Goal: Check status: Check status

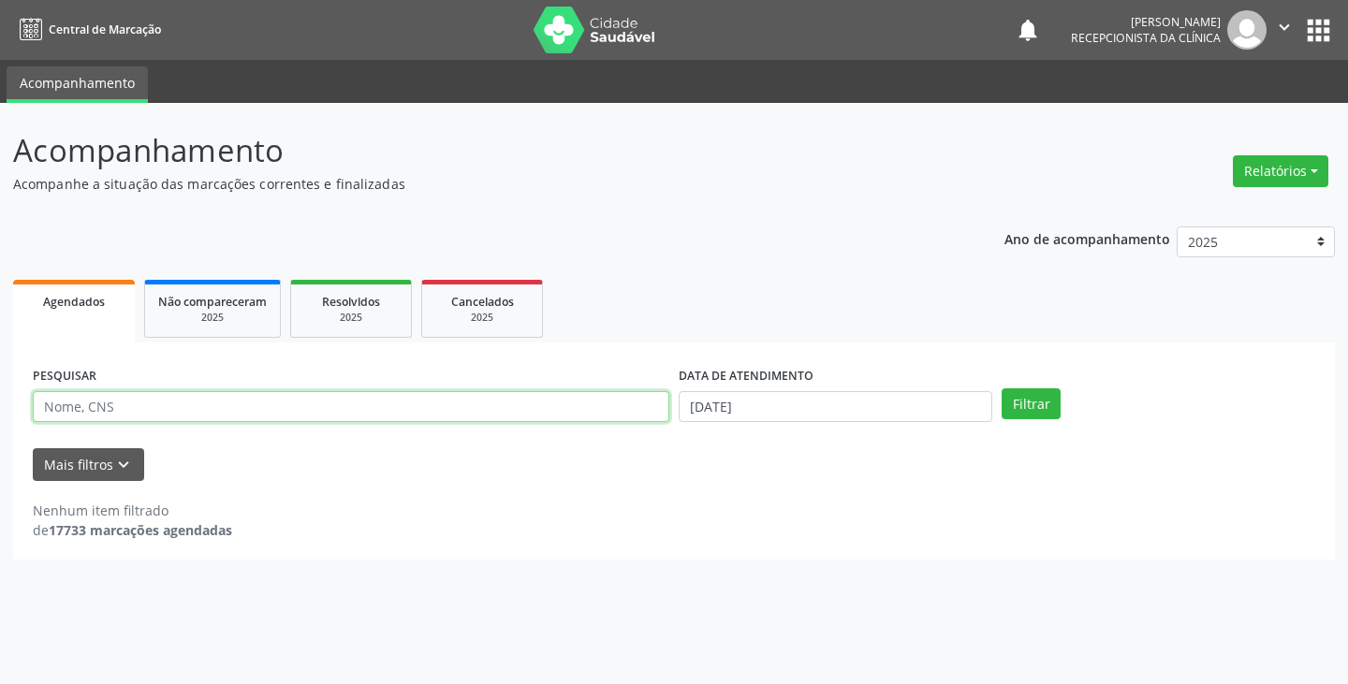
drag, startPoint x: 0, startPoint y: 0, endPoint x: 569, endPoint y: 411, distance: 702.1
click at [567, 411] on input "text" at bounding box center [351, 407] width 637 height 32
type input "[PERSON_NAME]"
click at [1002, 389] on button "Filtrar" at bounding box center [1031, 405] width 59 height 32
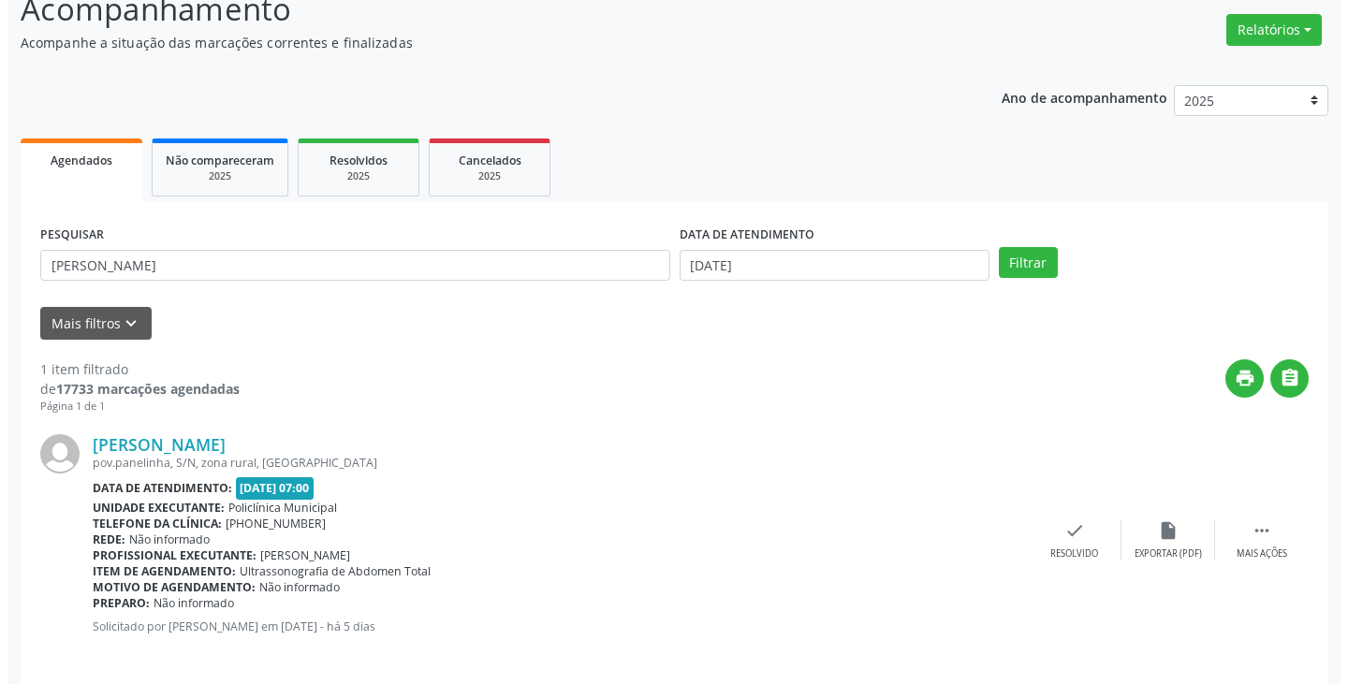
scroll to position [157, 0]
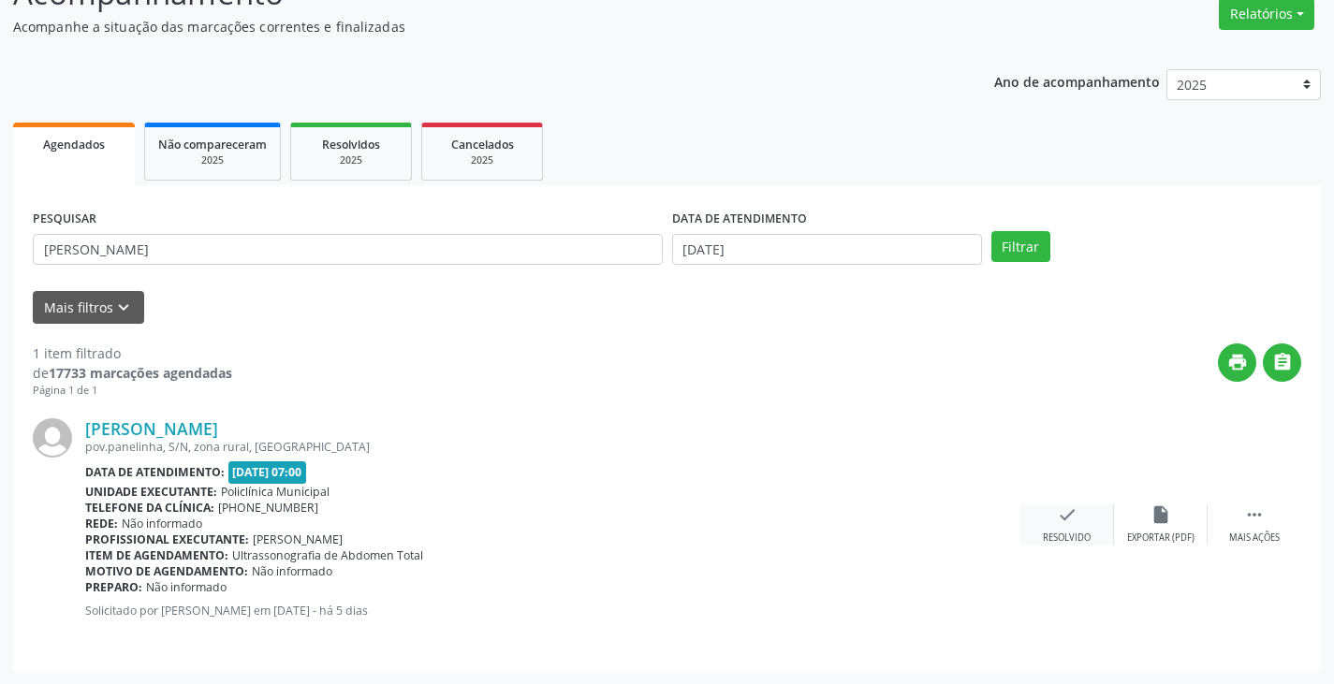
click at [1066, 522] on div "check Resolvido" at bounding box center [1068, 525] width 94 height 40
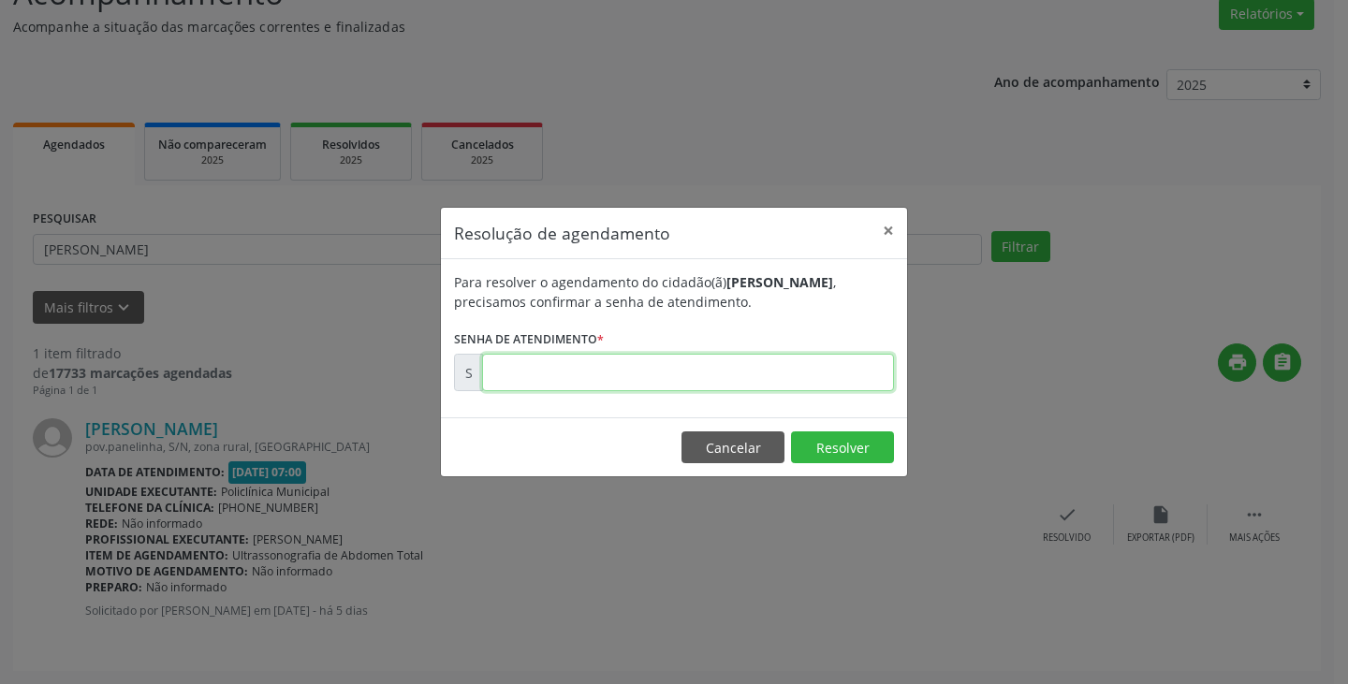
click at [800, 373] on input "text" at bounding box center [688, 372] width 412 height 37
type input "00173862"
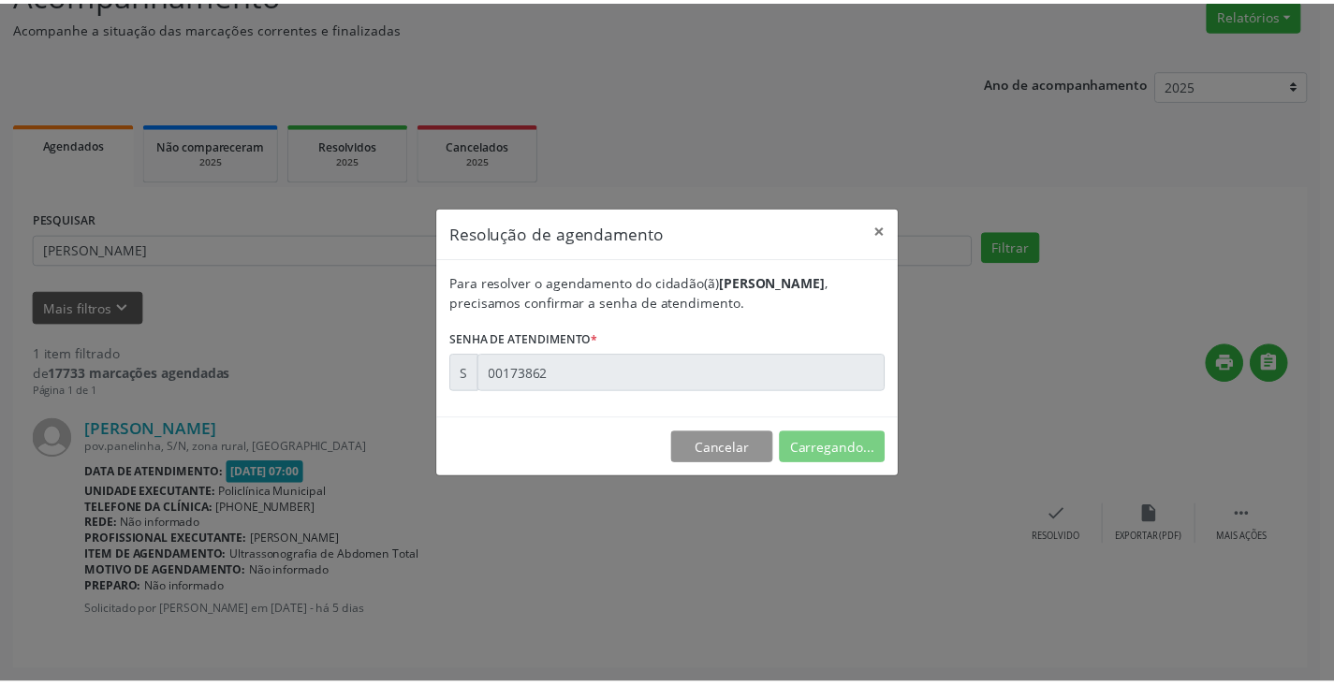
scroll to position [0, 0]
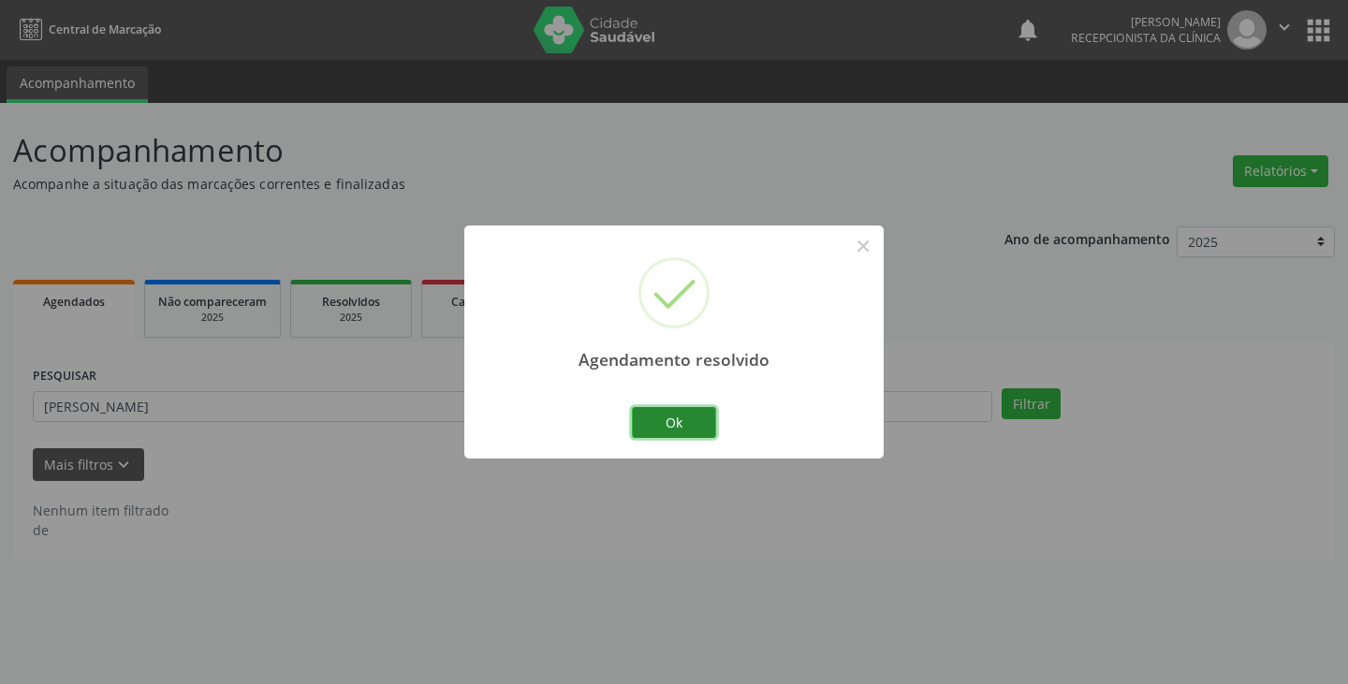
click at [650, 412] on button "Ok" at bounding box center [674, 423] width 84 height 32
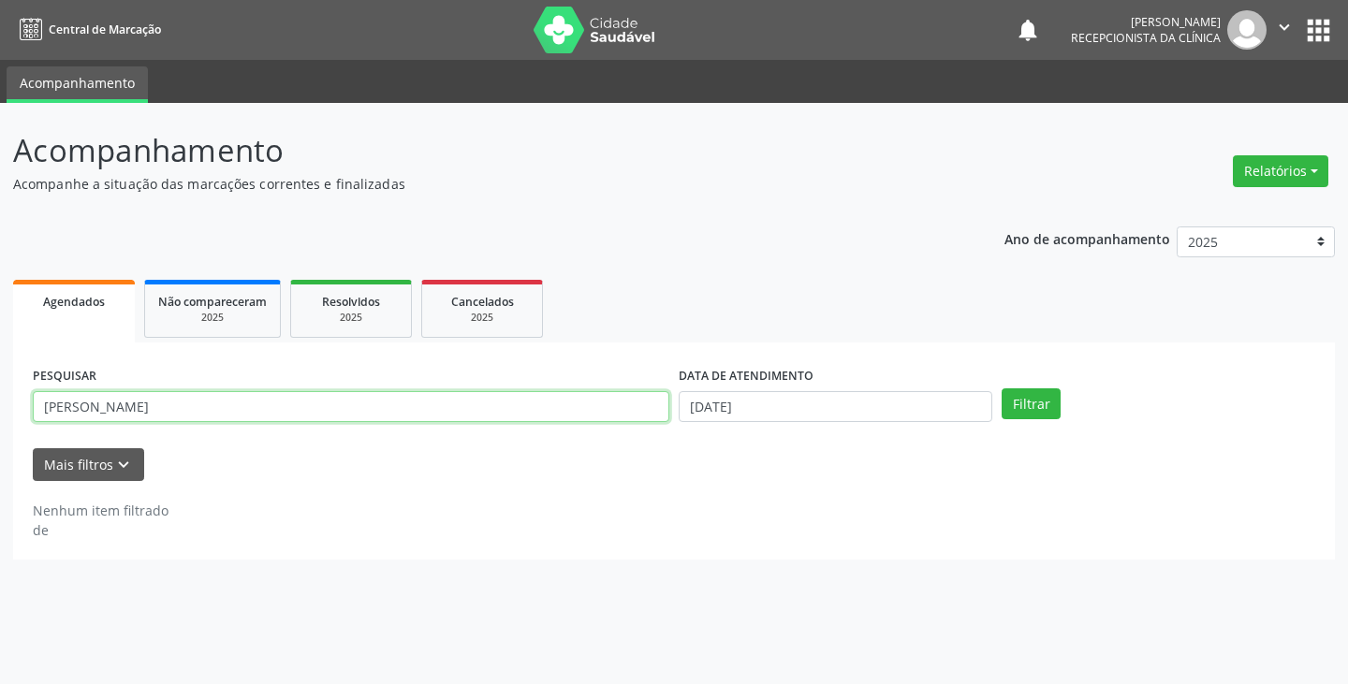
click at [652, 408] on input "[PERSON_NAME]" at bounding box center [351, 407] width 637 height 32
type input "m"
type input "[PERSON_NAME]"
click at [1002, 389] on button "Filtrar" at bounding box center [1031, 405] width 59 height 32
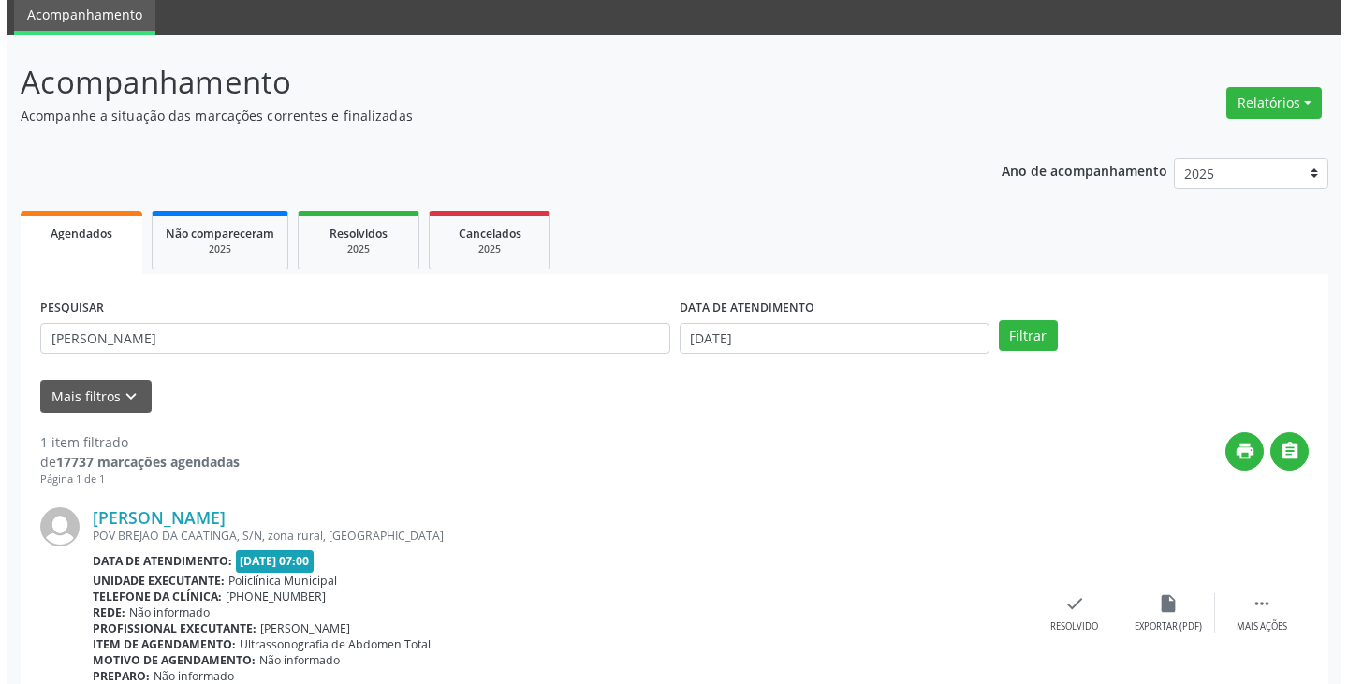
scroll to position [157, 0]
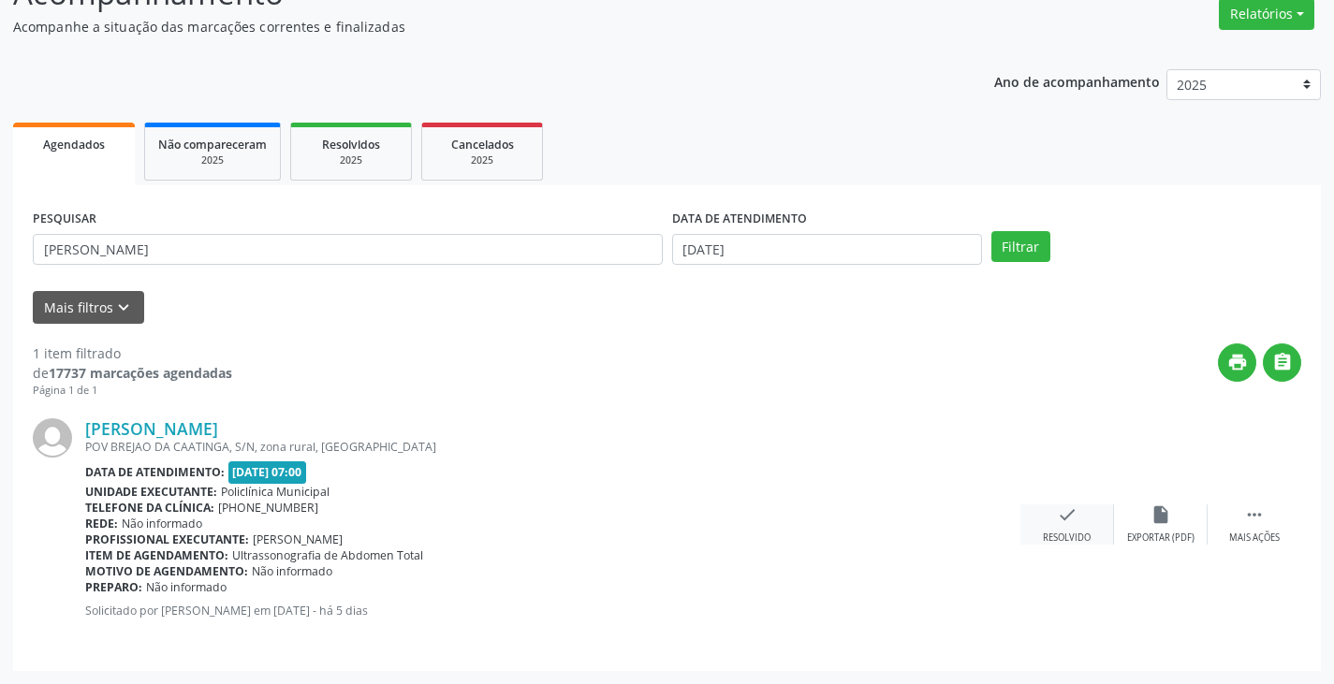
click at [1065, 508] on icon "check" at bounding box center [1067, 515] width 21 height 21
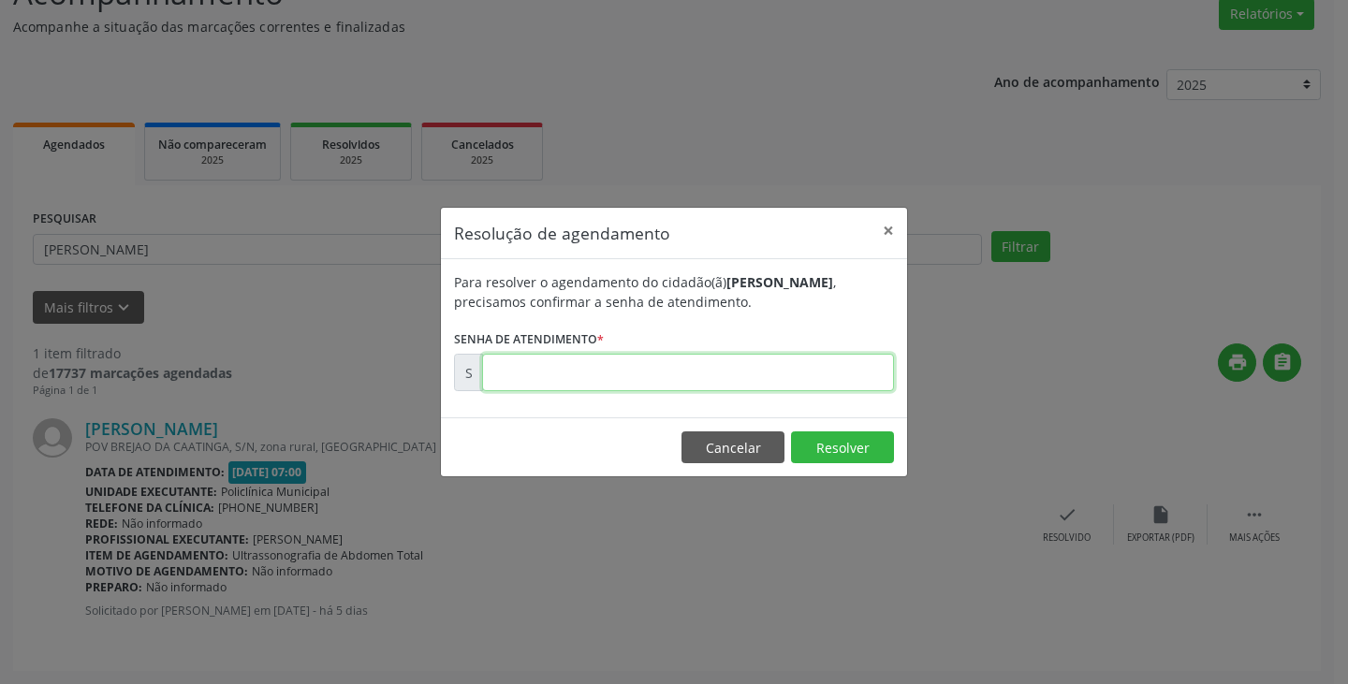
click at [858, 373] on input "text" at bounding box center [688, 372] width 412 height 37
type input "00173842"
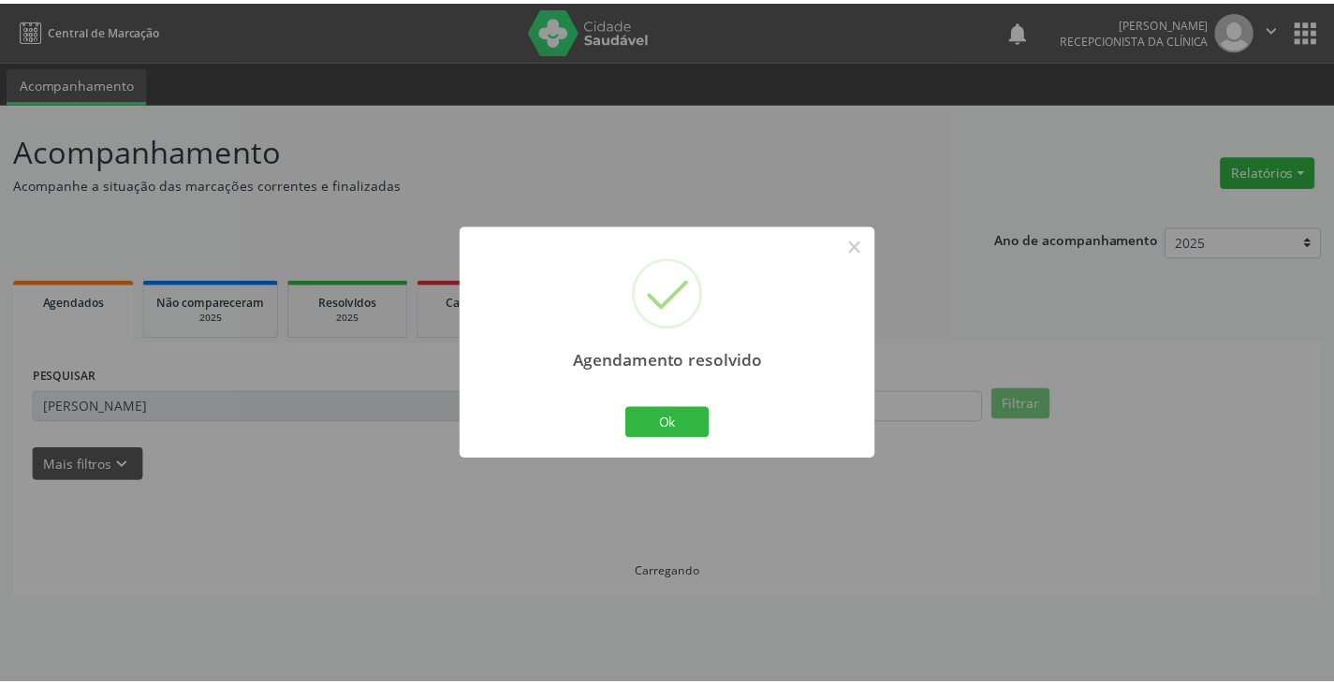
scroll to position [0, 0]
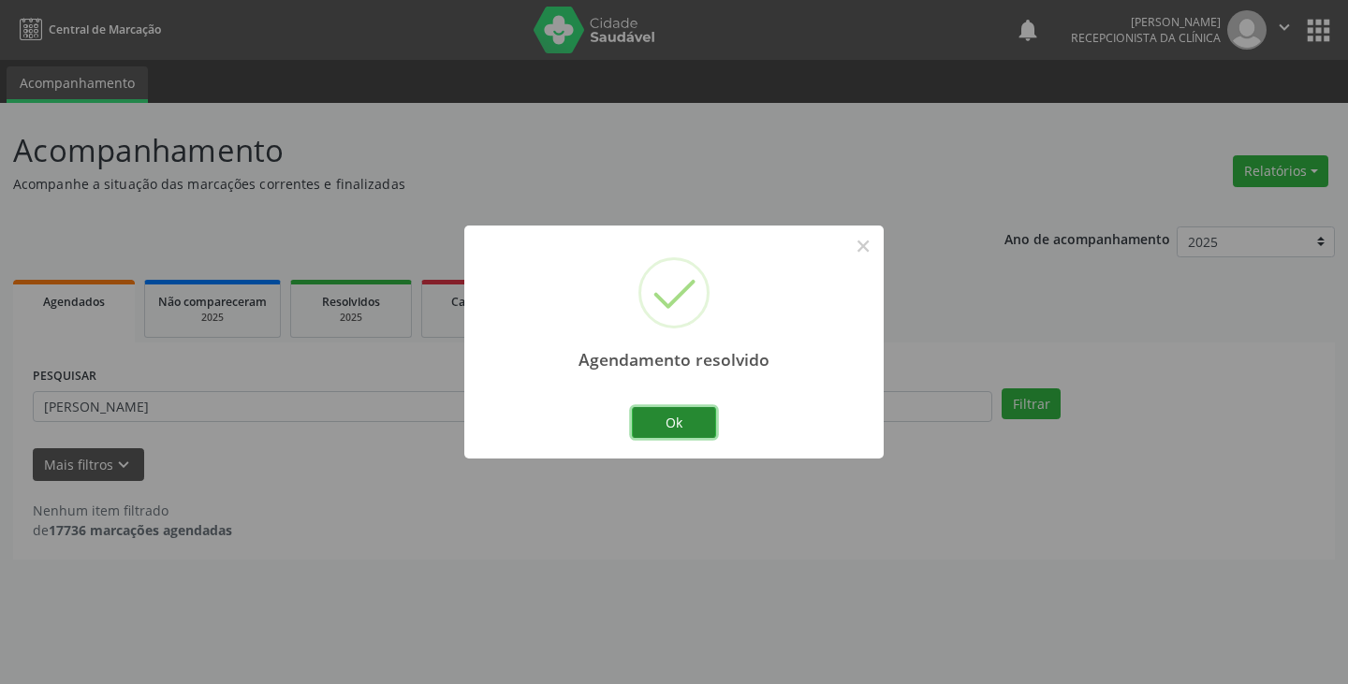
click at [686, 417] on button "Ok" at bounding box center [674, 423] width 84 height 32
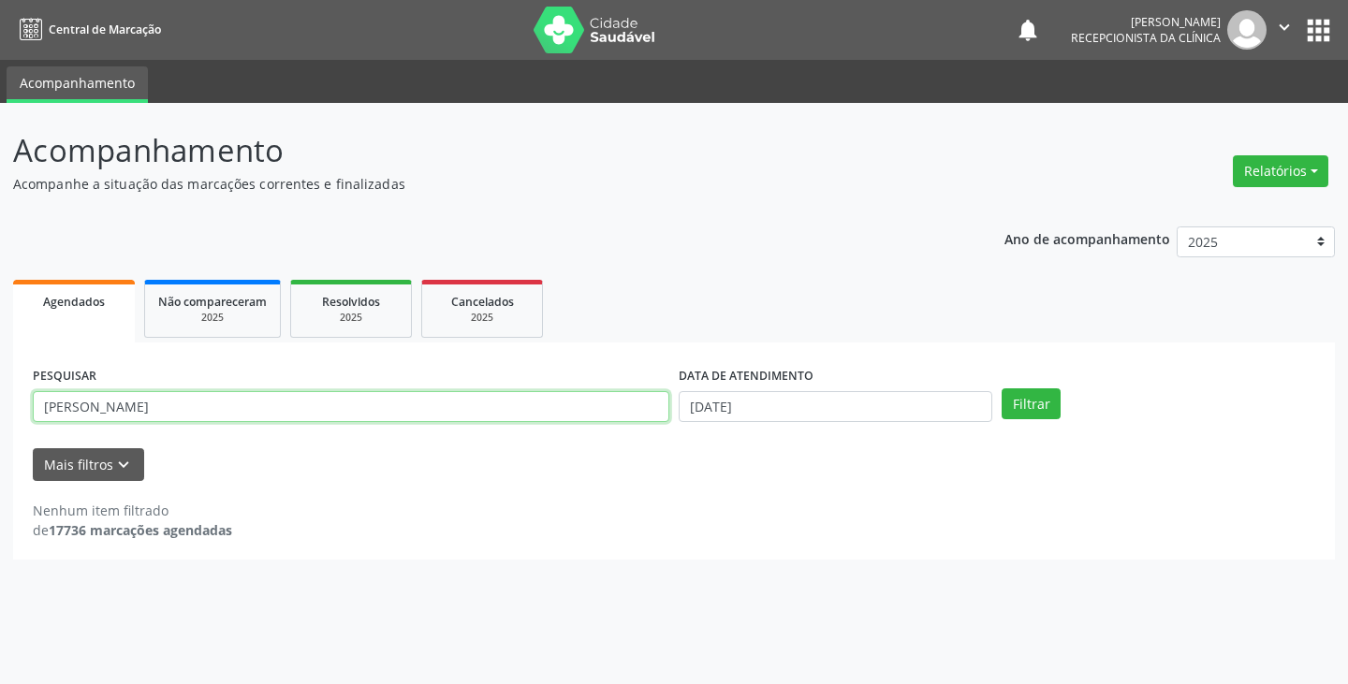
click at [643, 412] on input "[PERSON_NAME]" at bounding box center [351, 407] width 637 height 32
type input "a"
type input "raimu"
click at [1002, 389] on button "Filtrar" at bounding box center [1031, 405] width 59 height 32
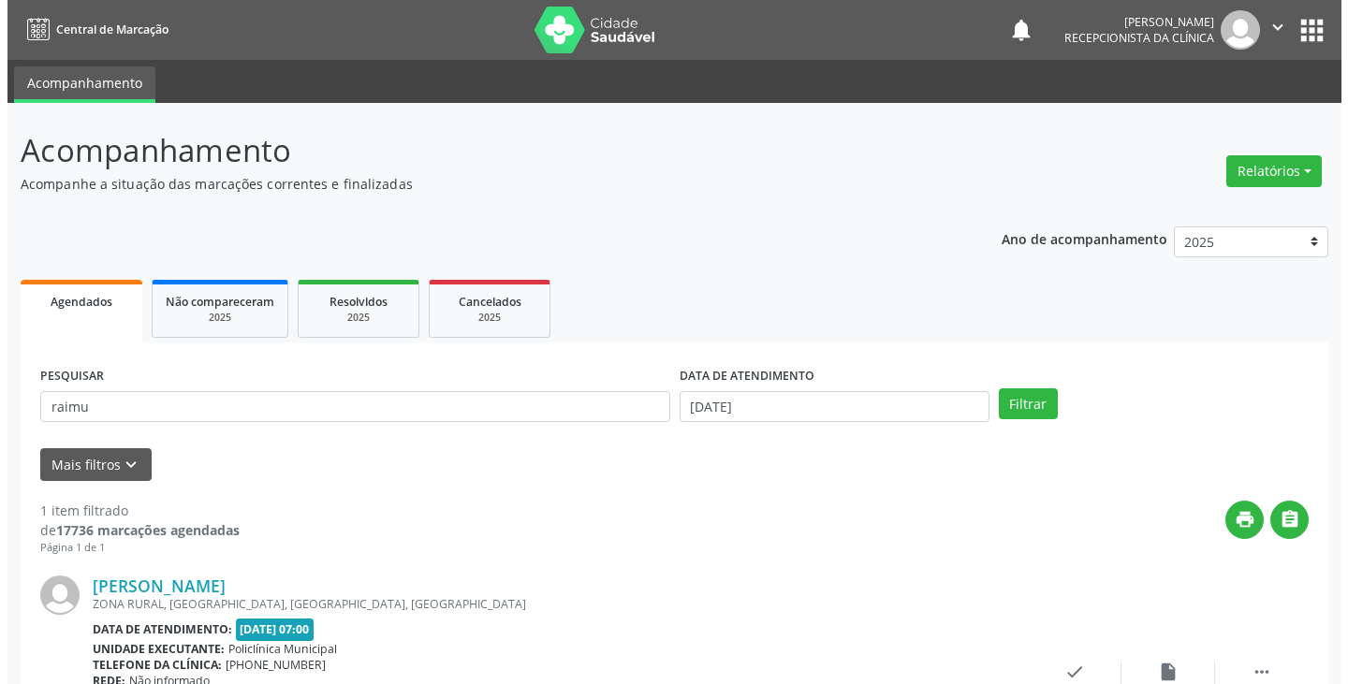
scroll to position [94, 0]
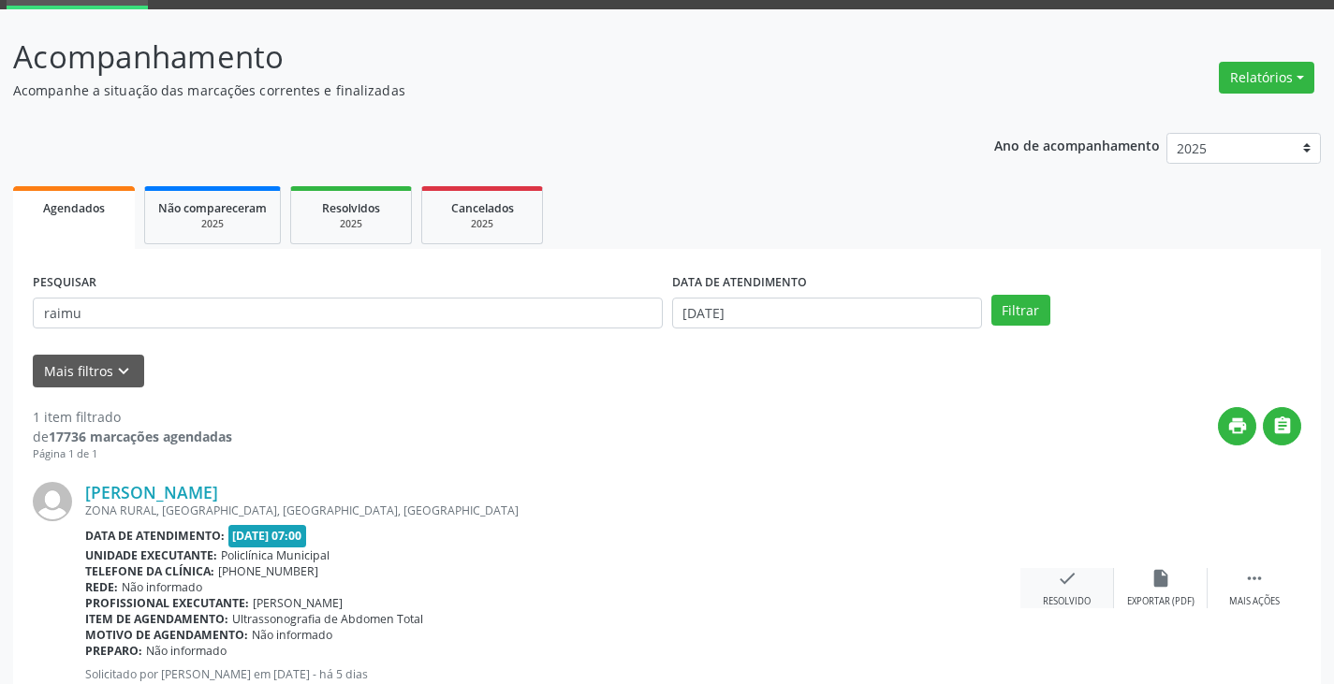
click at [1065, 587] on icon "check" at bounding box center [1067, 578] width 21 height 21
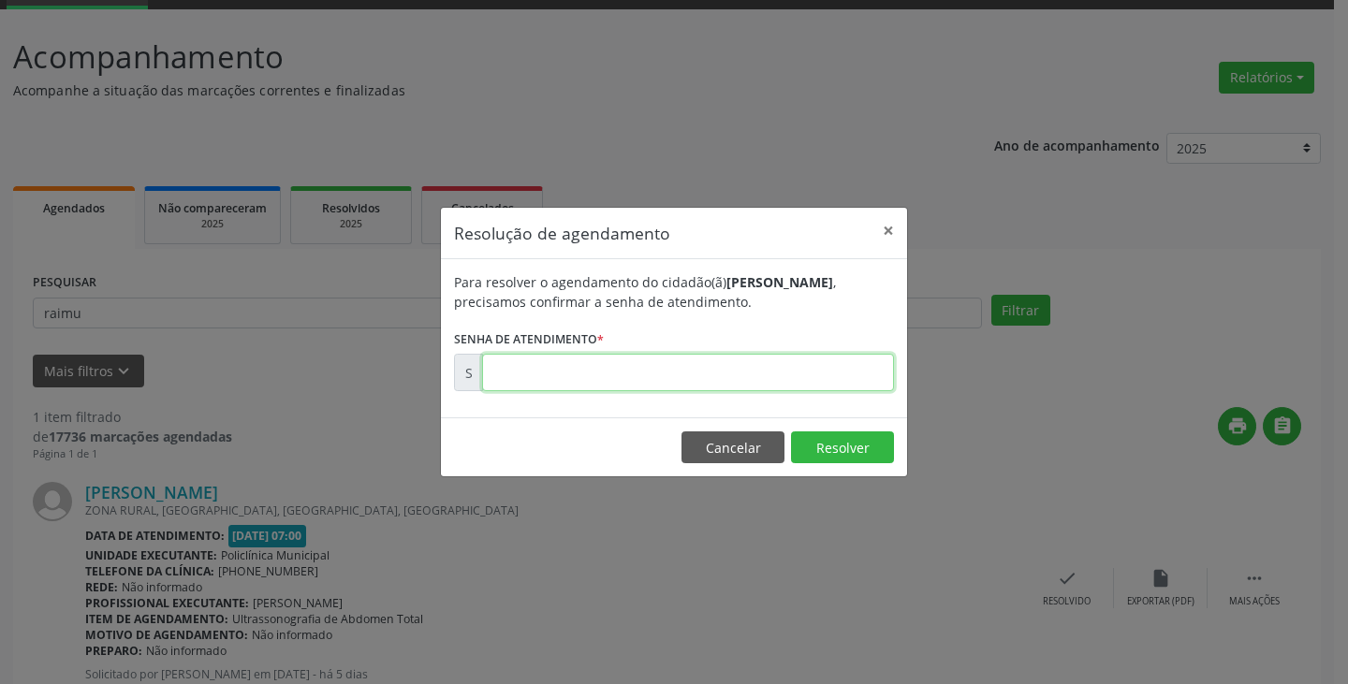
click at [720, 379] on input "text" at bounding box center [688, 372] width 412 height 37
type input "00173834"
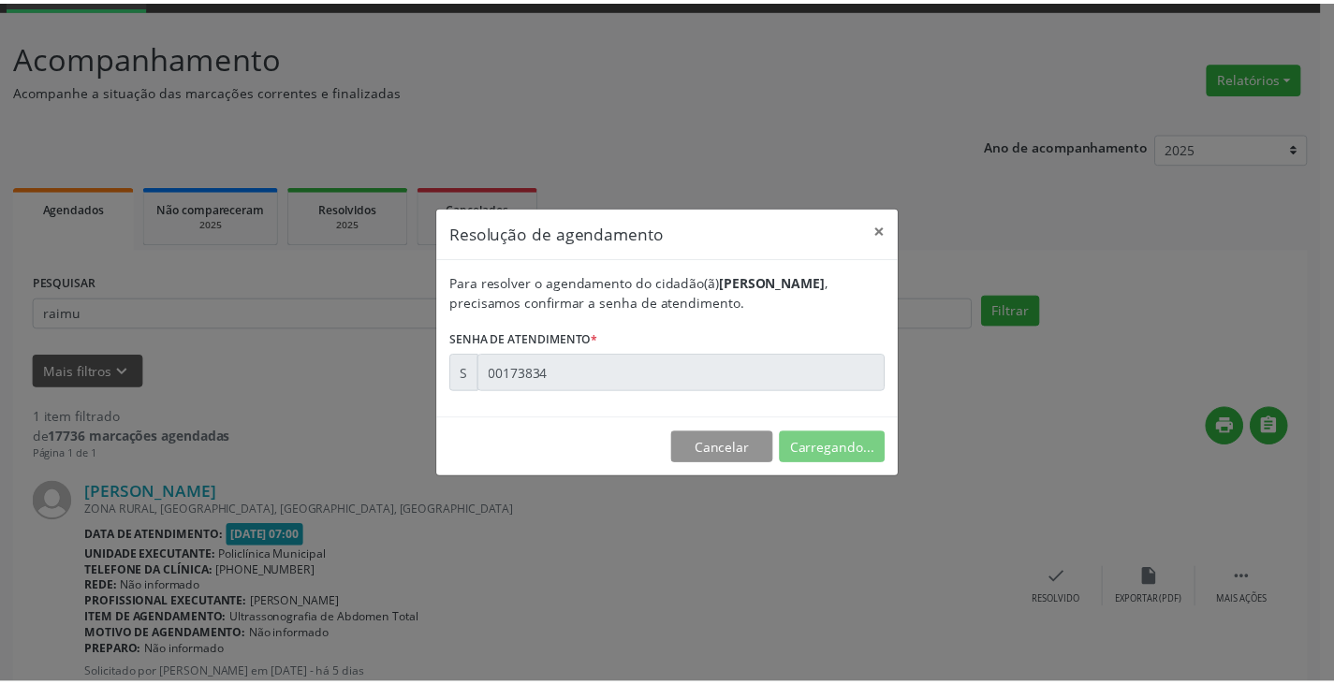
scroll to position [0, 0]
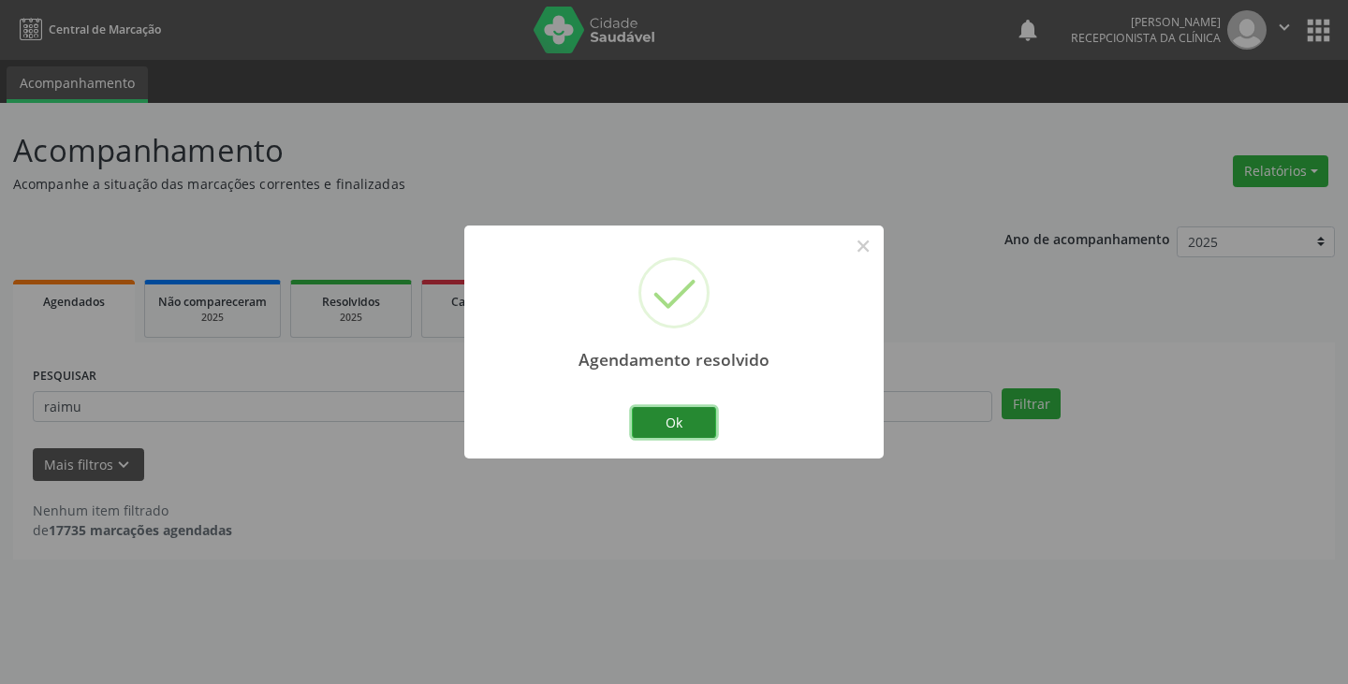
click at [677, 417] on button "Ok" at bounding box center [674, 423] width 84 height 32
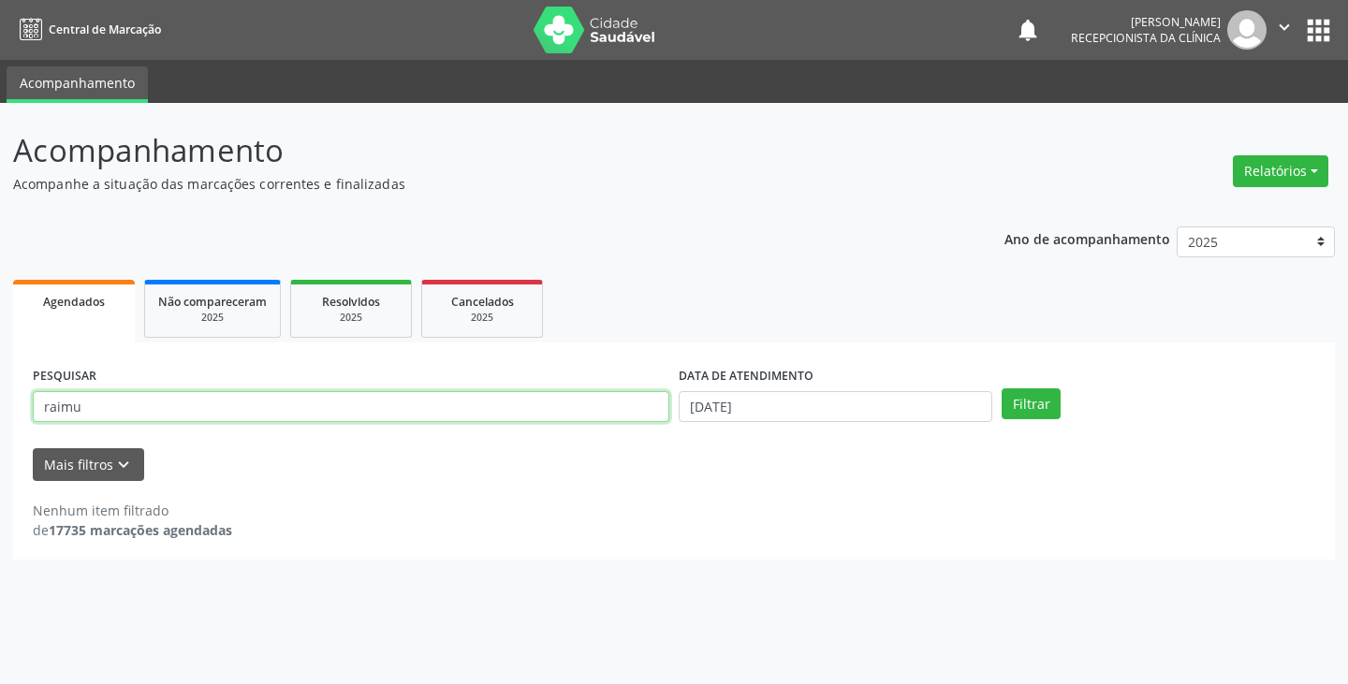
click at [490, 410] on input "raimu" at bounding box center [351, 407] width 637 height 32
click at [515, 400] on input "raimu" at bounding box center [351, 407] width 637 height 32
type input "r"
click at [515, 400] on input "text" at bounding box center [351, 407] width 637 height 32
type input "mari"
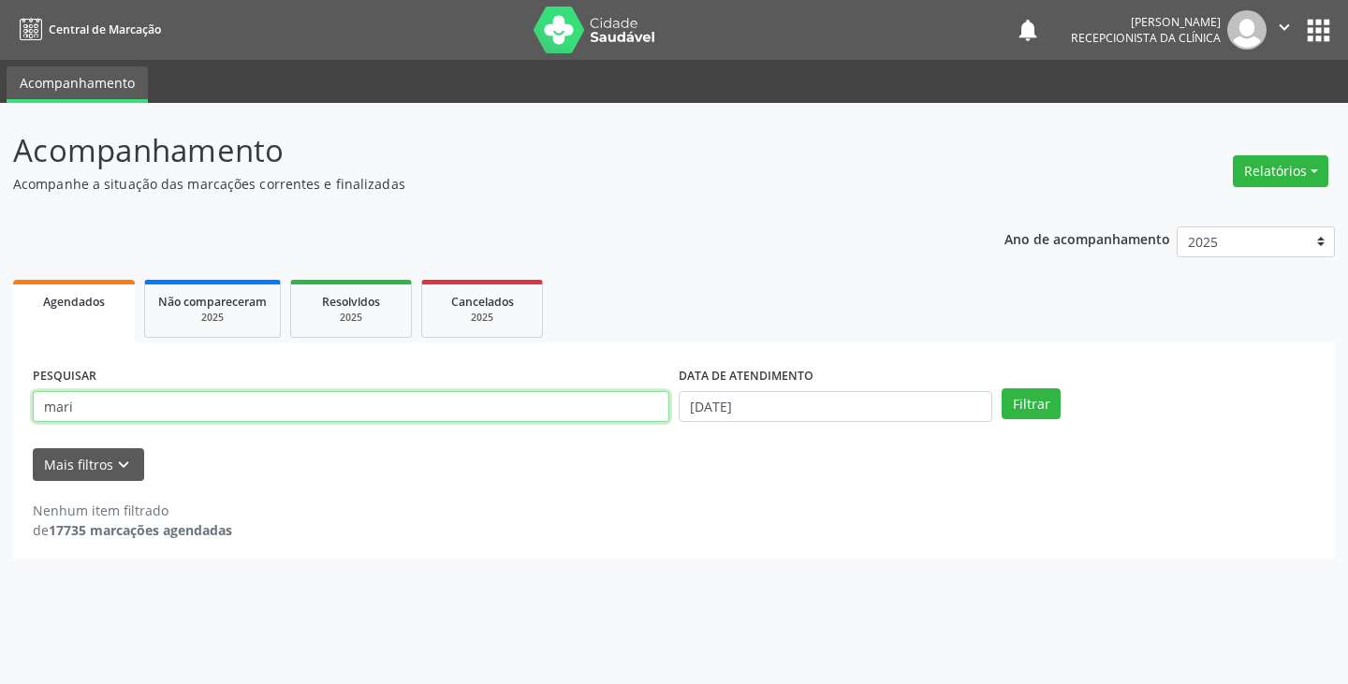
click at [1002, 389] on button "Filtrar" at bounding box center [1031, 405] width 59 height 32
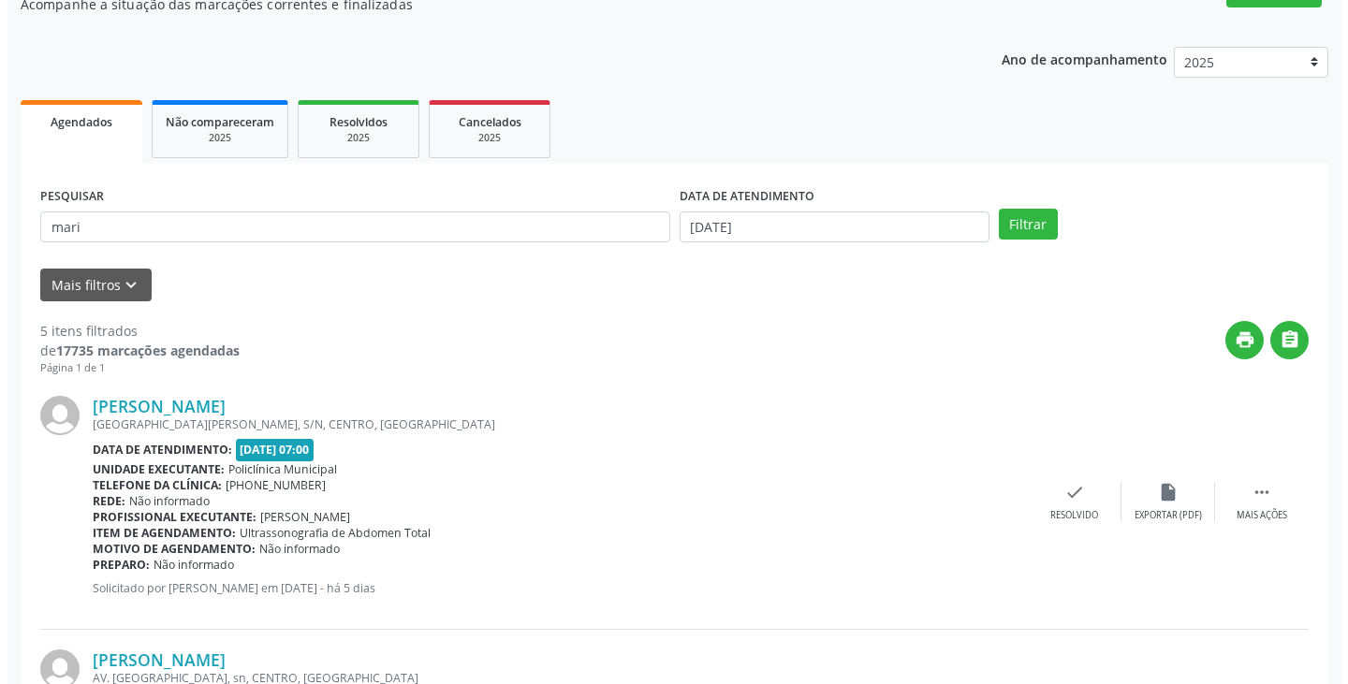
scroll to position [187, 0]
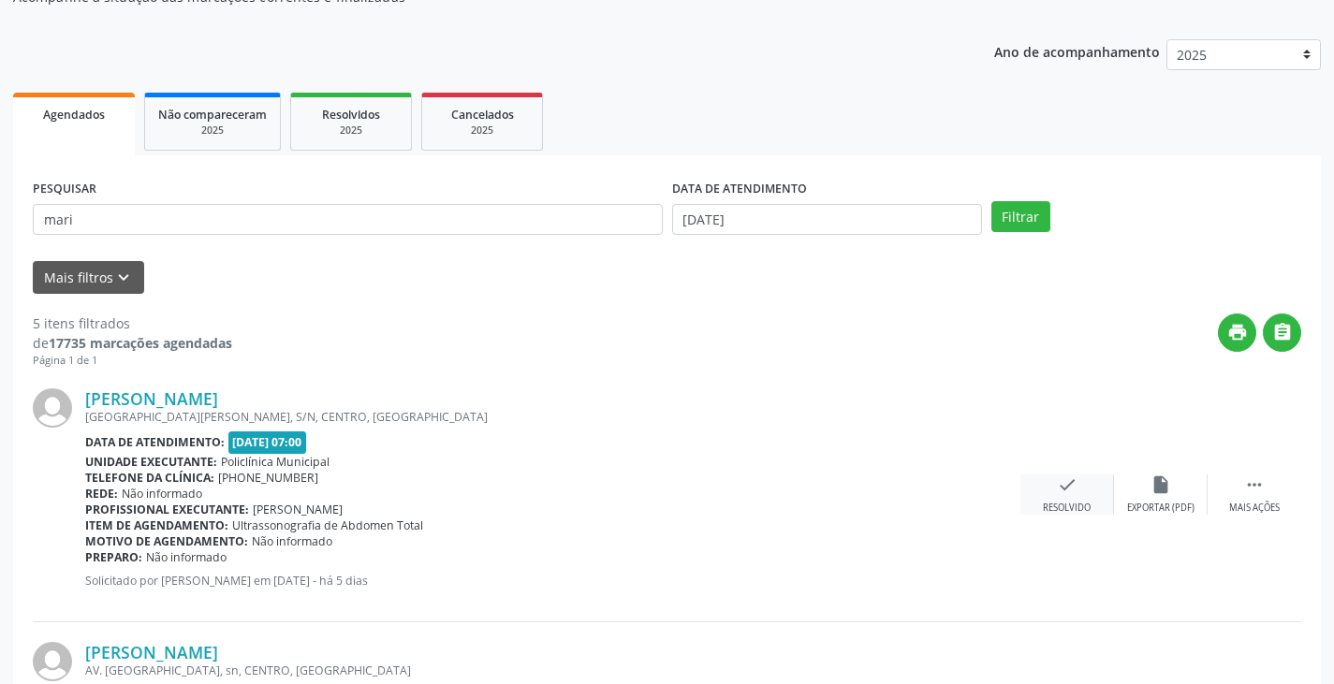
click at [1067, 488] on icon "check" at bounding box center [1067, 485] width 21 height 21
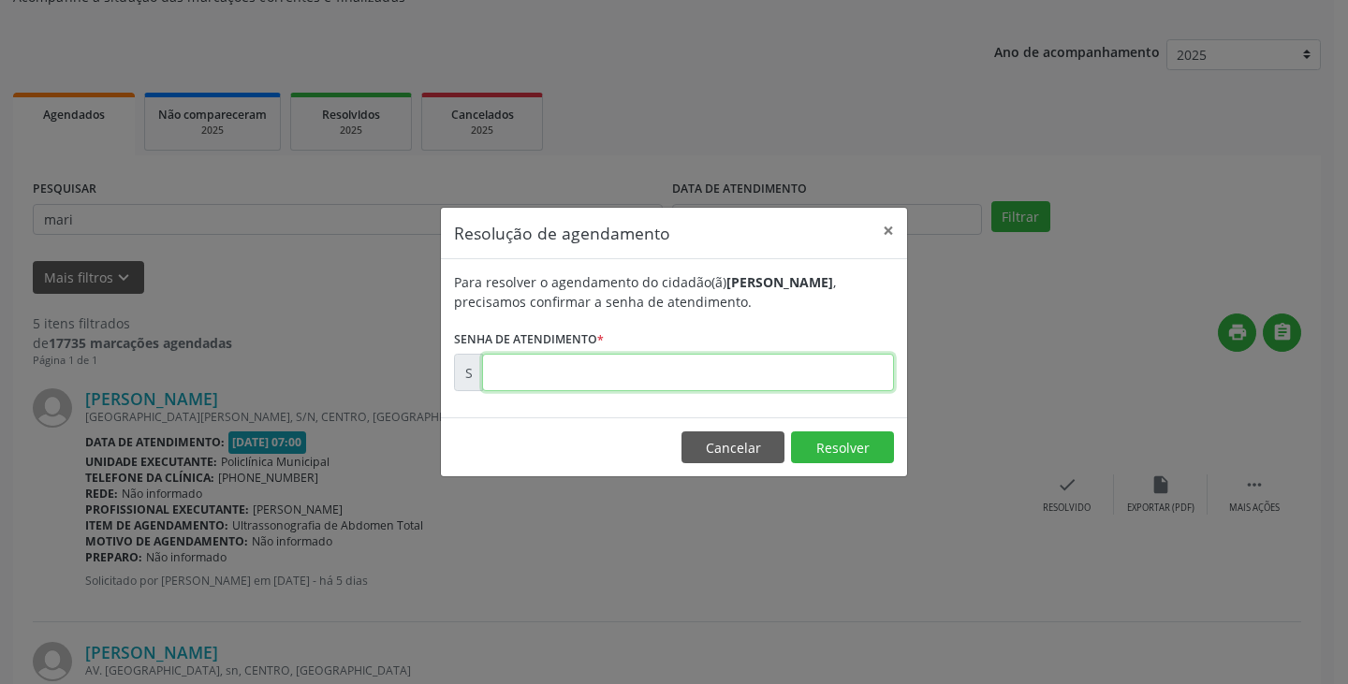
click at [762, 375] on input "text" at bounding box center [688, 372] width 412 height 37
type input "00173849"
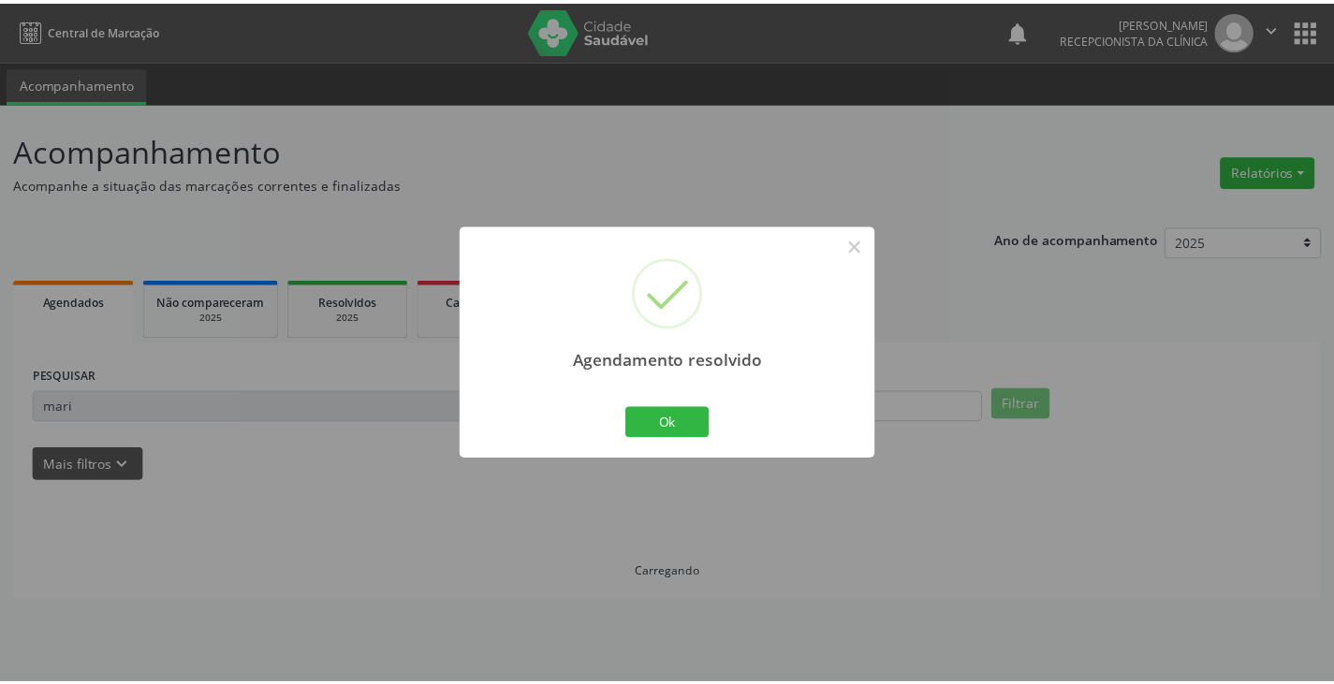
scroll to position [0, 0]
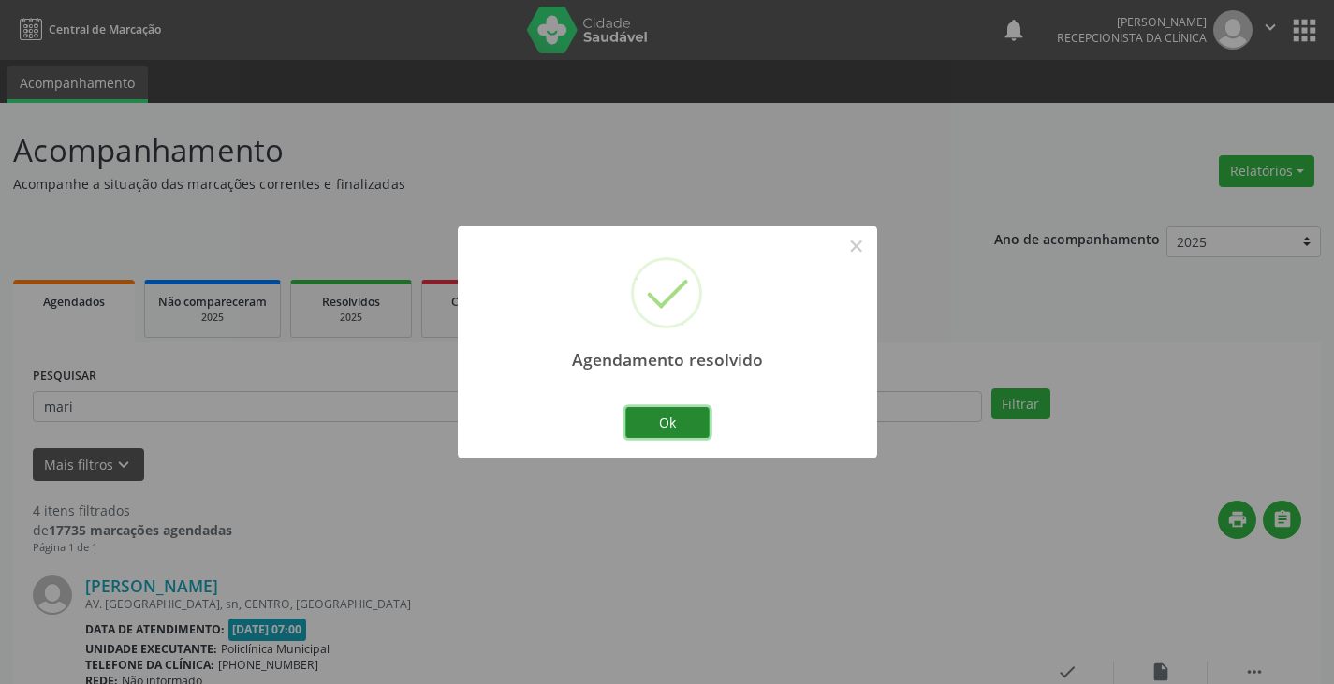
click at [668, 423] on button "Ok" at bounding box center [667, 423] width 84 height 32
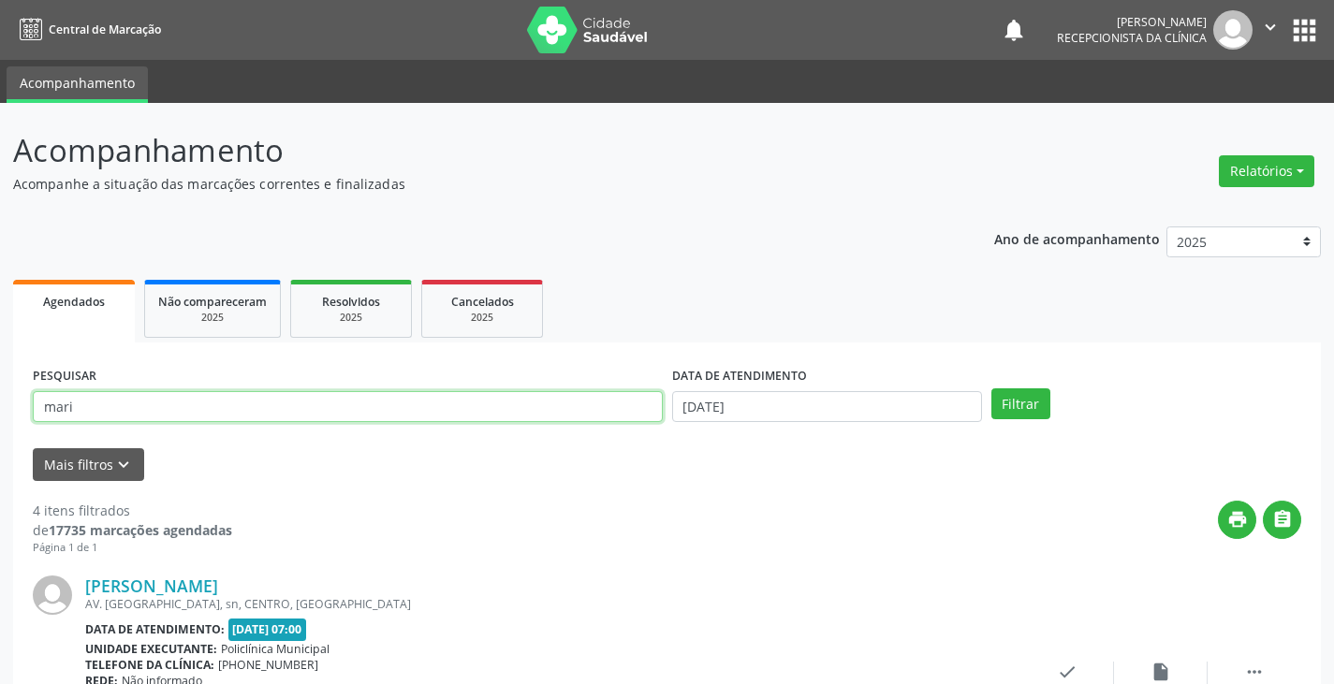
click at [595, 408] on input "mari" at bounding box center [348, 407] width 630 height 32
type input "m"
type input "eun"
click at [992, 389] on button "Filtrar" at bounding box center [1021, 405] width 59 height 32
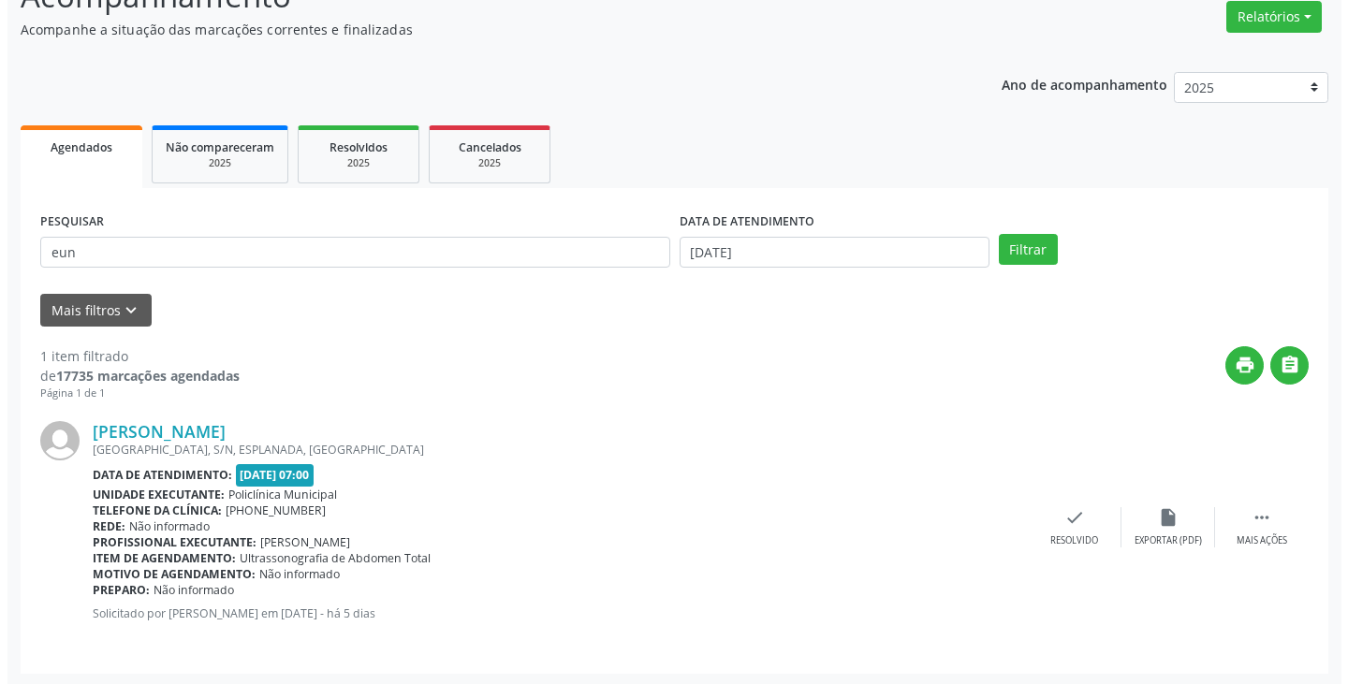
scroll to position [157, 0]
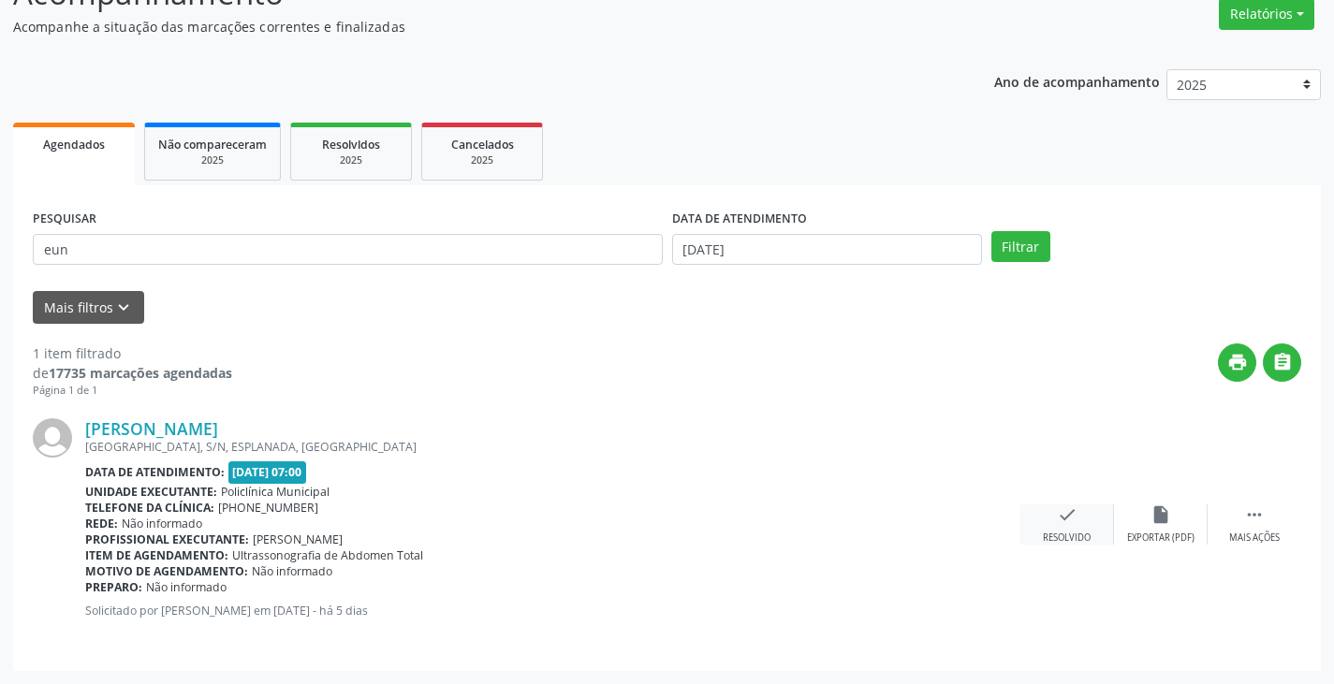
click at [1065, 524] on icon "check" at bounding box center [1067, 515] width 21 height 21
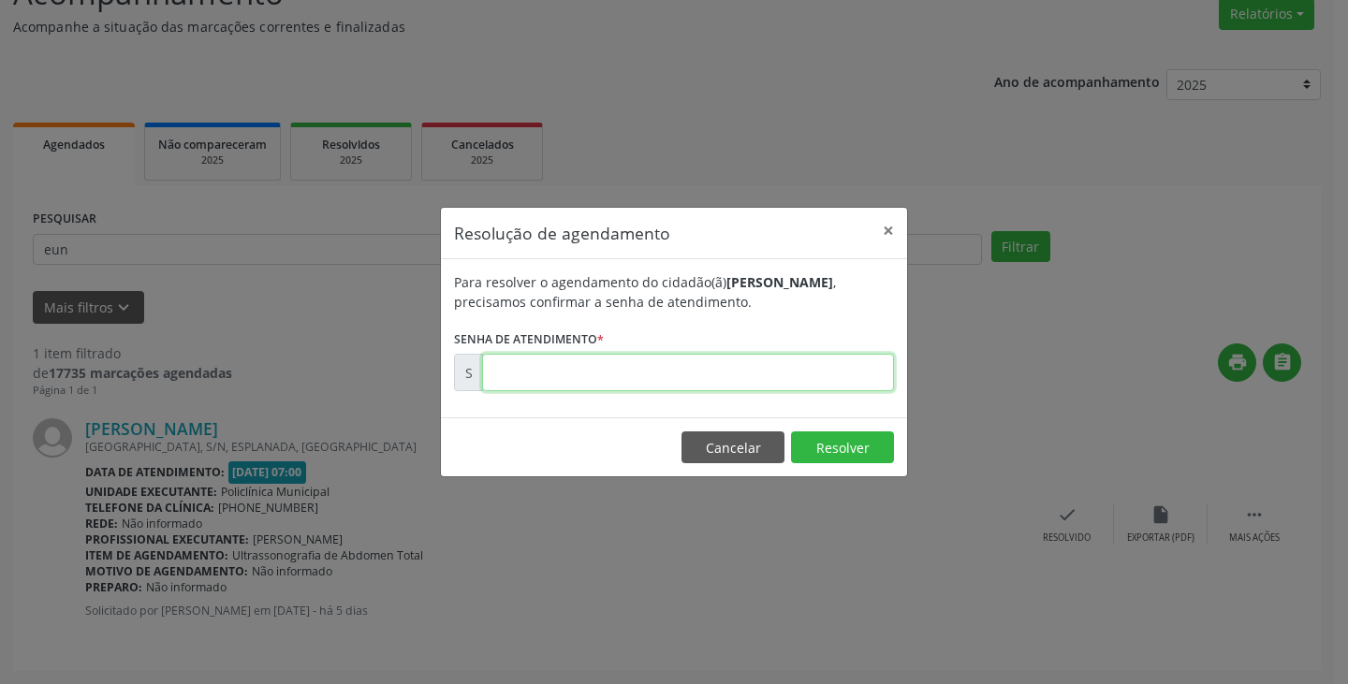
click at [800, 371] on input "text" at bounding box center [688, 372] width 412 height 37
type input "00173865"
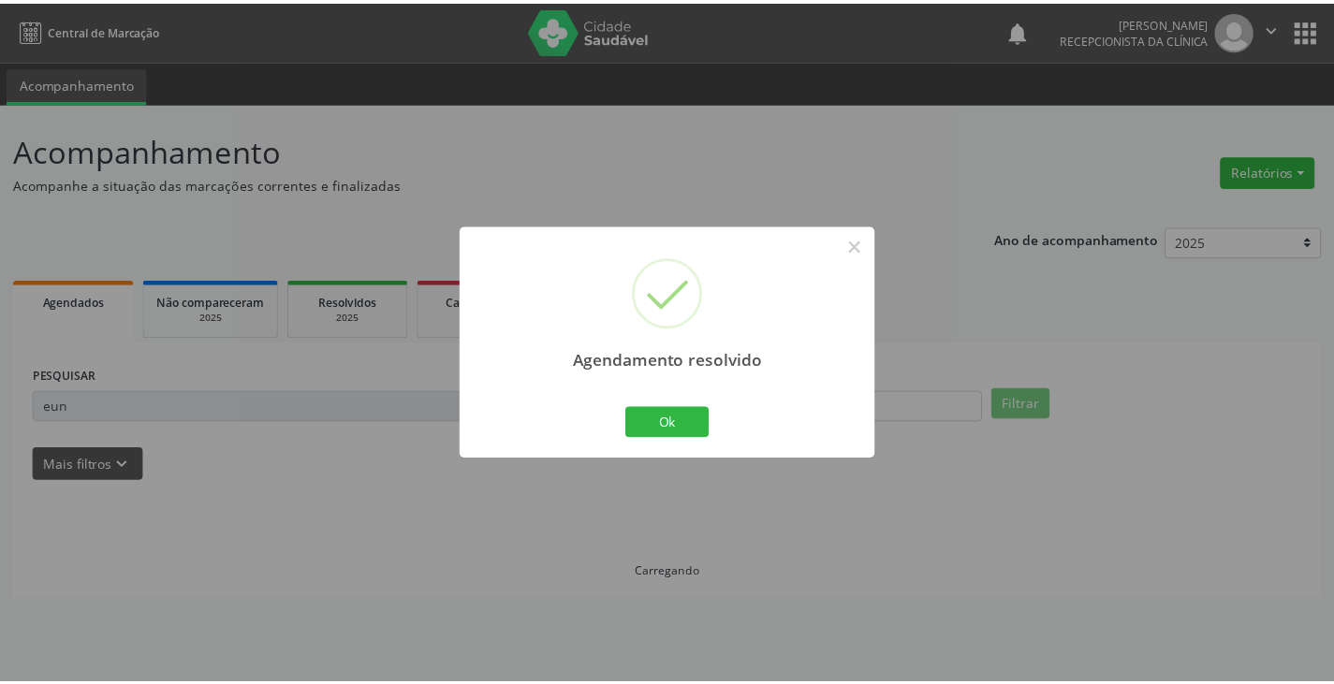
scroll to position [0, 0]
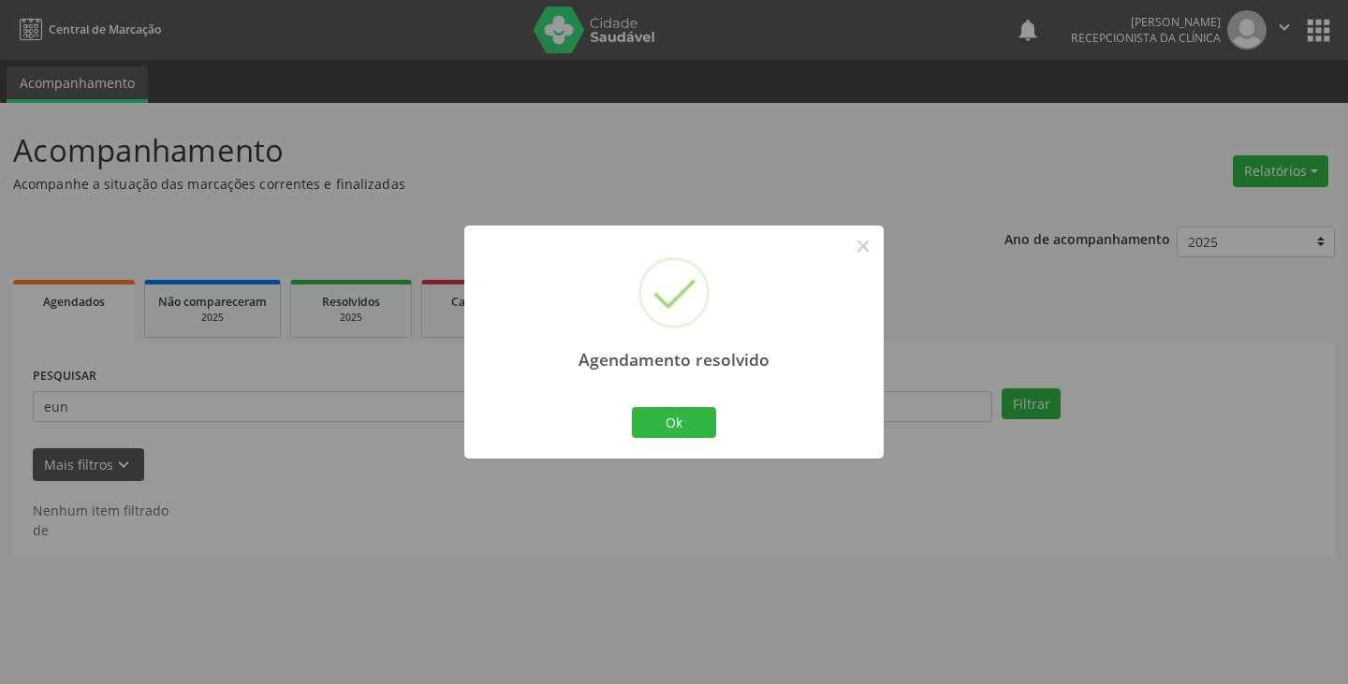
click at [629, 416] on div "Ok Cancel" at bounding box center [674, 422] width 93 height 39
click at [649, 425] on button "Ok" at bounding box center [674, 423] width 84 height 32
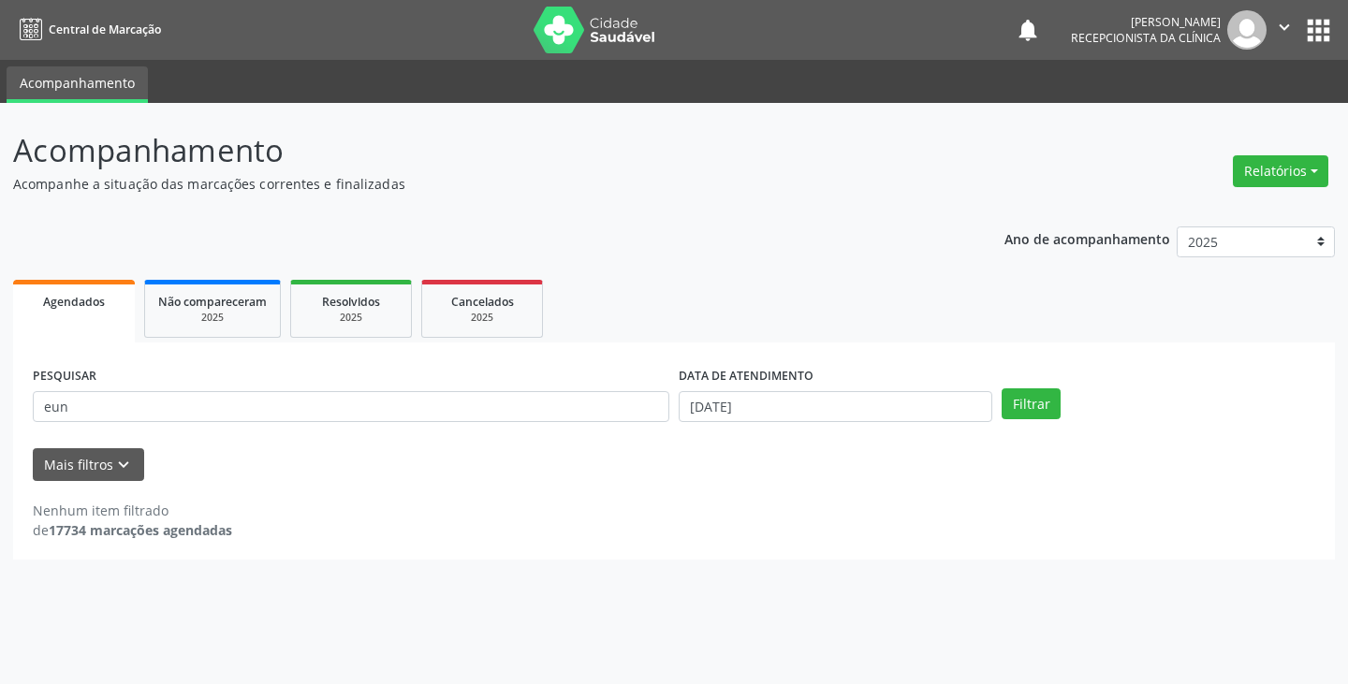
click at [602, 425] on div "PESQUISAR eun" at bounding box center [351, 398] width 646 height 73
click at [604, 403] on input "eun" at bounding box center [351, 407] width 637 height 32
type input "e"
type input "[PERSON_NAME]"
click at [1002, 389] on button "Filtrar" at bounding box center [1031, 405] width 59 height 32
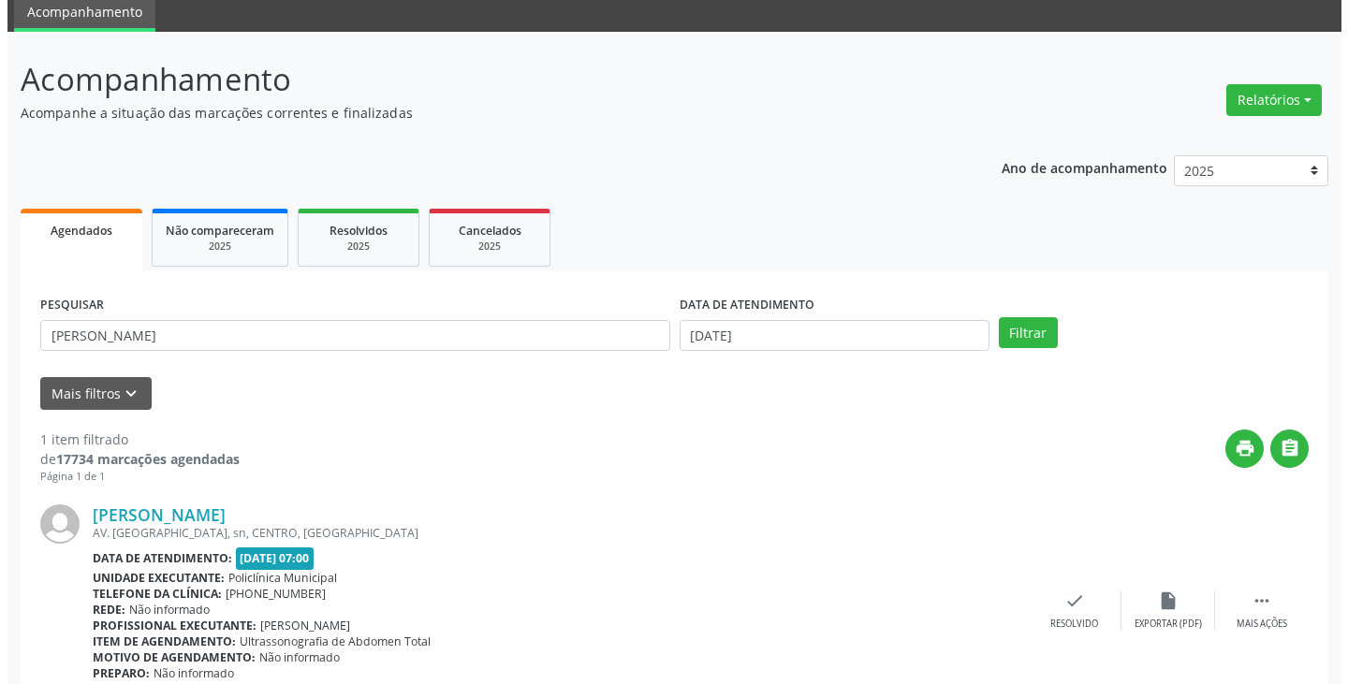
scroll to position [157, 0]
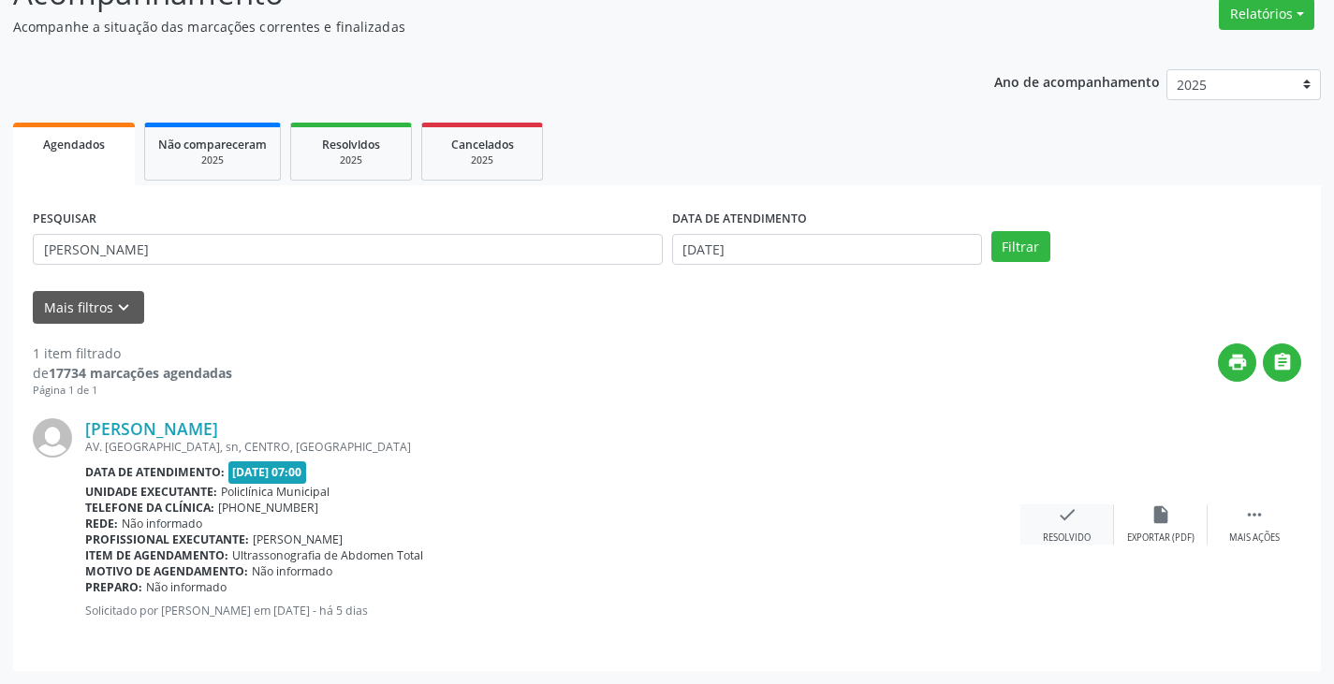
click at [1065, 510] on icon "check" at bounding box center [1067, 515] width 21 height 21
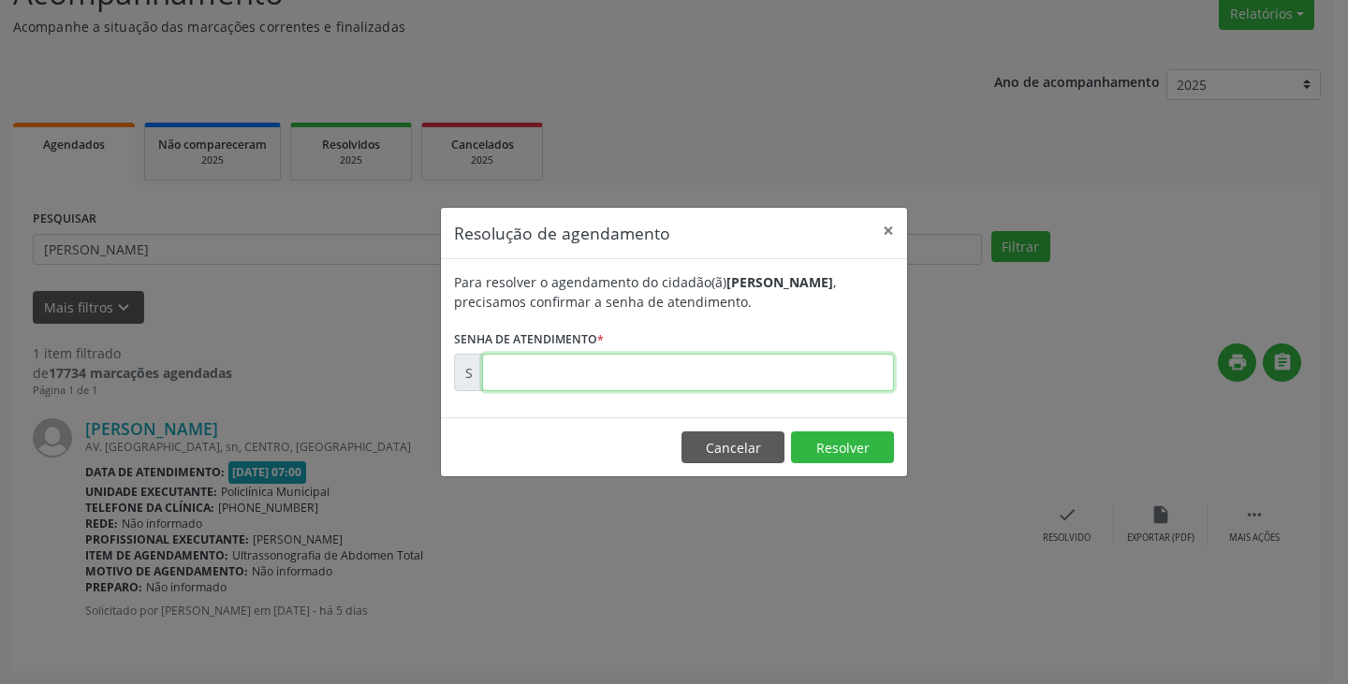
click at [804, 374] on input "text" at bounding box center [688, 372] width 412 height 37
type input "00173861"
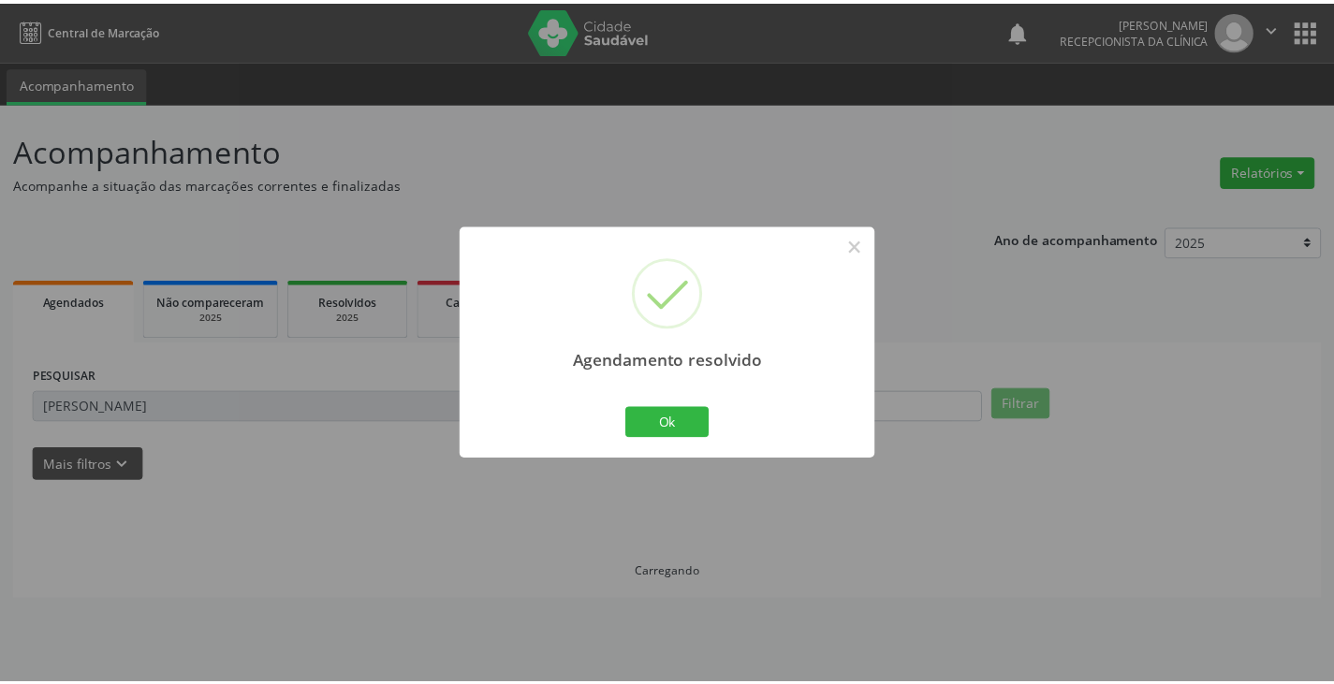
scroll to position [0, 0]
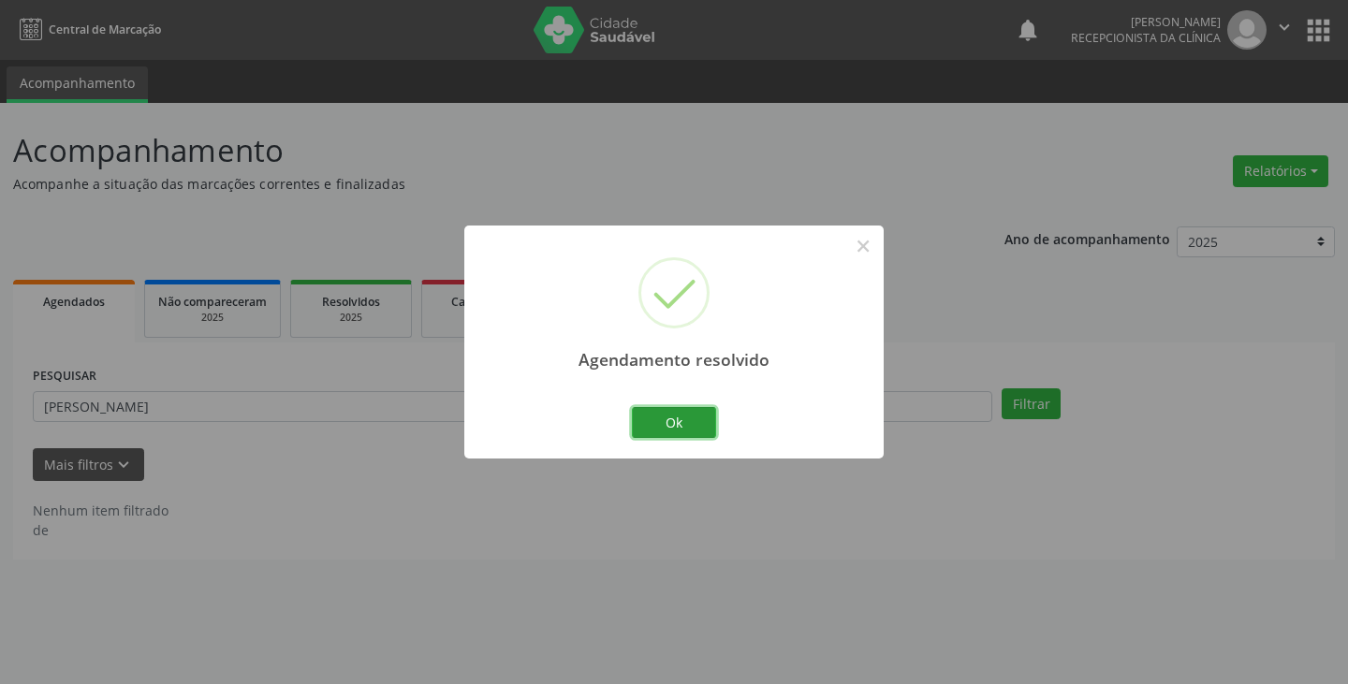
drag, startPoint x: 683, startPoint y: 427, endPoint x: 629, endPoint y: 422, distance: 53.6
click at [670, 424] on button "Ok" at bounding box center [674, 423] width 84 height 32
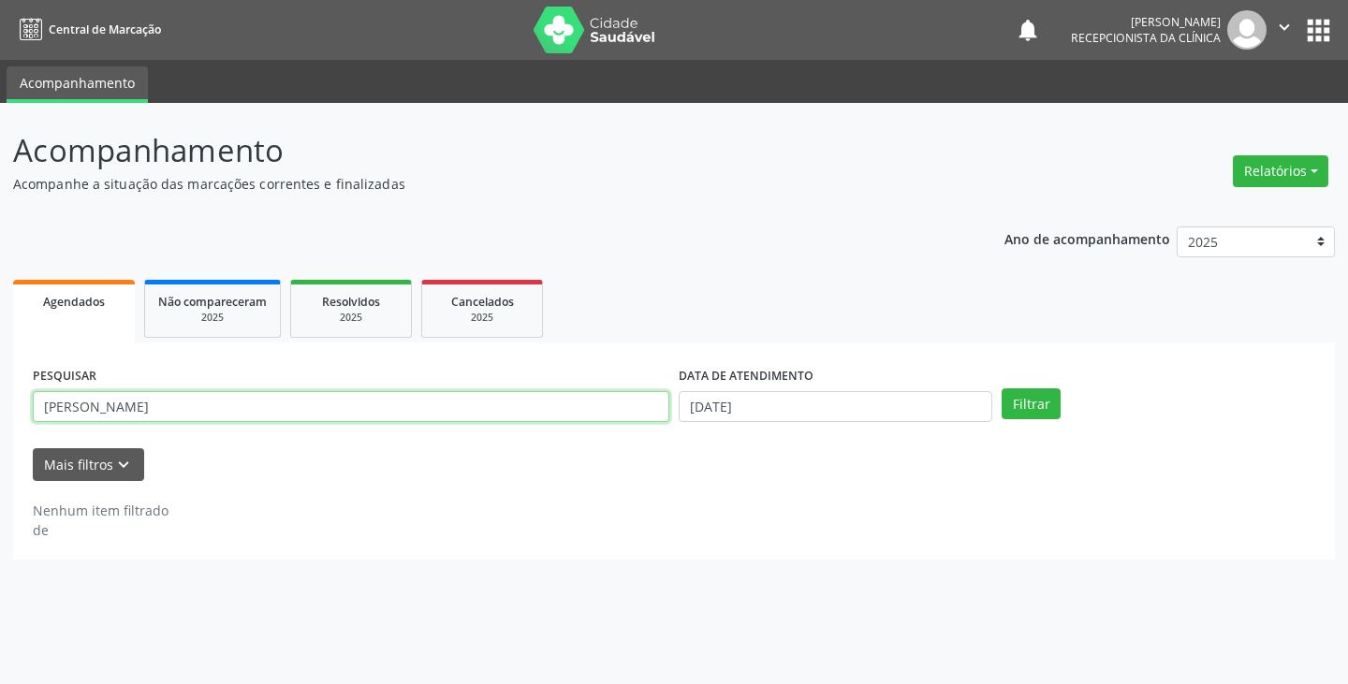
click at [621, 419] on input "[PERSON_NAME]" at bounding box center [351, 407] width 637 height 32
click at [600, 409] on input "ma" at bounding box center [351, 407] width 637 height 32
type input "m"
type input "aline"
click at [1002, 389] on button "Filtrar" at bounding box center [1031, 405] width 59 height 32
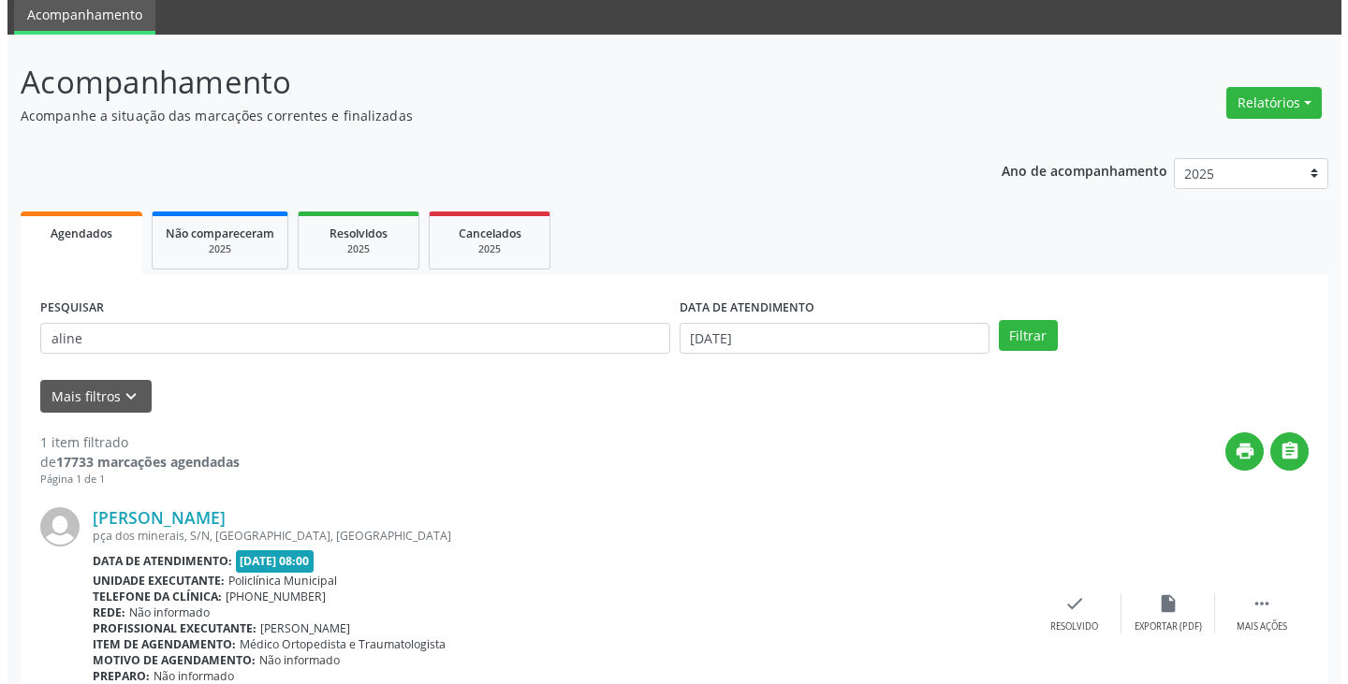
scroll to position [157, 0]
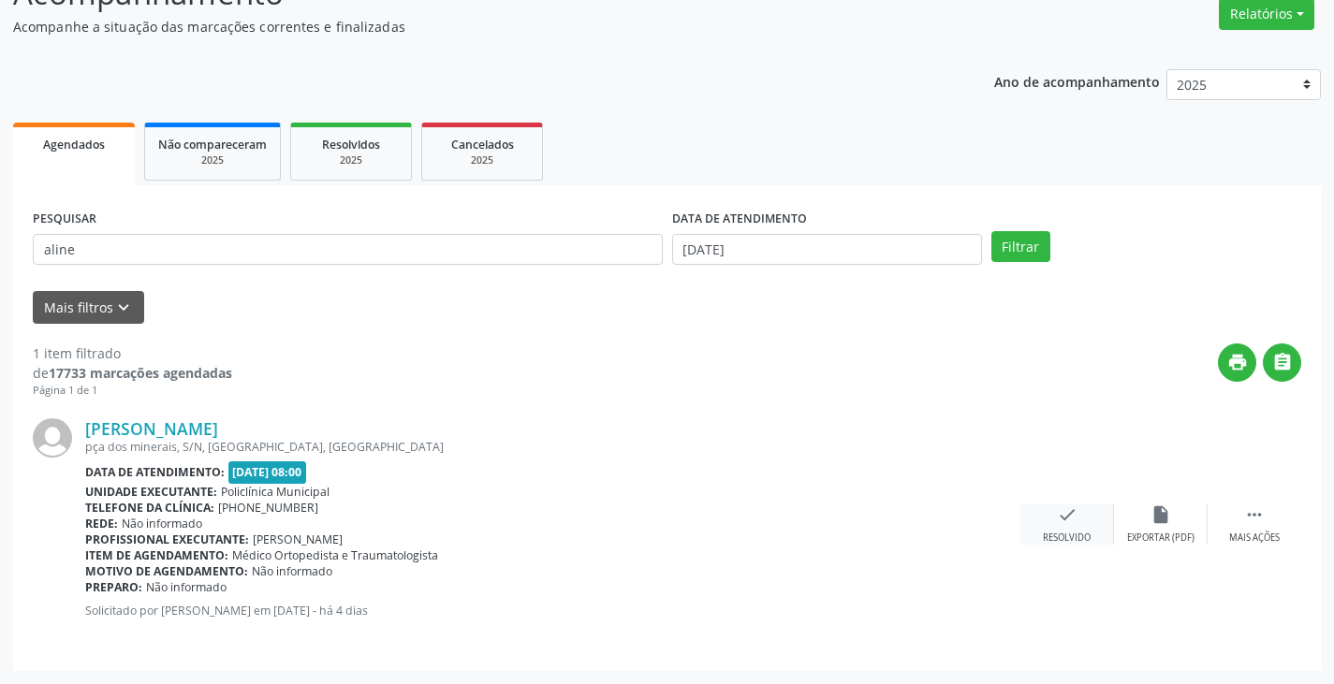
click at [1058, 515] on icon "check" at bounding box center [1067, 515] width 21 height 21
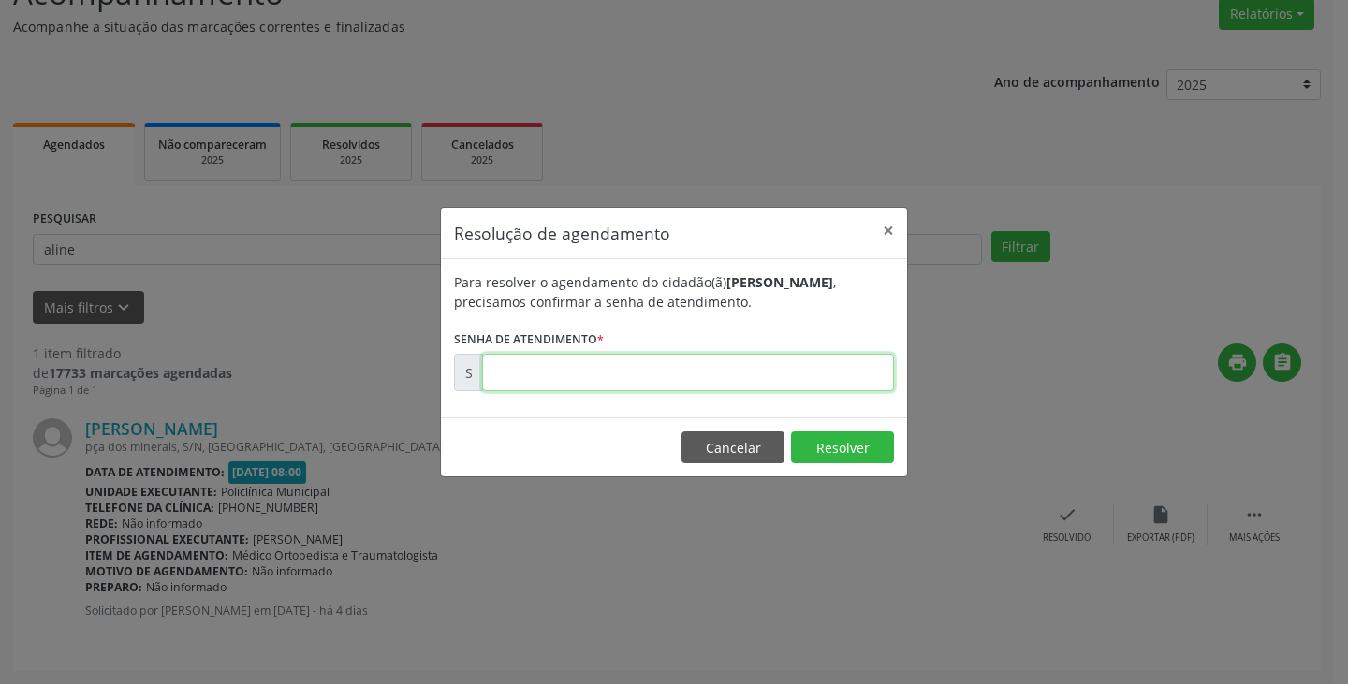
click at [819, 380] on input "text" at bounding box center [688, 372] width 412 height 37
type input "00174368"
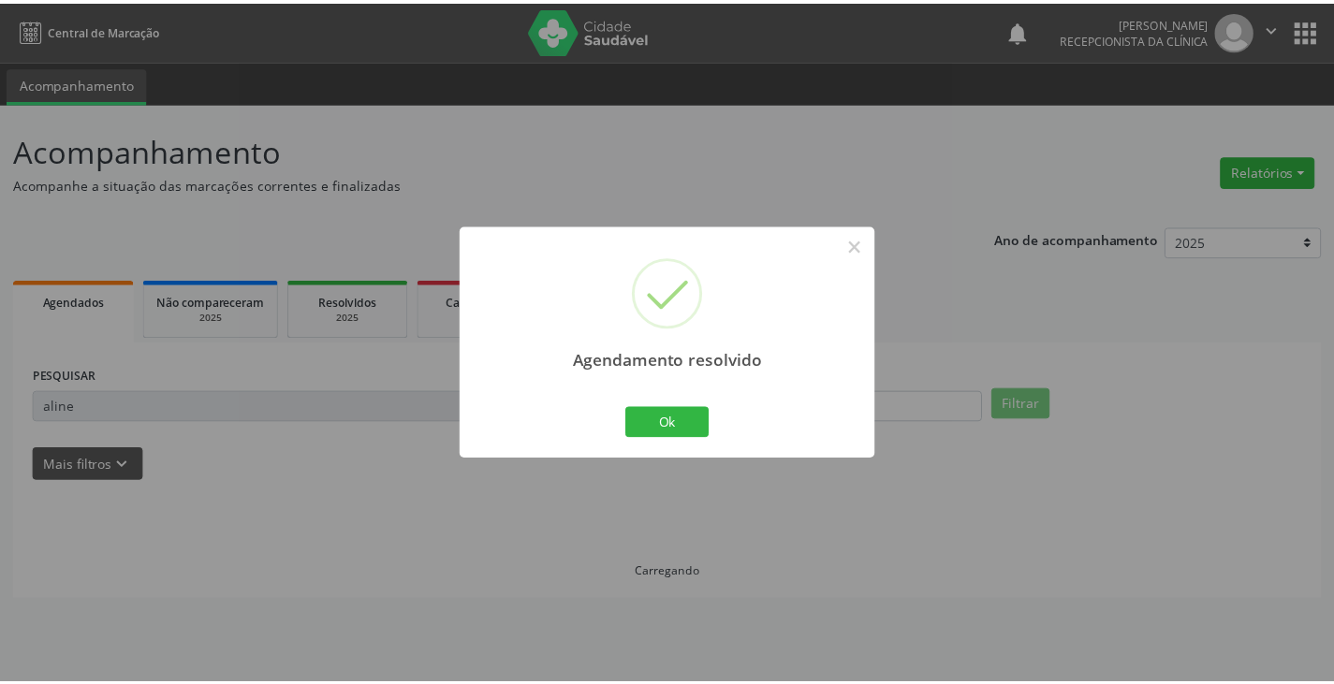
scroll to position [0, 0]
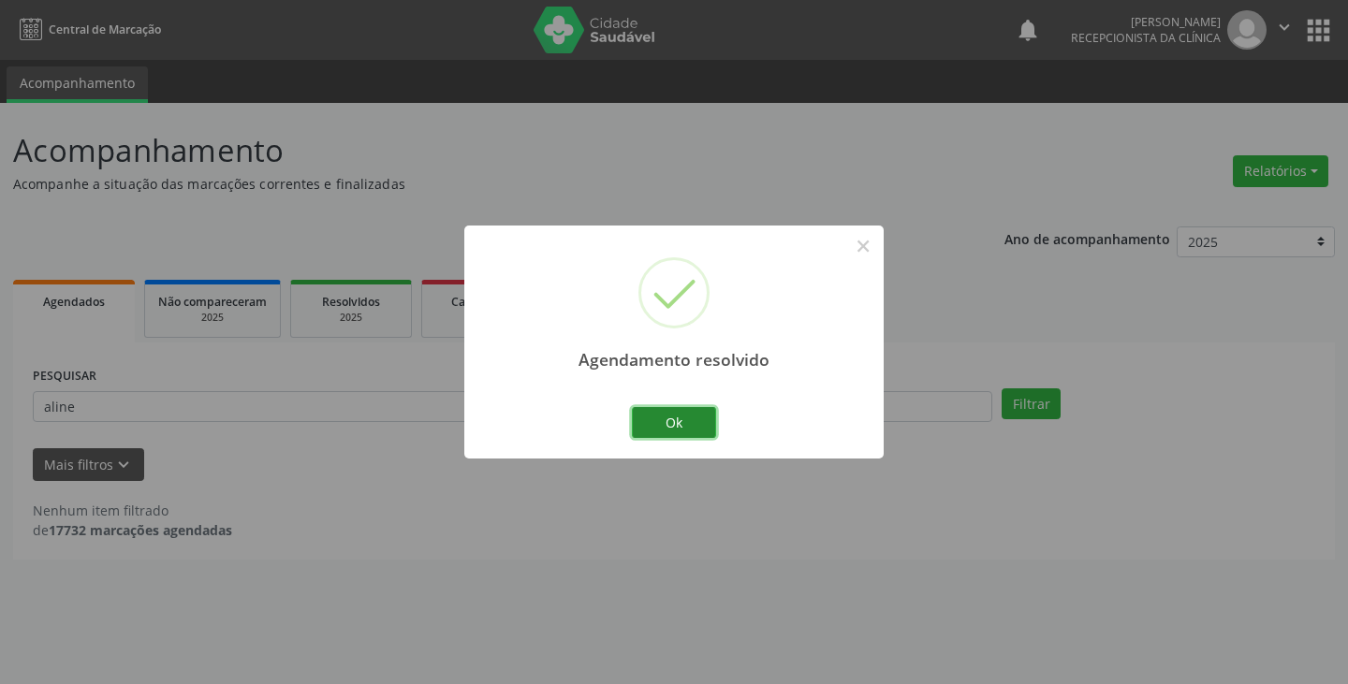
click at [690, 422] on button "Ok" at bounding box center [674, 423] width 84 height 32
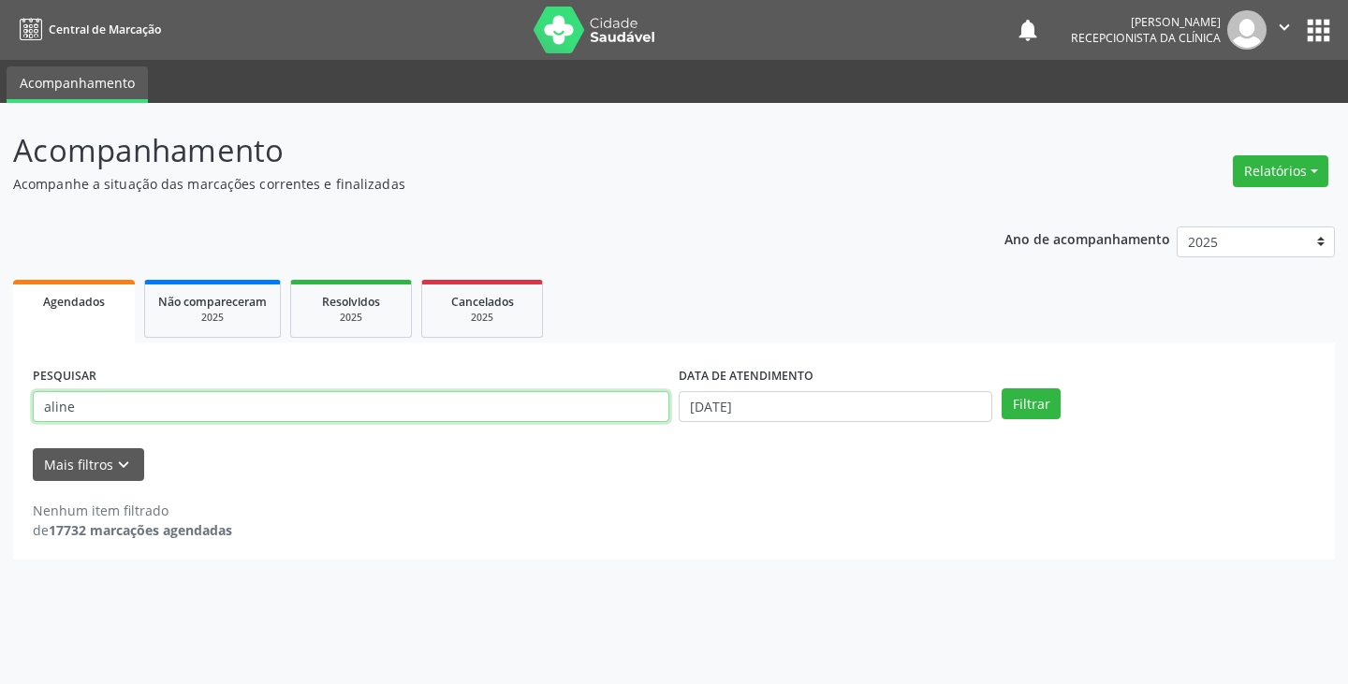
click at [604, 417] on input "aline" at bounding box center [351, 407] width 637 height 32
type input "a"
type input "[PERSON_NAME]"
click at [1002, 389] on button "Filtrar" at bounding box center [1031, 405] width 59 height 32
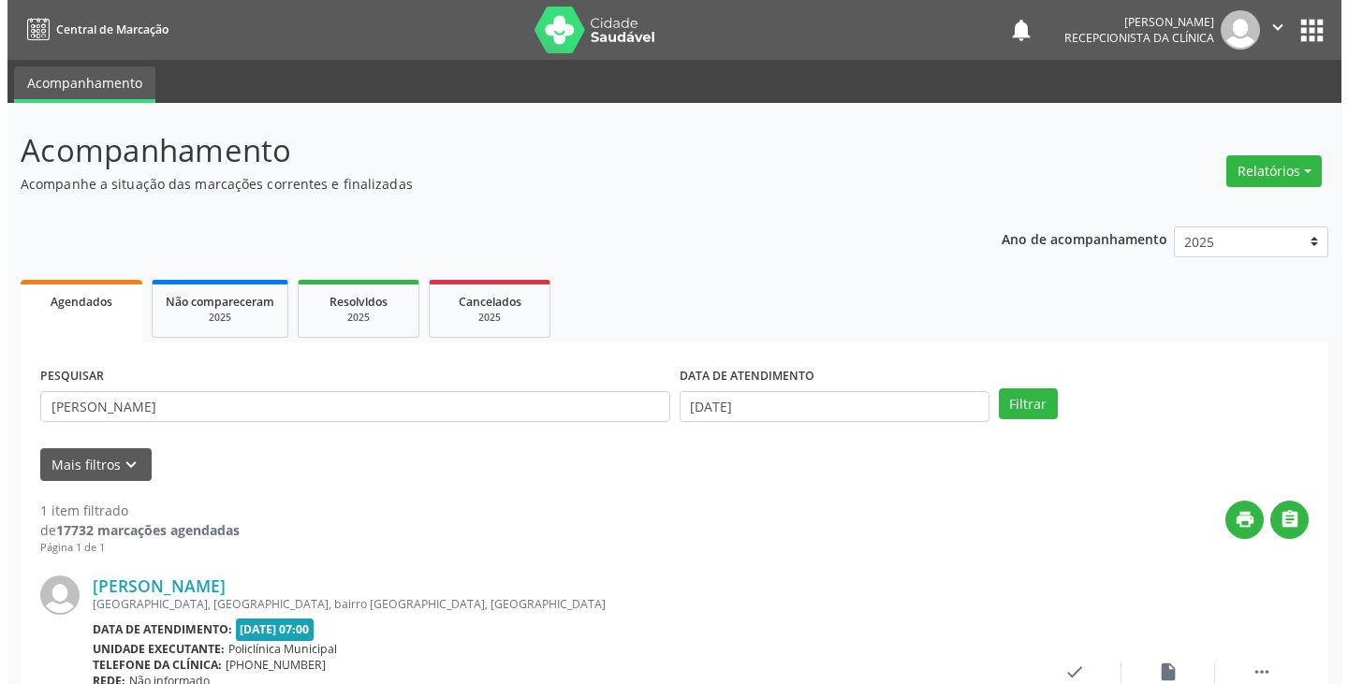
scroll to position [157, 0]
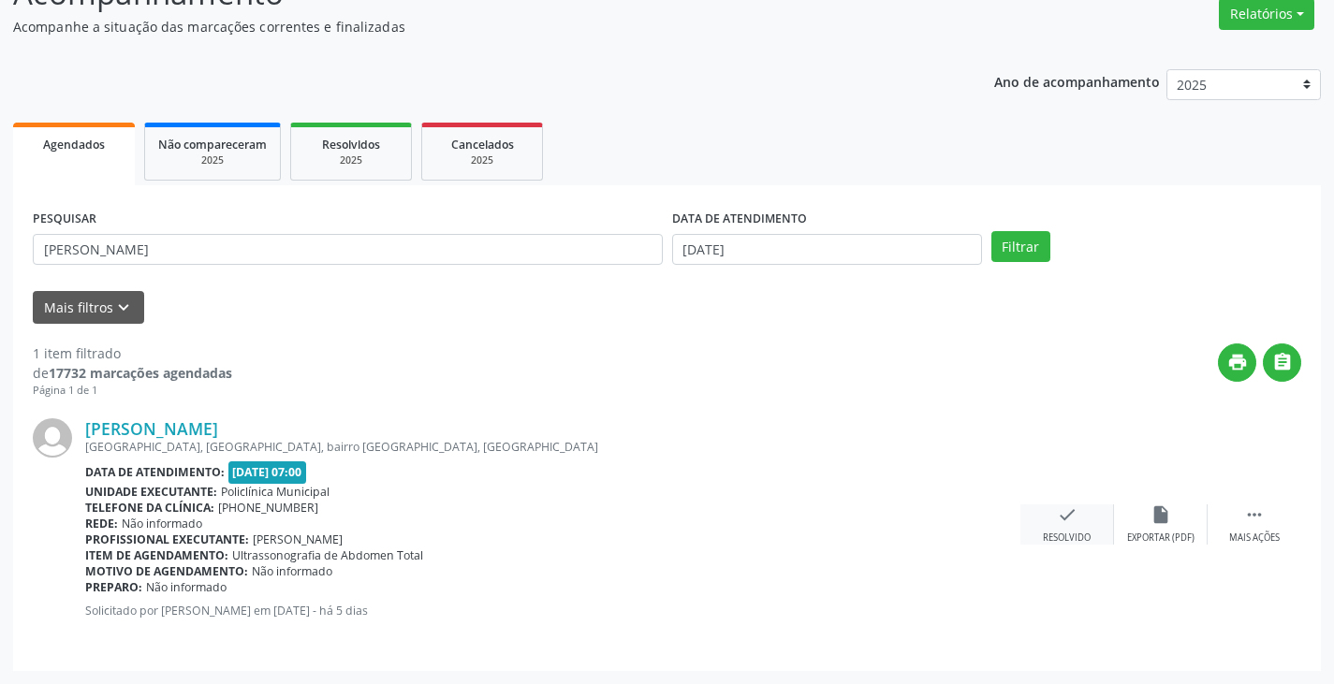
click at [1062, 530] on div "check Resolvido" at bounding box center [1068, 525] width 94 height 40
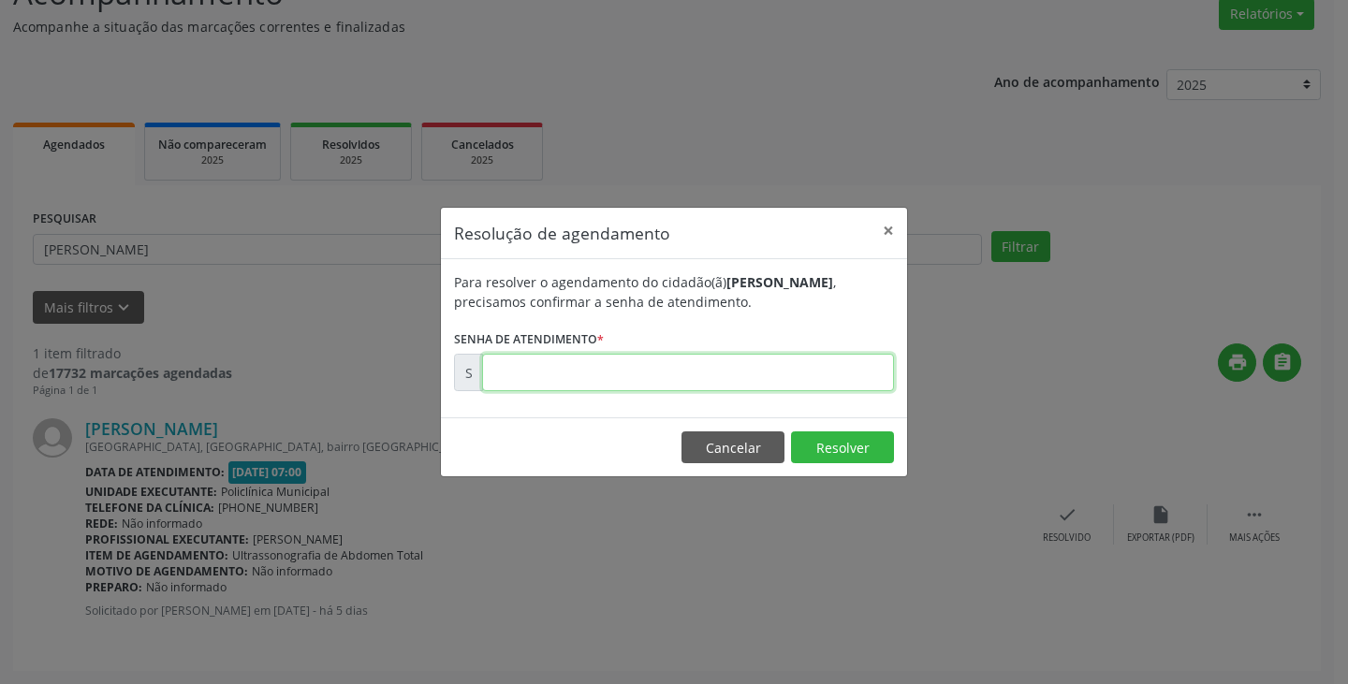
click at [820, 366] on input "text" at bounding box center [688, 372] width 412 height 37
type input "00173867"
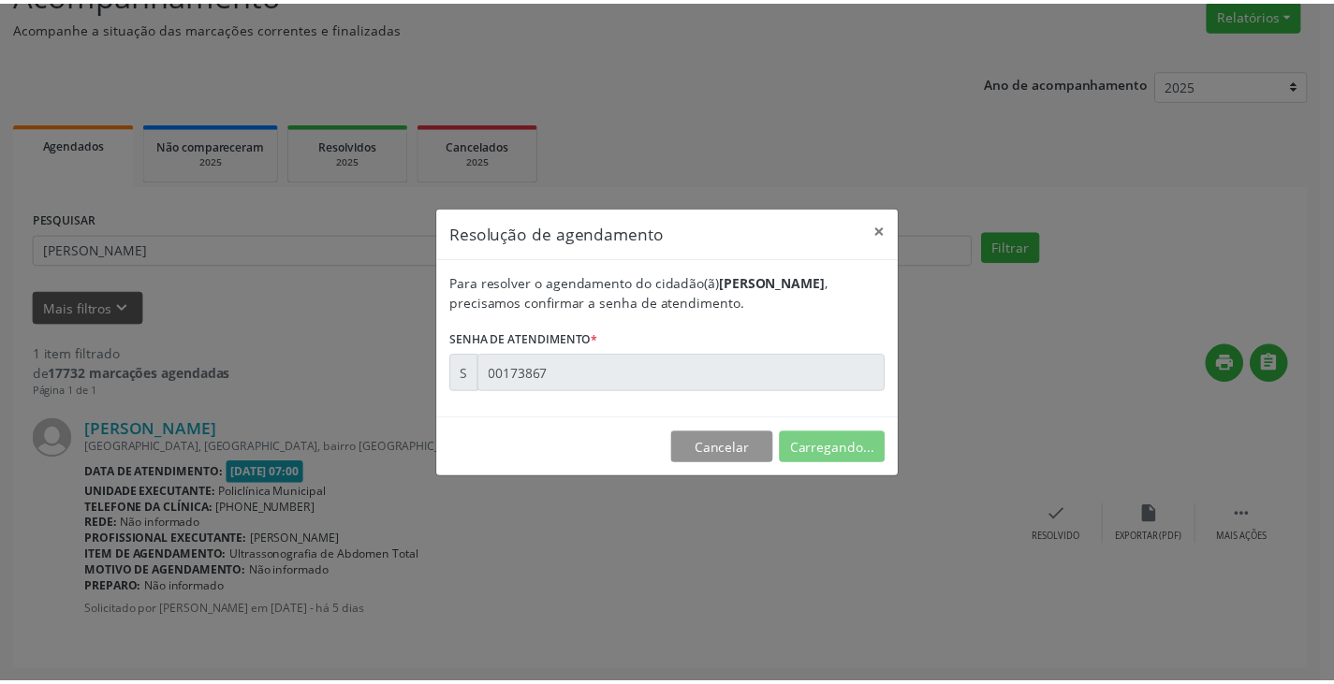
scroll to position [0, 0]
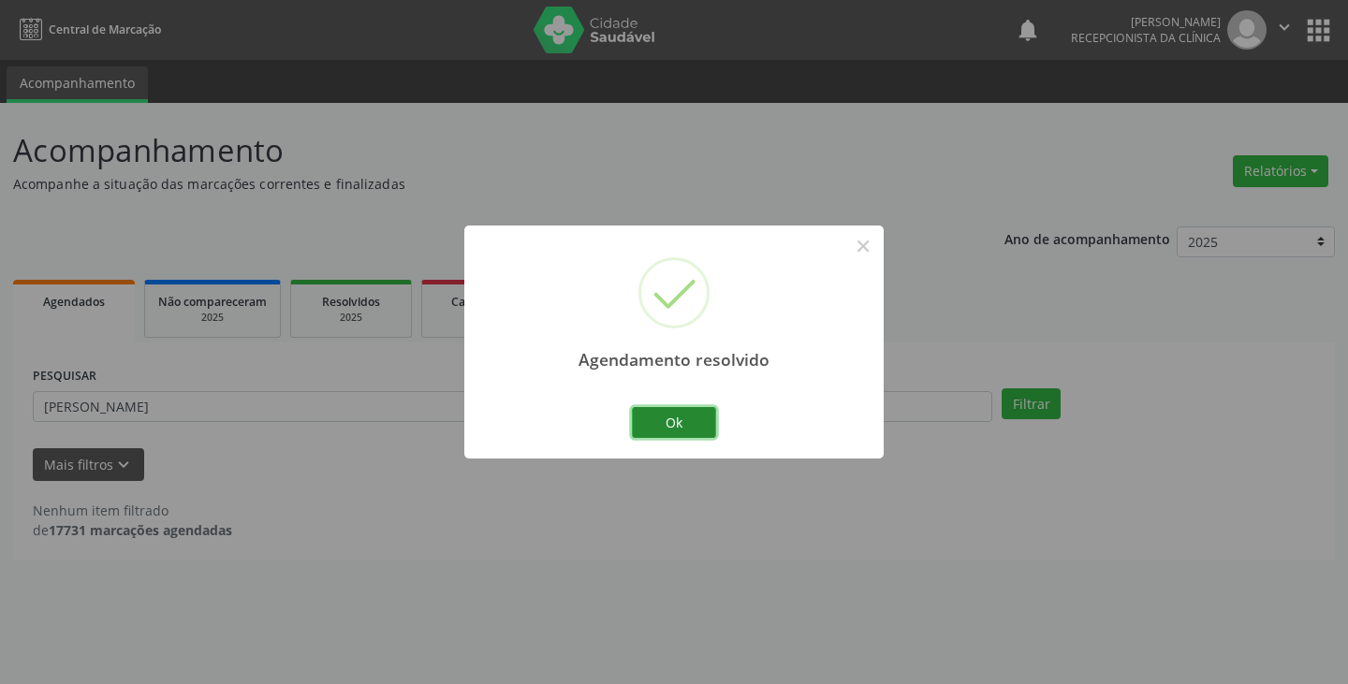
click at [642, 425] on button "Ok" at bounding box center [674, 423] width 84 height 32
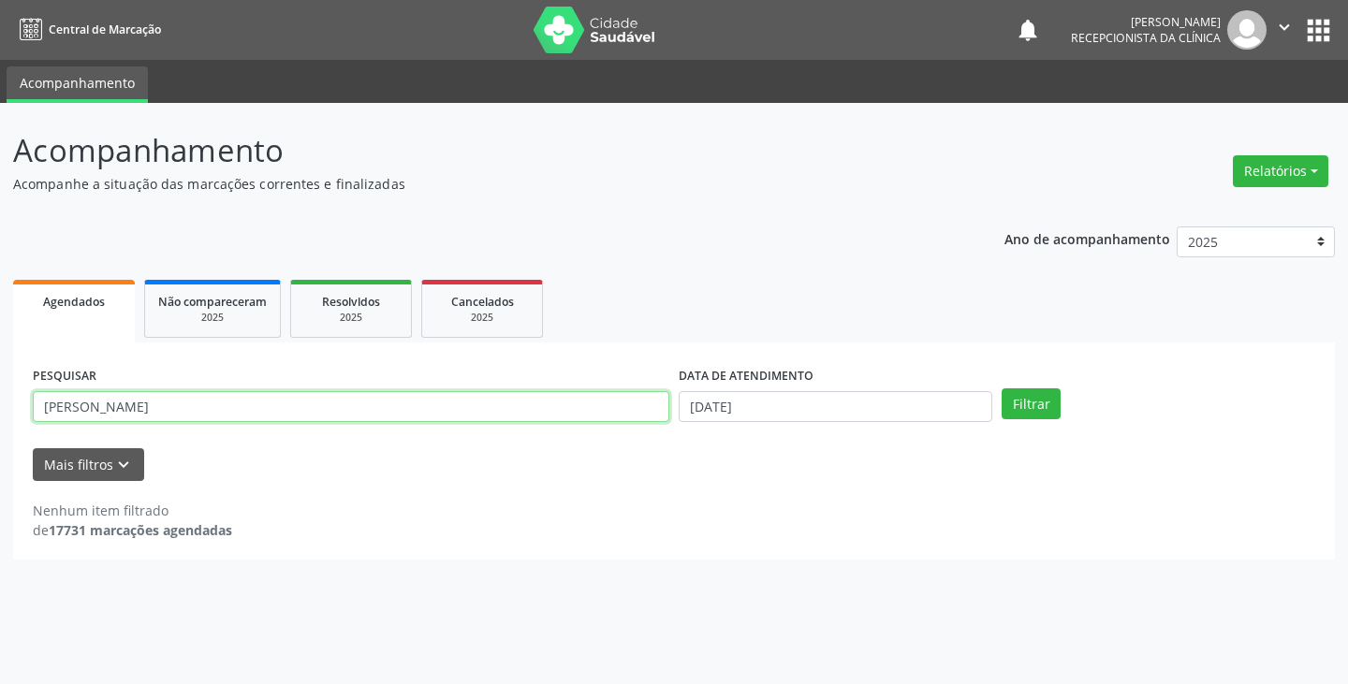
click at [603, 417] on input "[PERSON_NAME]" at bounding box center [351, 407] width 637 height 32
click at [1002, 389] on button "Filtrar" at bounding box center [1031, 405] width 59 height 32
click at [622, 407] on input "jojarbas" at bounding box center [351, 407] width 637 height 32
type input "j"
type input "jarba"
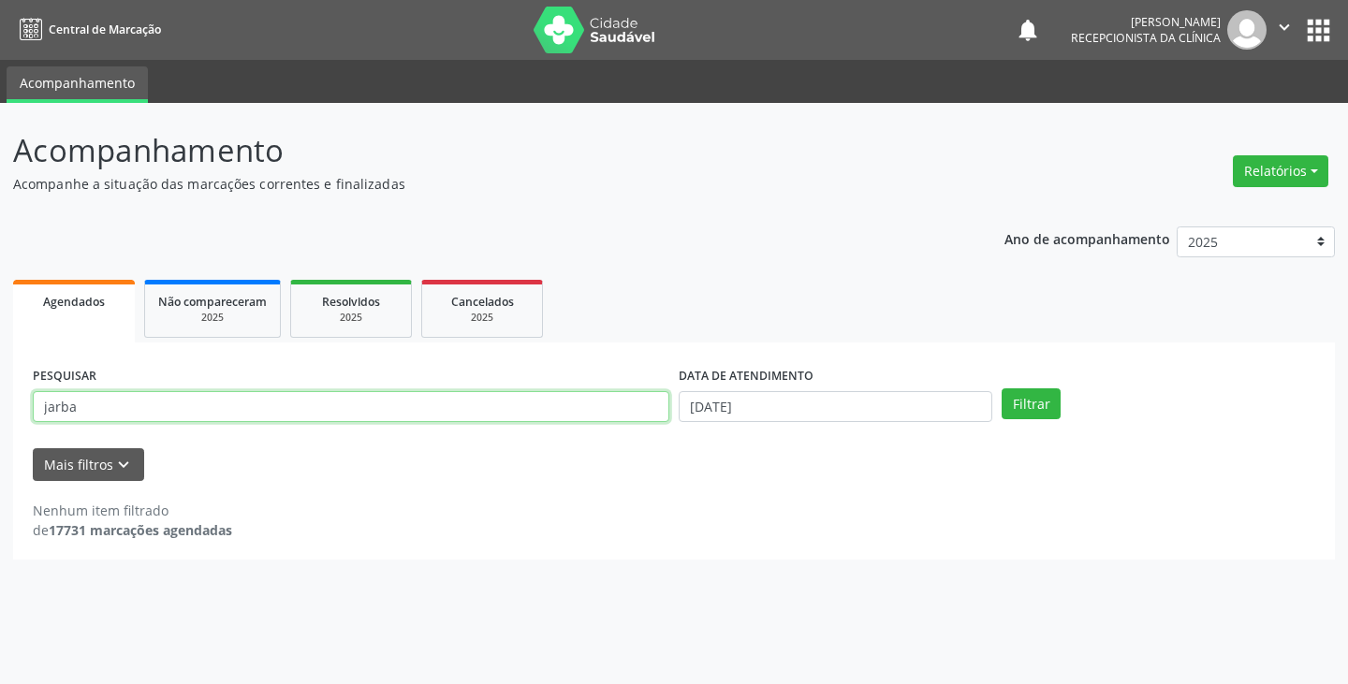
click at [1002, 389] on button "Filtrar" at bounding box center [1031, 405] width 59 height 32
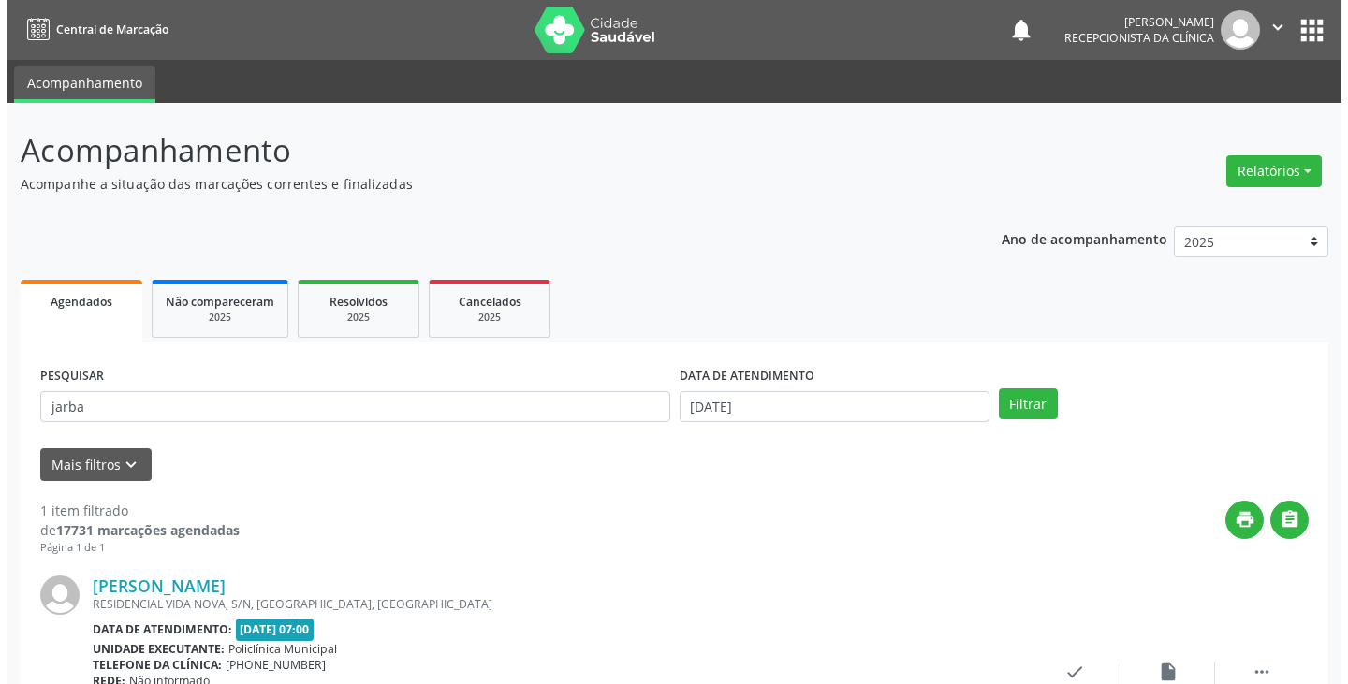
scroll to position [157, 0]
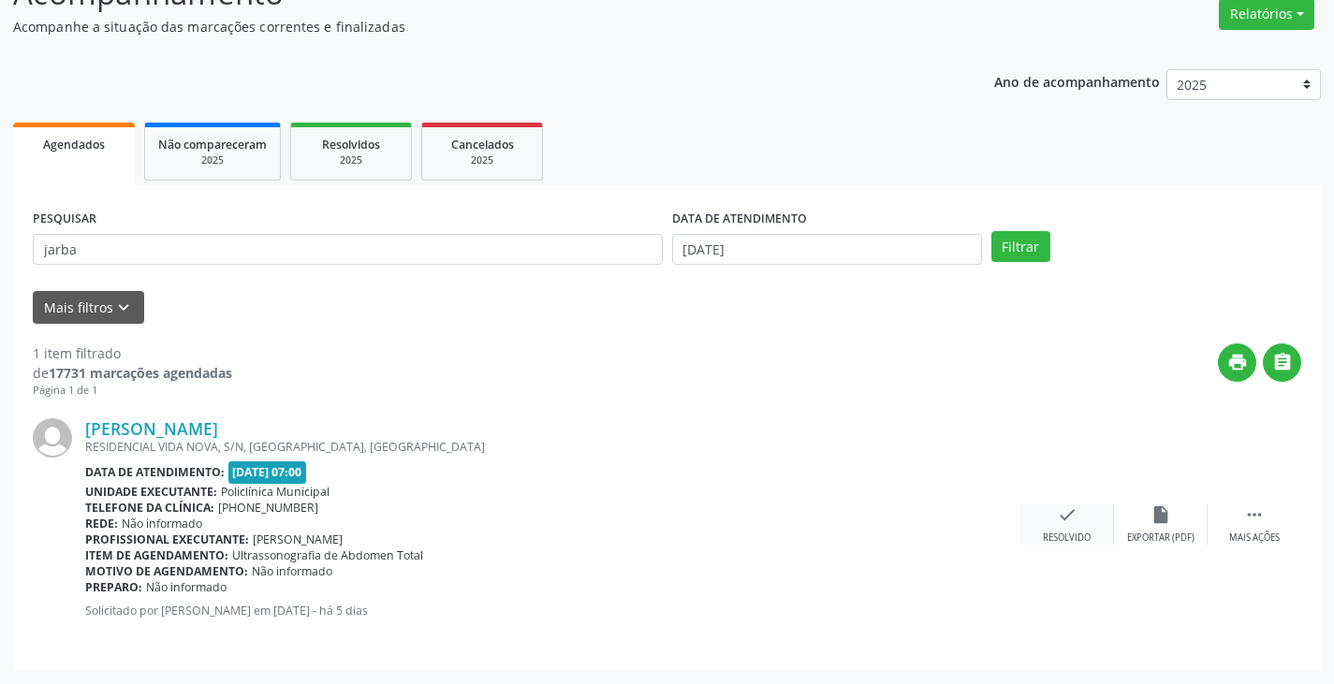
click at [1071, 522] on icon "check" at bounding box center [1067, 515] width 21 height 21
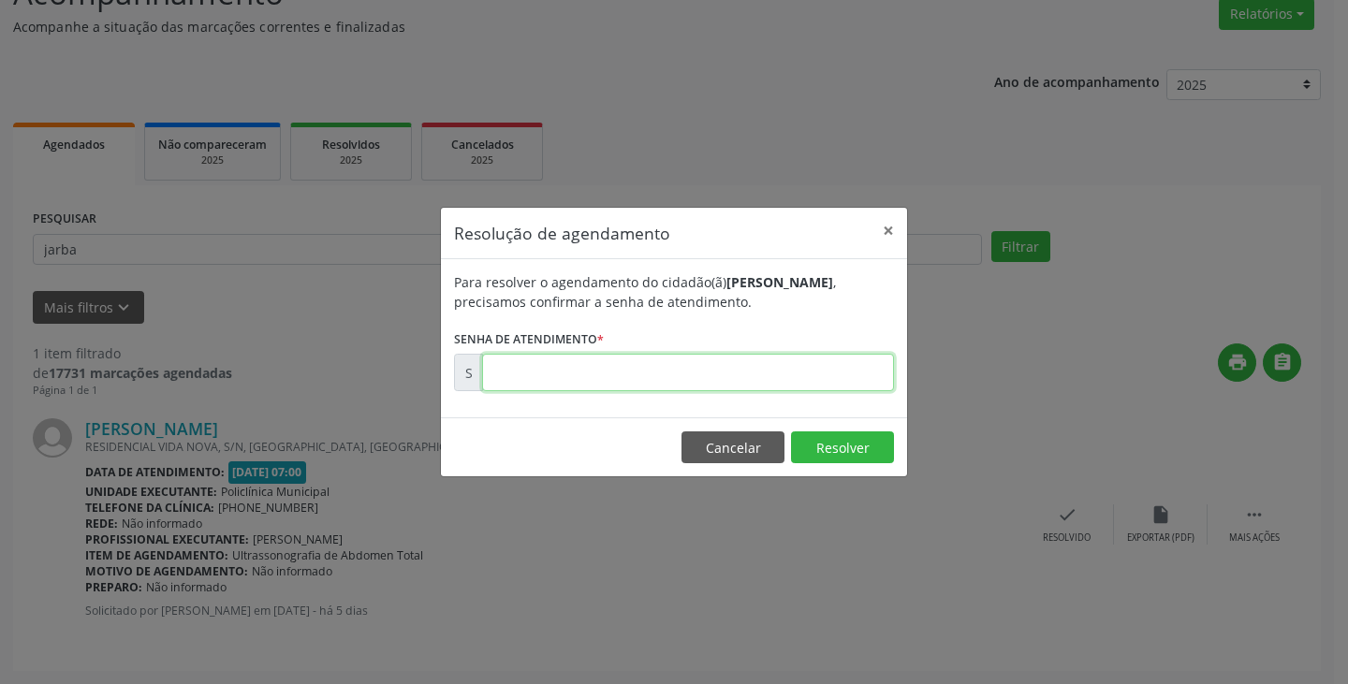
click at [847, 370] on input "text" at bounding box center [688, 372] width 412 height 37
type input "00173884"
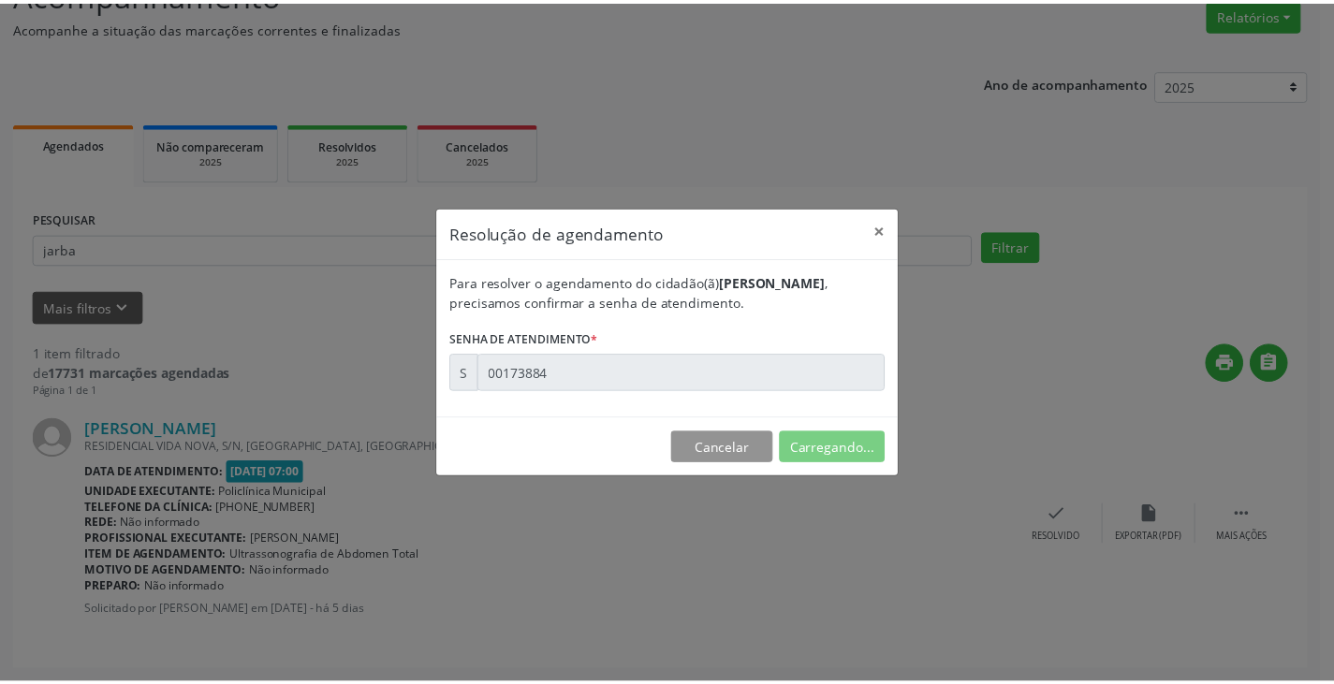
scroll to position [0, 0]
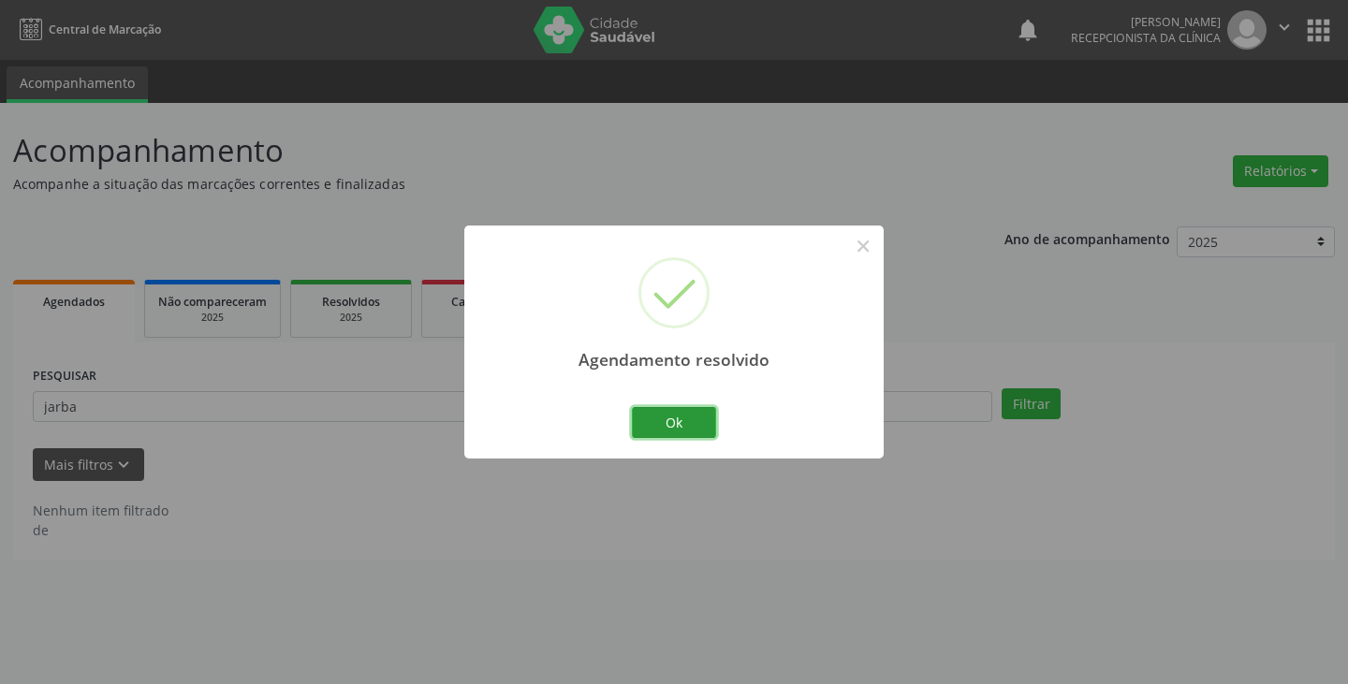
drag, startPoint x: 684, startPoint y: 423, endPoint x: 599, endPoint y: 420, distance: 85.2
click at [672, 423] on button "Ok" at bounding box center [674, 423] width 84 height 32
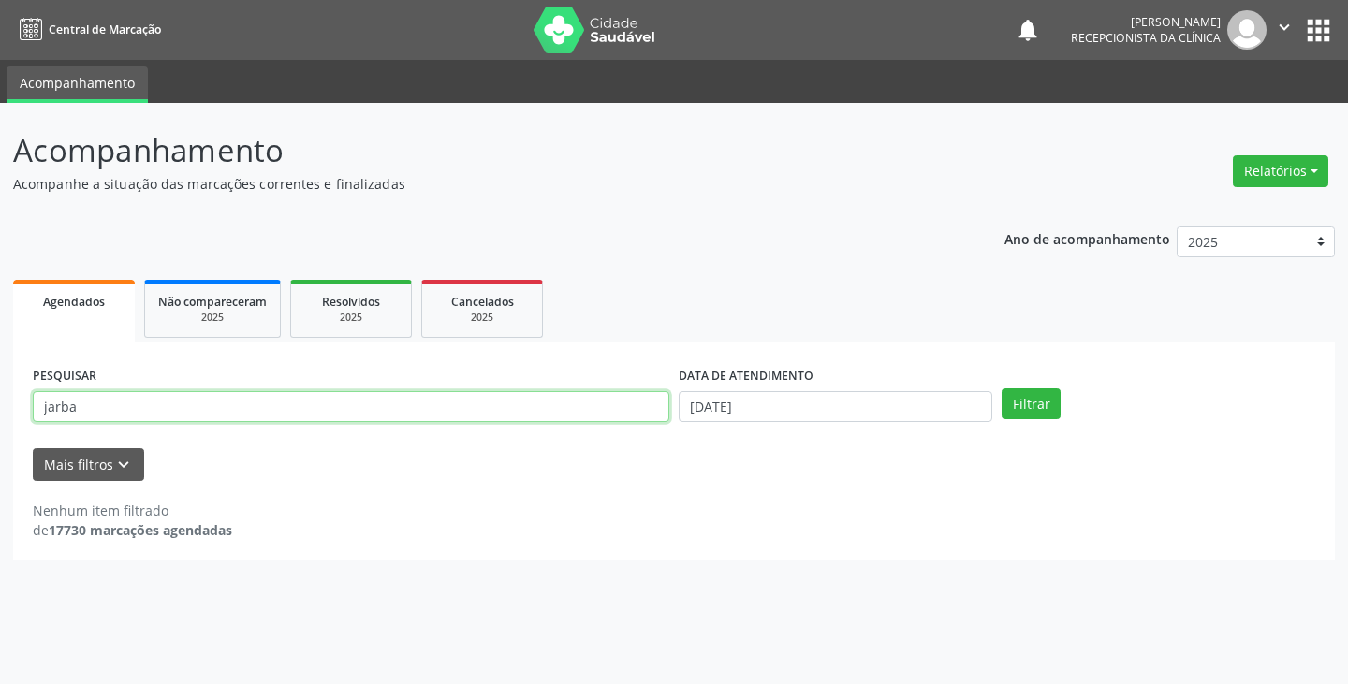
click at [595, 419] on input "jarba" at bounding box center [351, 407] width 637 height 32
type input "j"
type input "dal"
click at [1002, 389] on button "Filtrar" at bounding box center [1031, 405] width 59 height 32
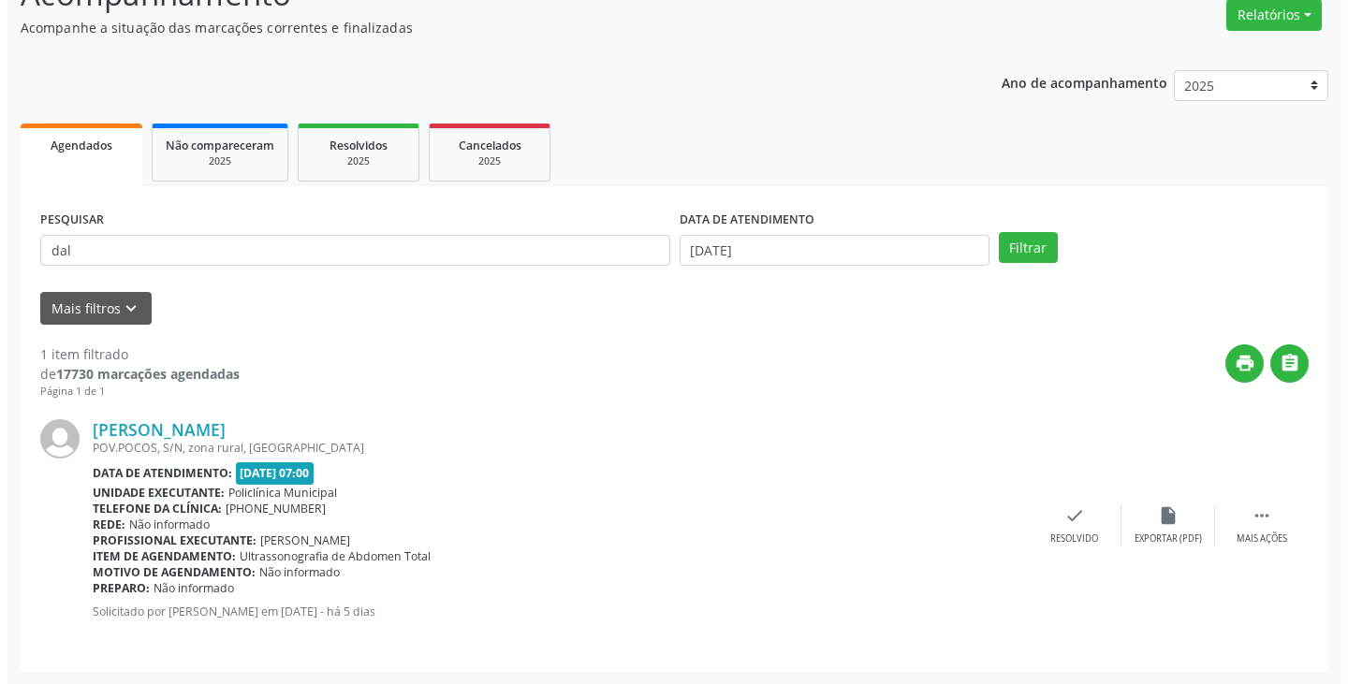
scroll to position [157, 0]
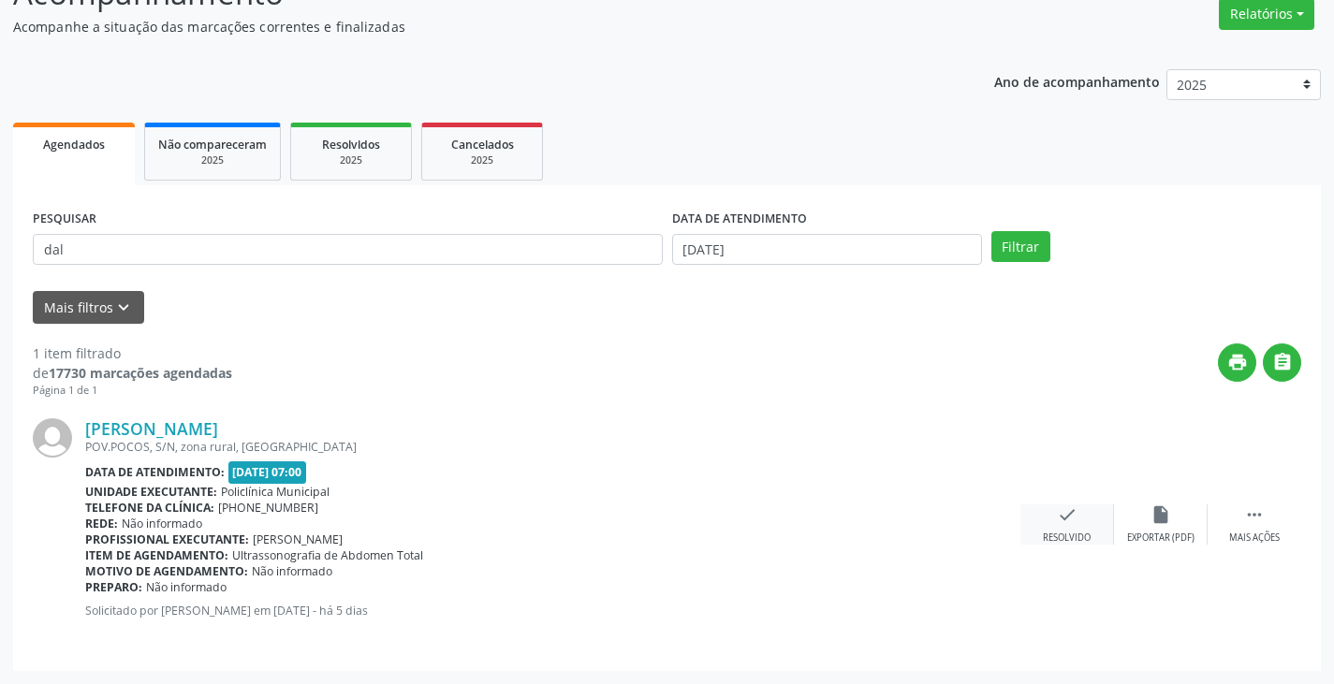
click at [1060, 522] on icon "check" at bounding box center [1067, 515] width 21 height 21
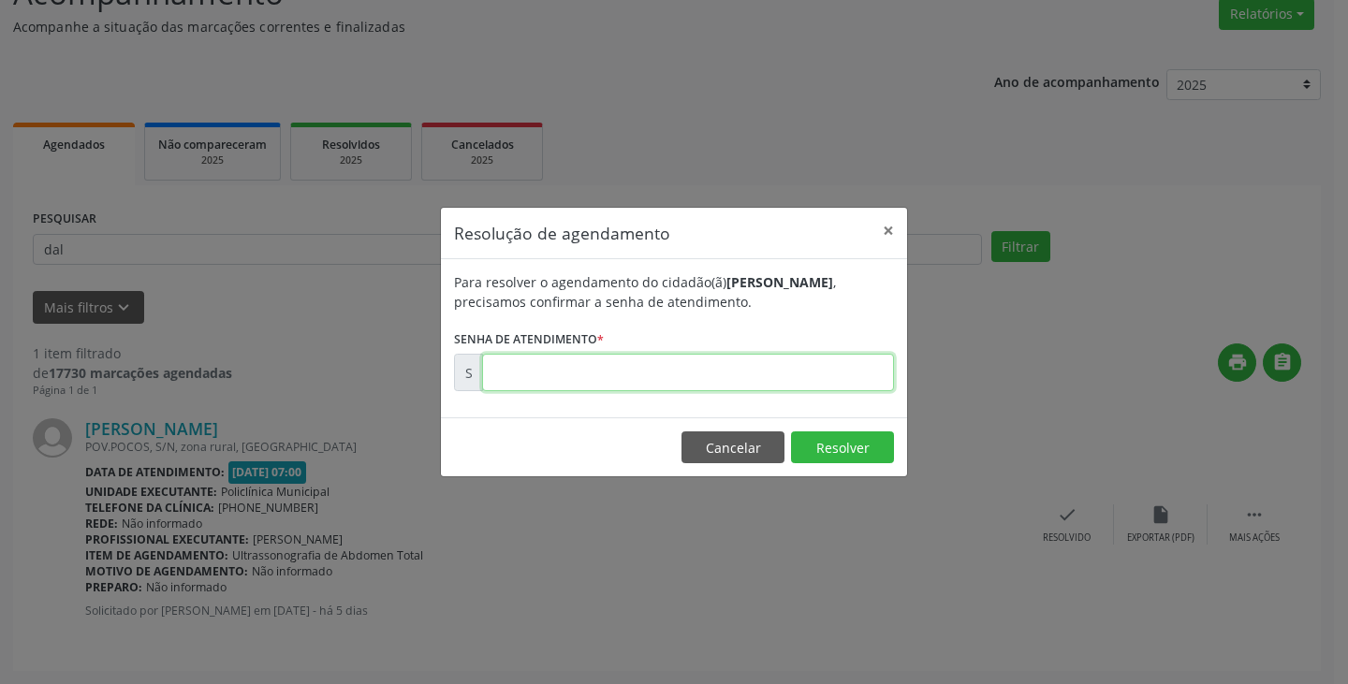
click at [819, 379] on input "text" at bounding box center [688, 372] width 412 height 37
type input "00173832"
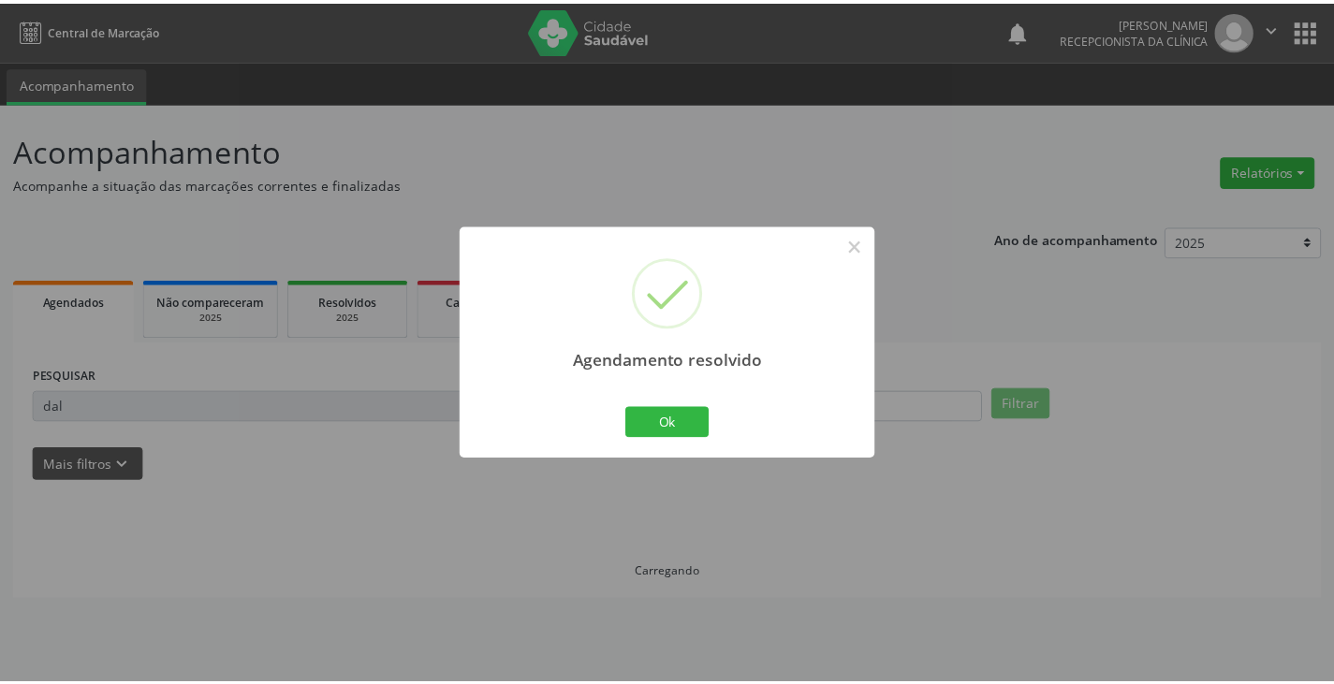
scroll to position [0, 0]
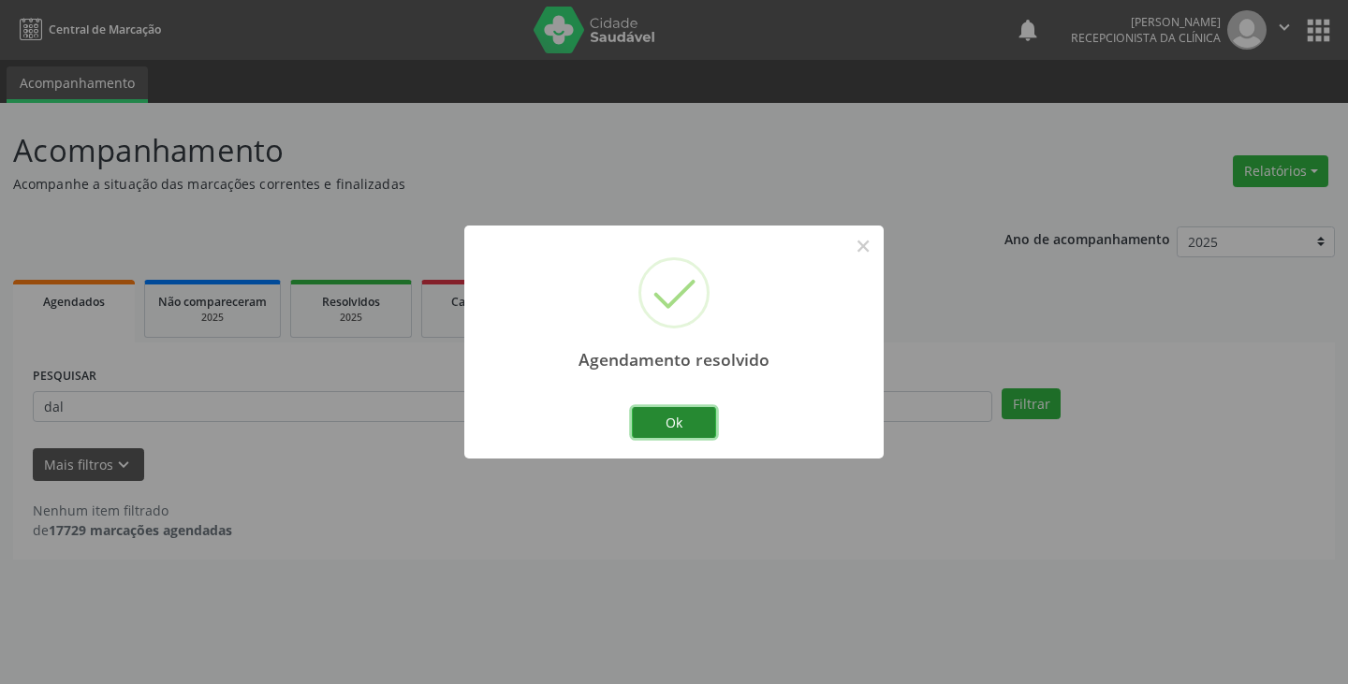
click at [690, 414] on button "Ok" at bounding box center [674, 423] width 84 height 32
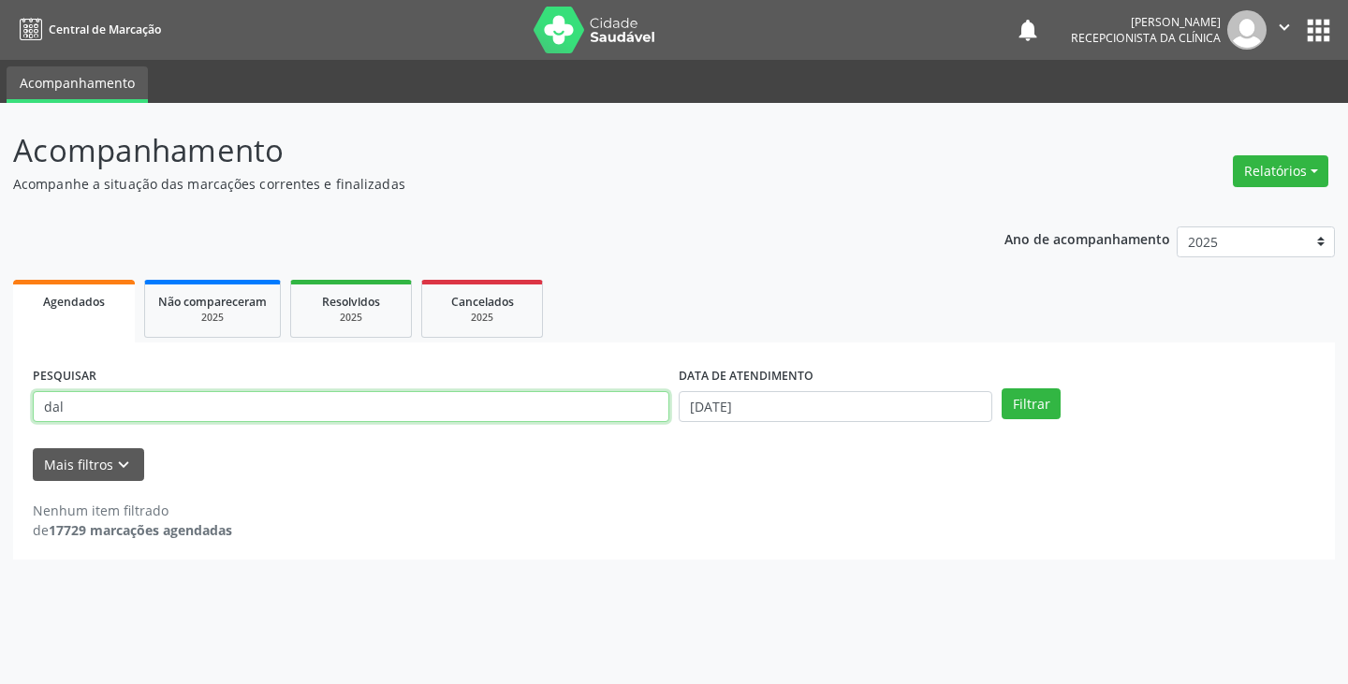
click at [554, 410] on input "dal" at bounding box center [351, 407] width 637 height 32
type input "d"
type input "ivon"
click at [1002, 389] on button "Filtrar" at bounding box center [1031, 405] width 59 height 32
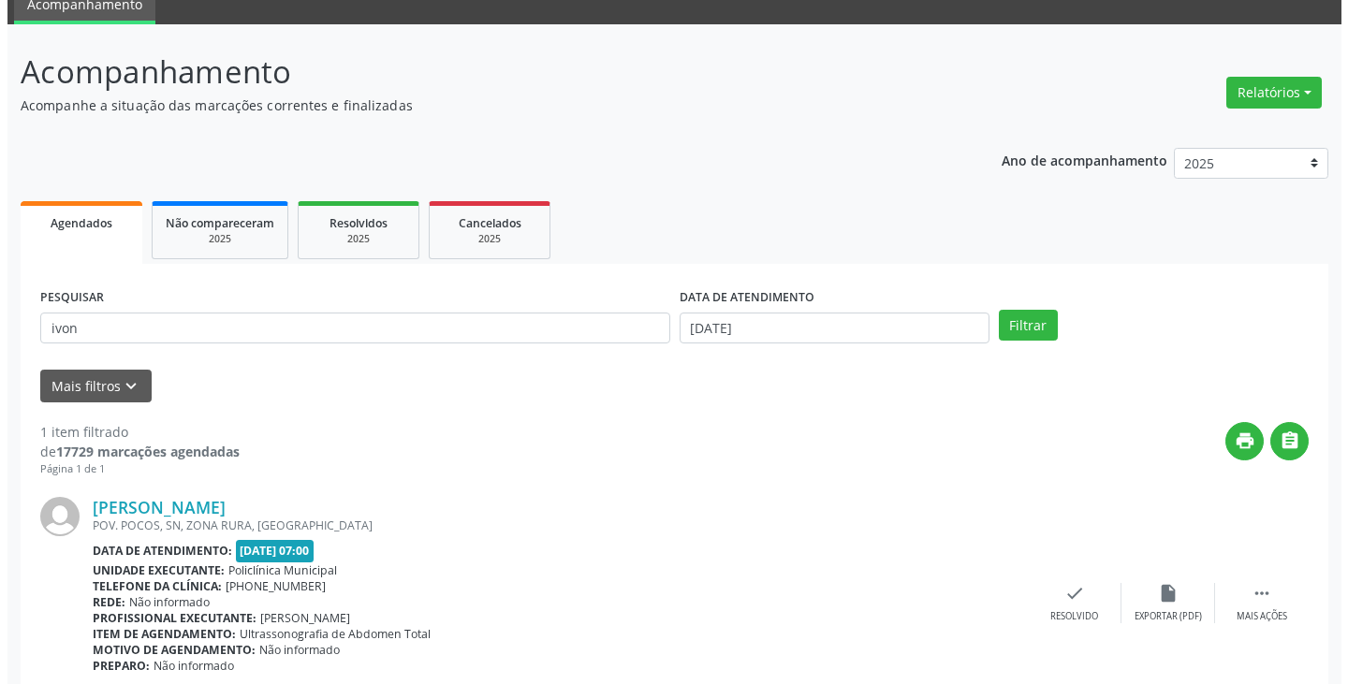
scroll to position [157, 0]
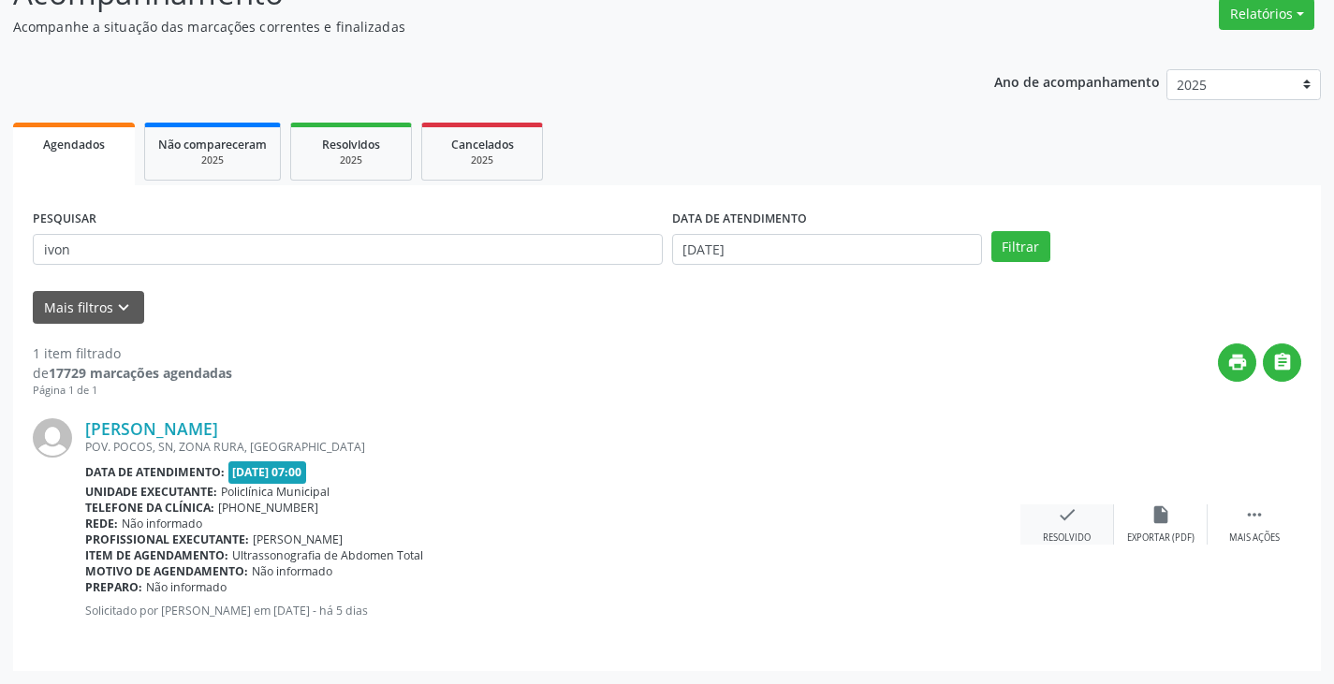
click at [1065, 519] on icon "check" at bounding box center [1067, 515] width 21 height 21
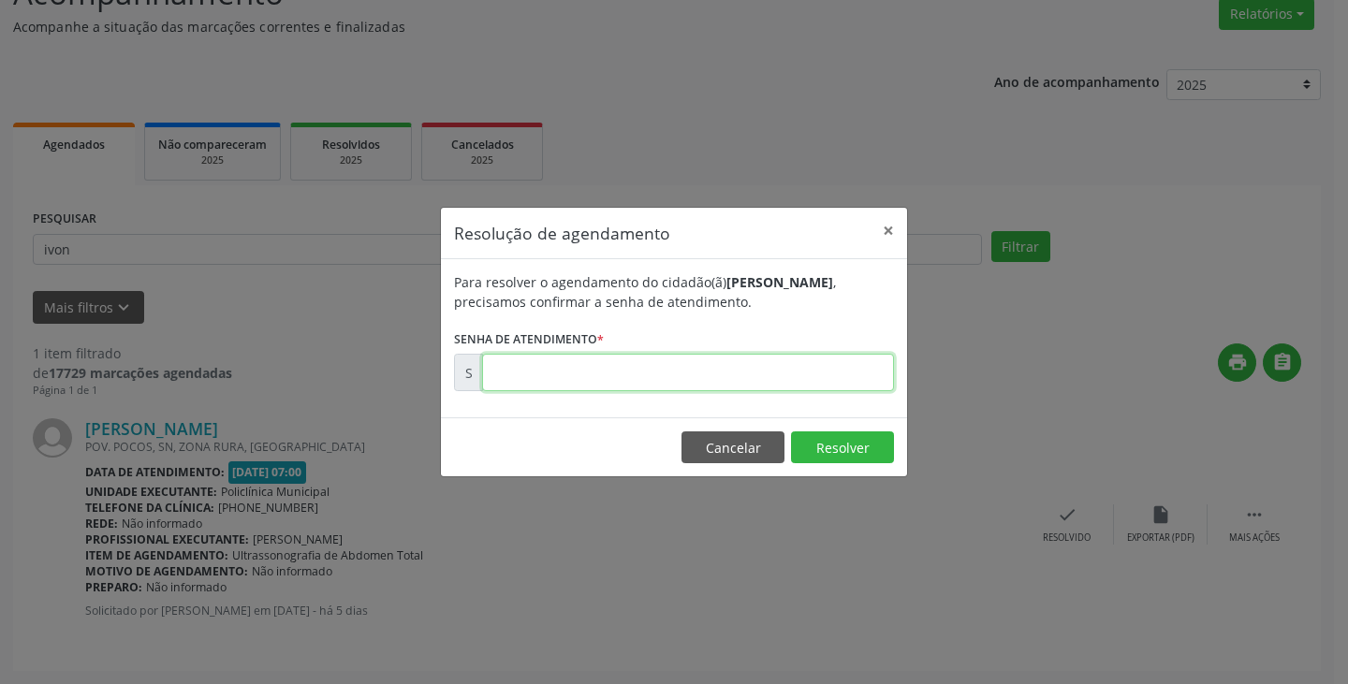
click at [801, 375] on input "text" at bounding box center [688, 372] width 412 height 37
type input "00173864"
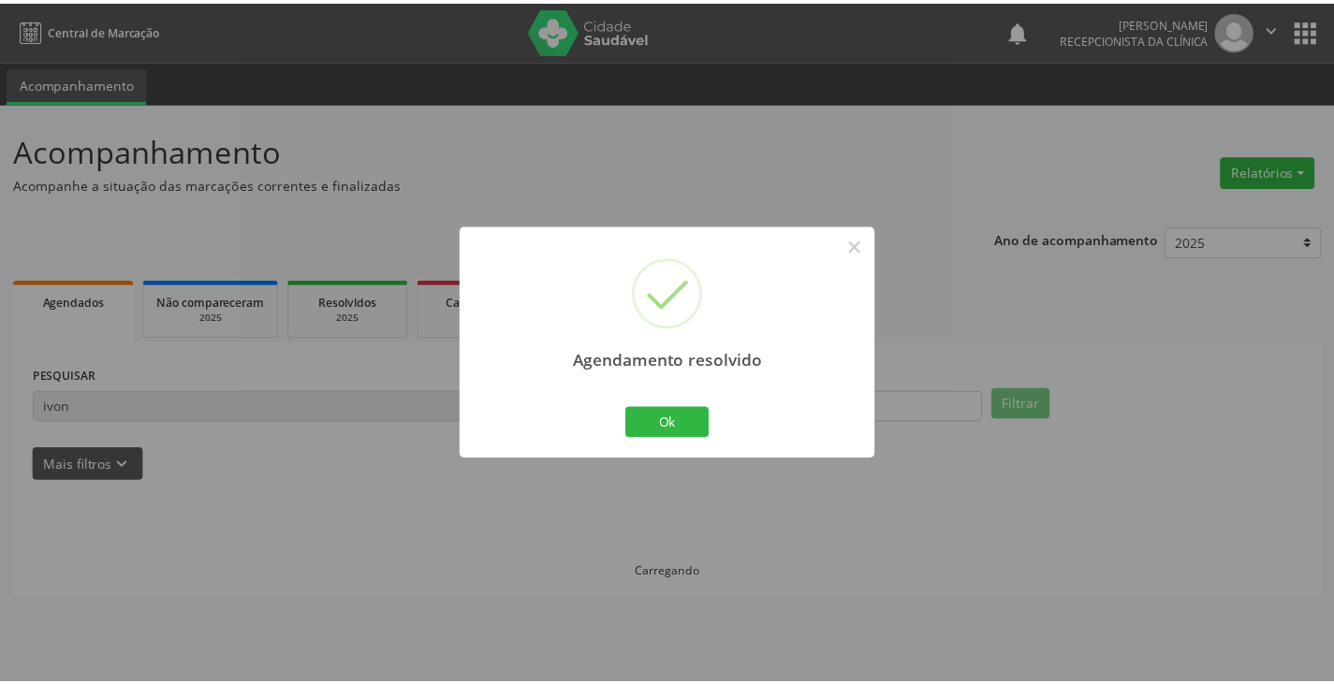
scroll to position [0, 0]
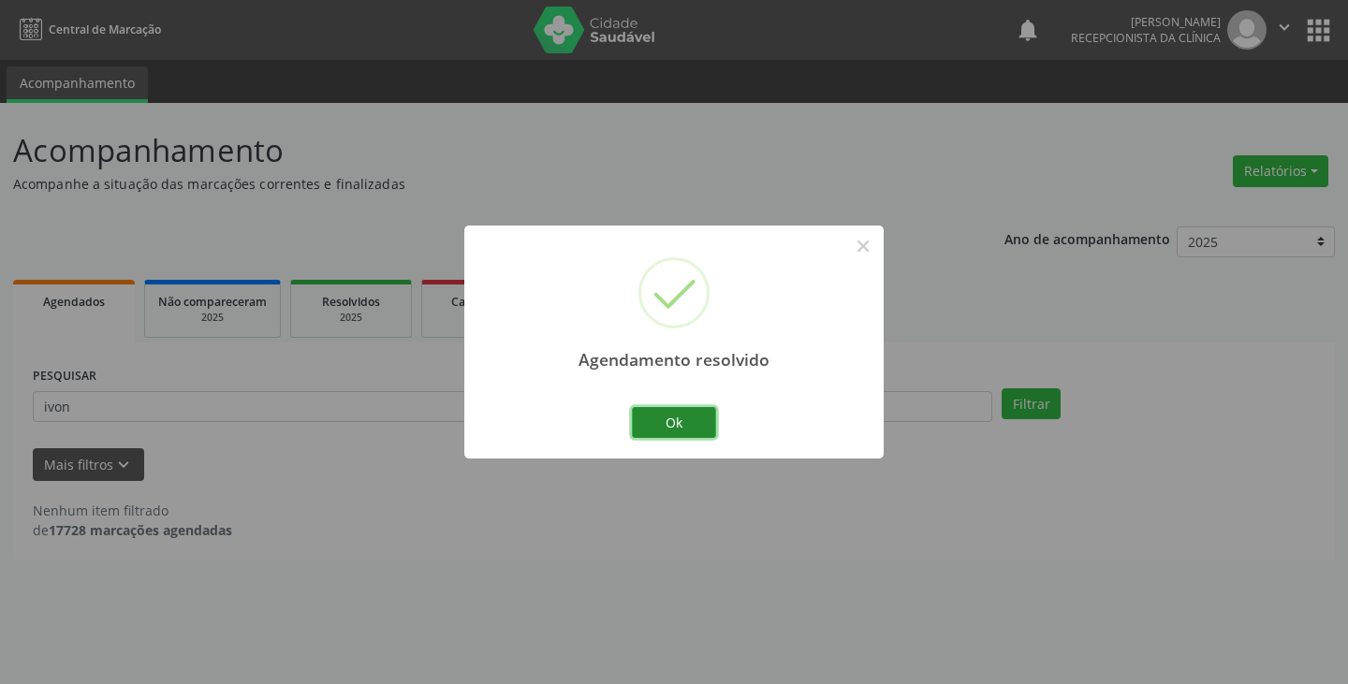
click at [662, 423] on button "Ok" at bounding box center [674, 423] width 84 height 32
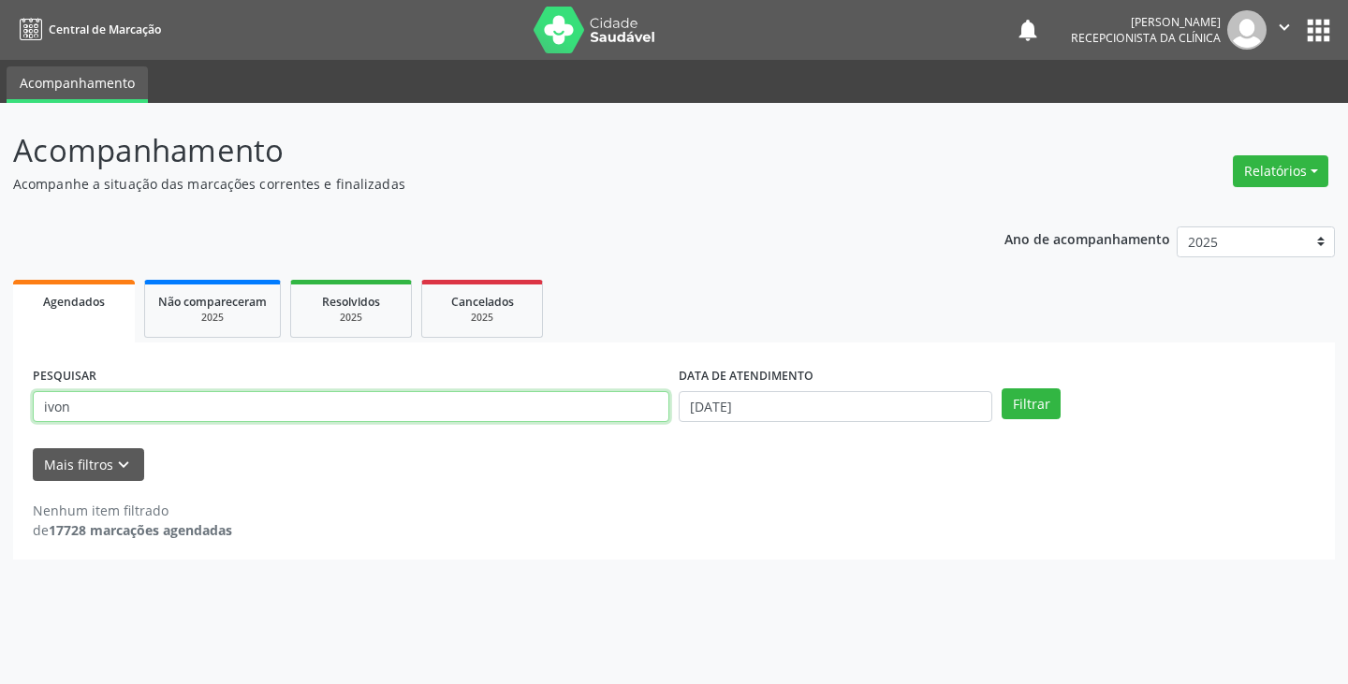
click at [641, 410] on input "ivon" at bounding box center [351, 407] width 637 height 32
type input "i"
type input "ger"
click at [1002, 389] on button "Filtrar" at bounding box center [1031, 405] width 59 height 32
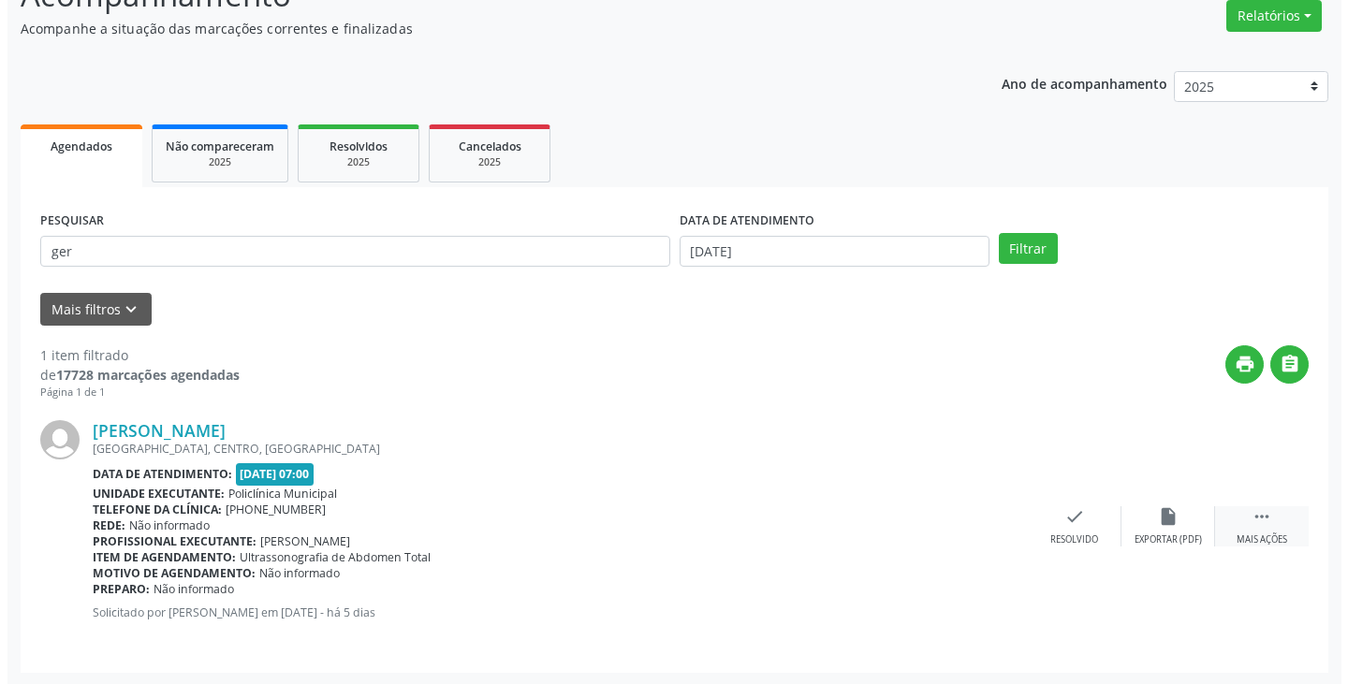
scroll to position [157, 0]
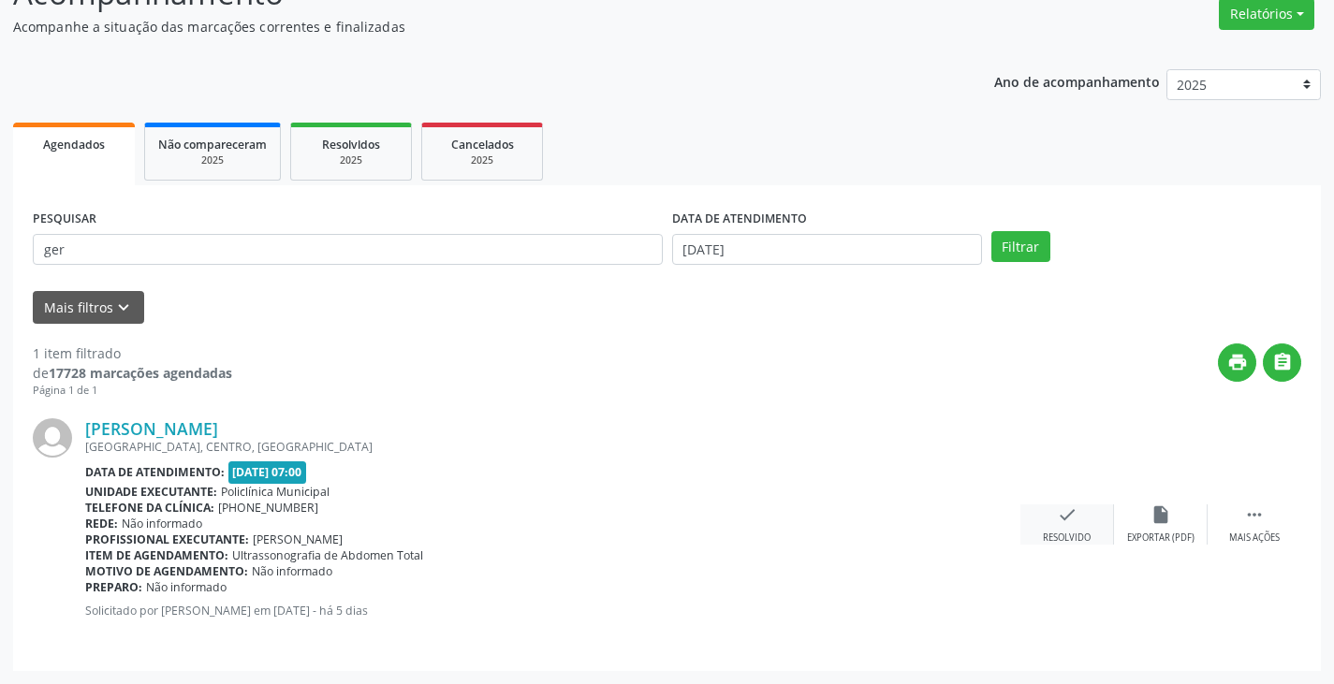
click at [1057, 522] on icon "check" at bounding box center [1067, 515] width 21 height 21
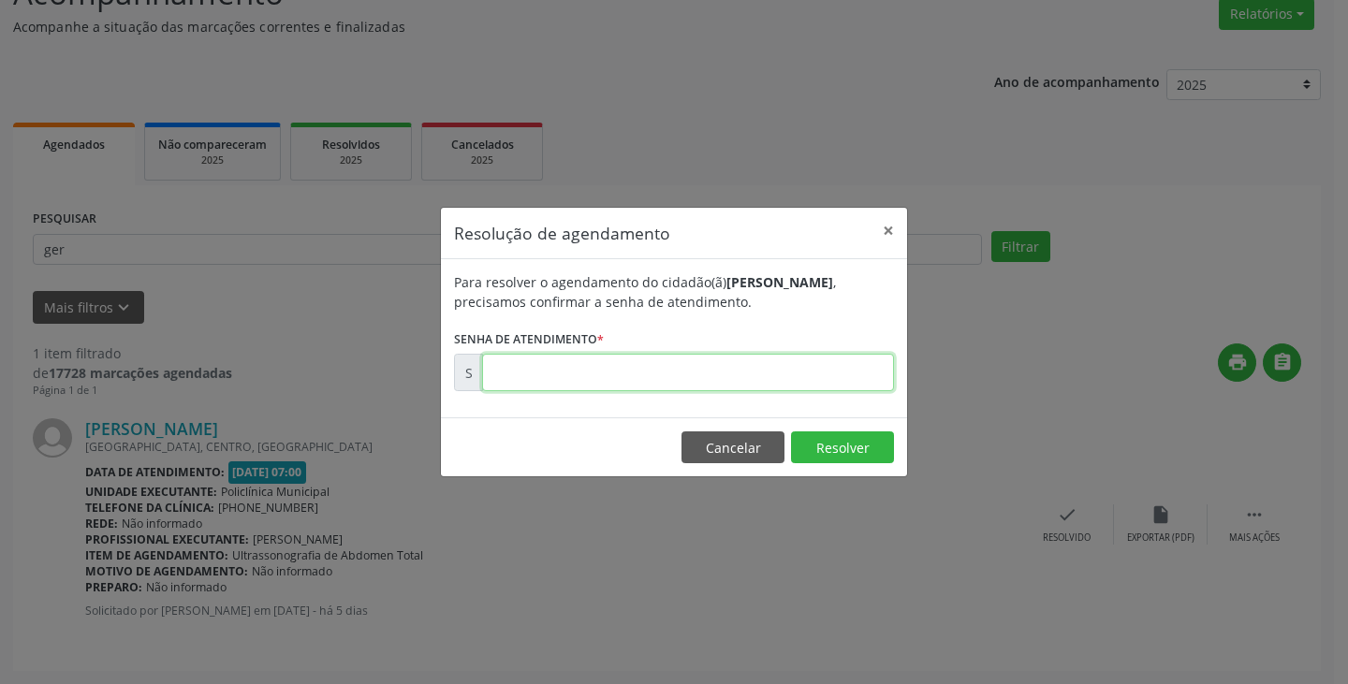
drag, startPoint x: 796, startPoint y: 385, endPoint x: 805, endPoint y: 379, distance: 10.9
click at [805, 379] on input "text" at bounding box center [688, 372] width 412 height 37
type input "00173828"
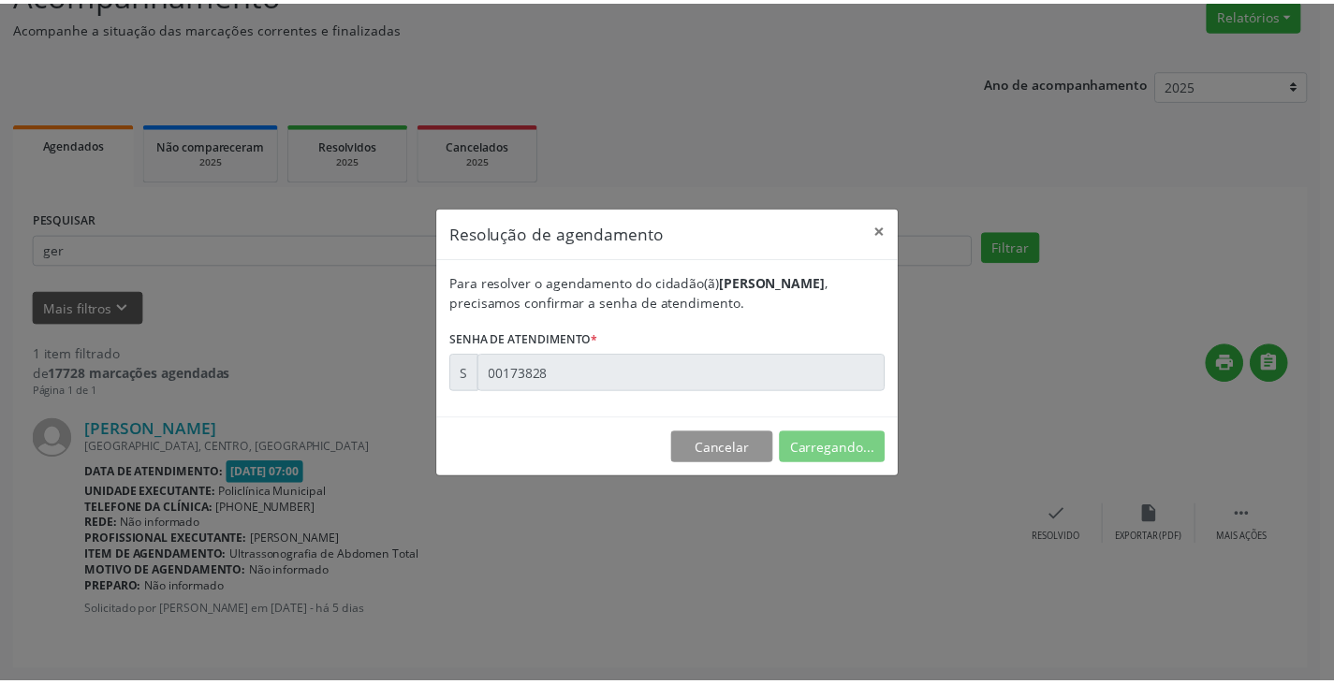
scroll to position [0, 0]
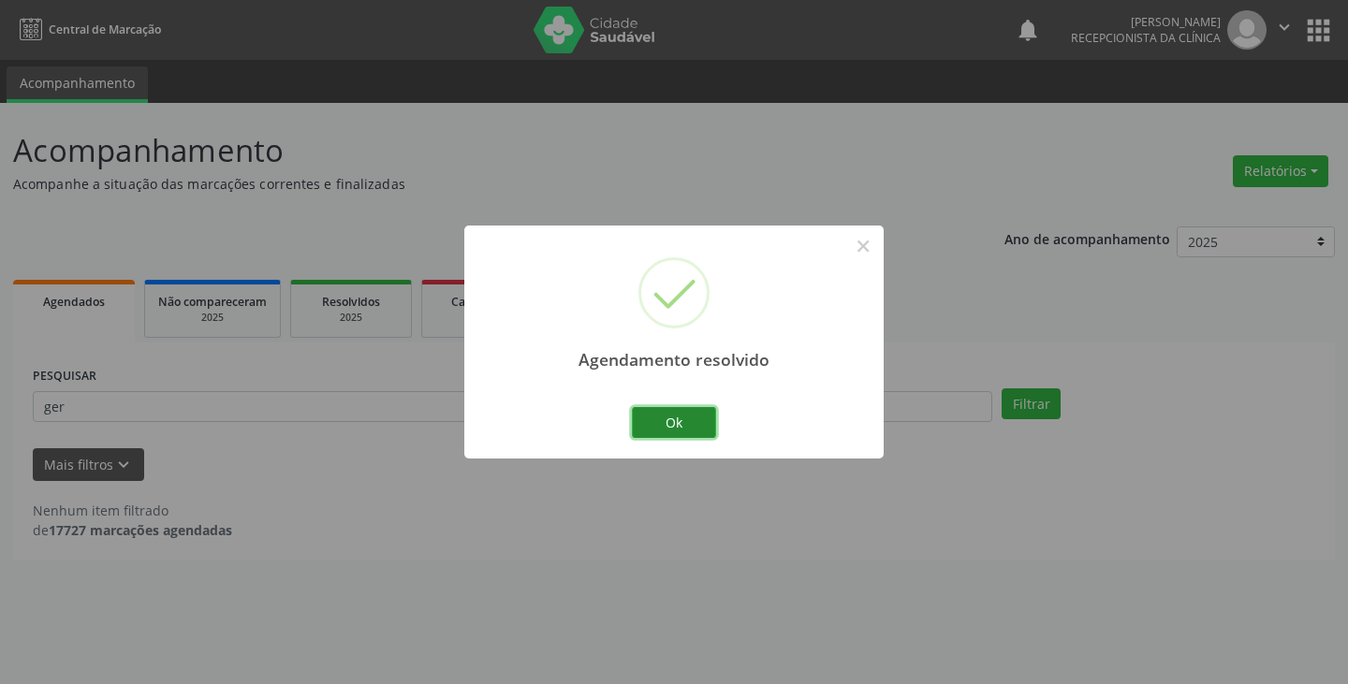
click at [689, 417] on button "Ok" at bounding box center [674, 423] width 84 height 32
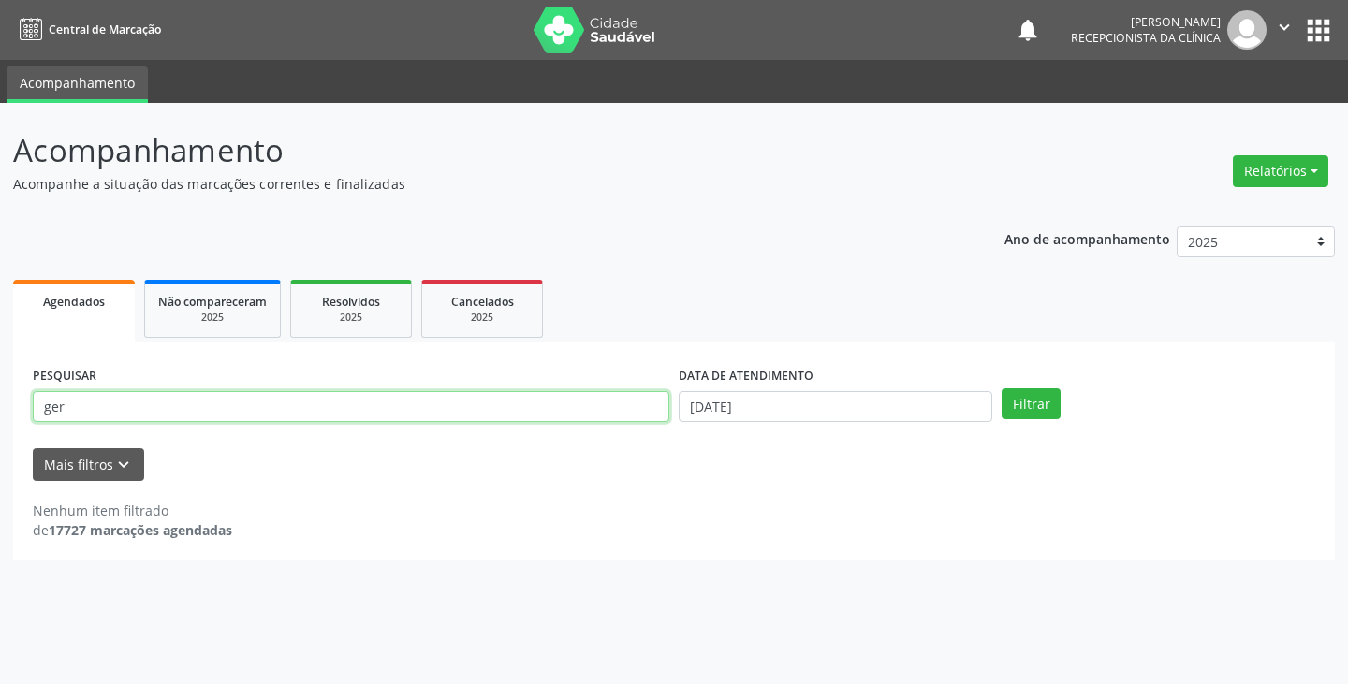
click at [568, 414] on input "ger" at bounding box center [351, 407] width 637 height 32
type input "g"
type input "jack"
click at [1002, 389] on button "Filtrar" at bounding box center [1031, 405] width 59 height 32
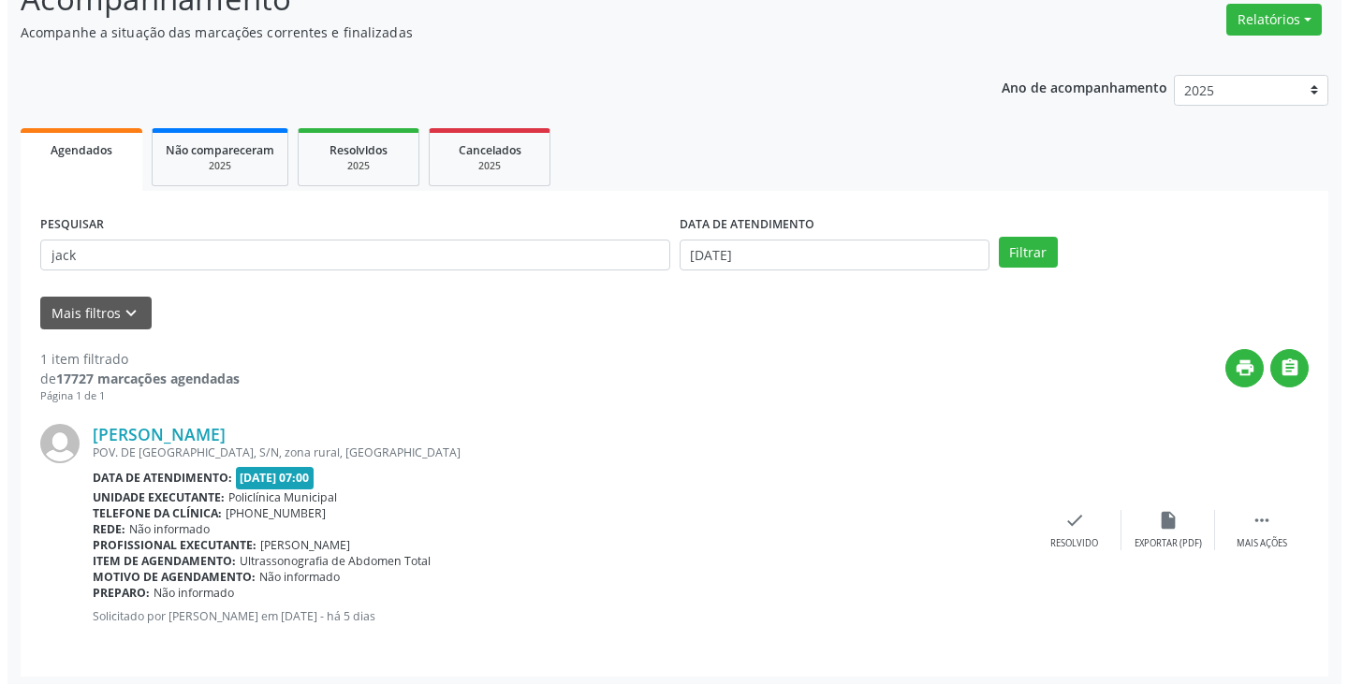
scroll to position [157, 0]
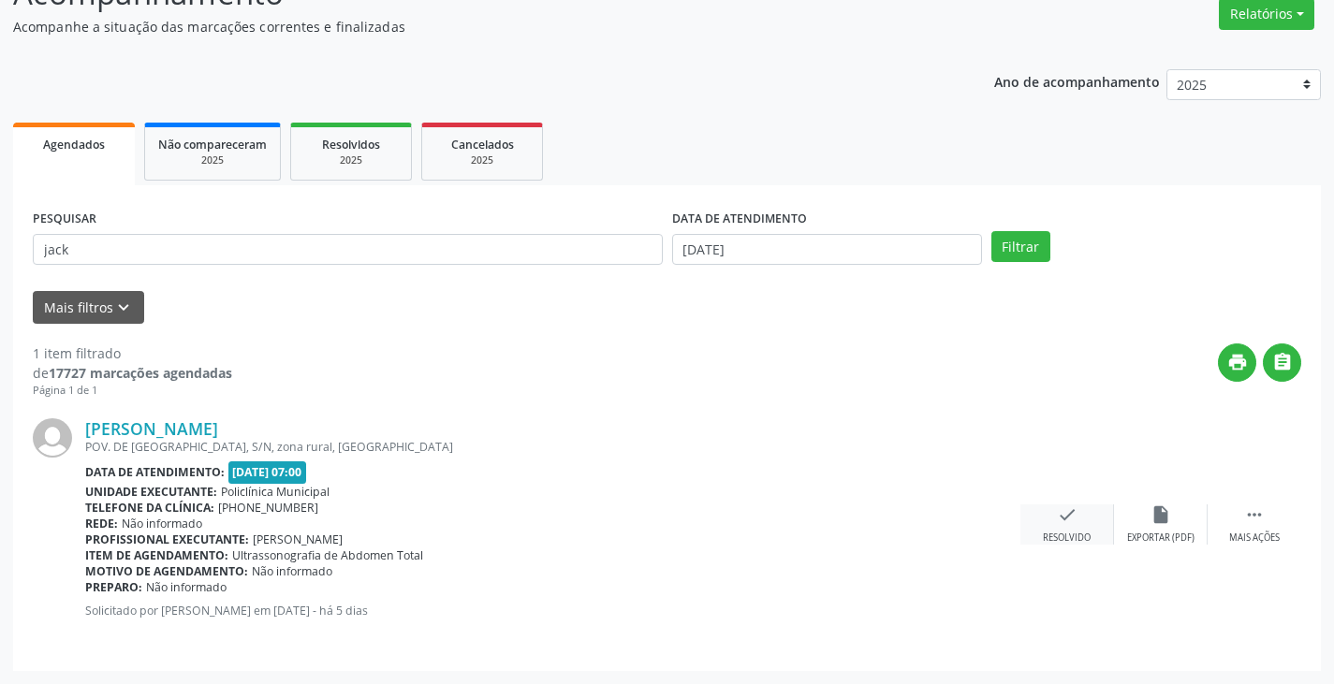
click at [1067, 511] on icon "check" at bounding box center [1067, 515] width 21 height 21
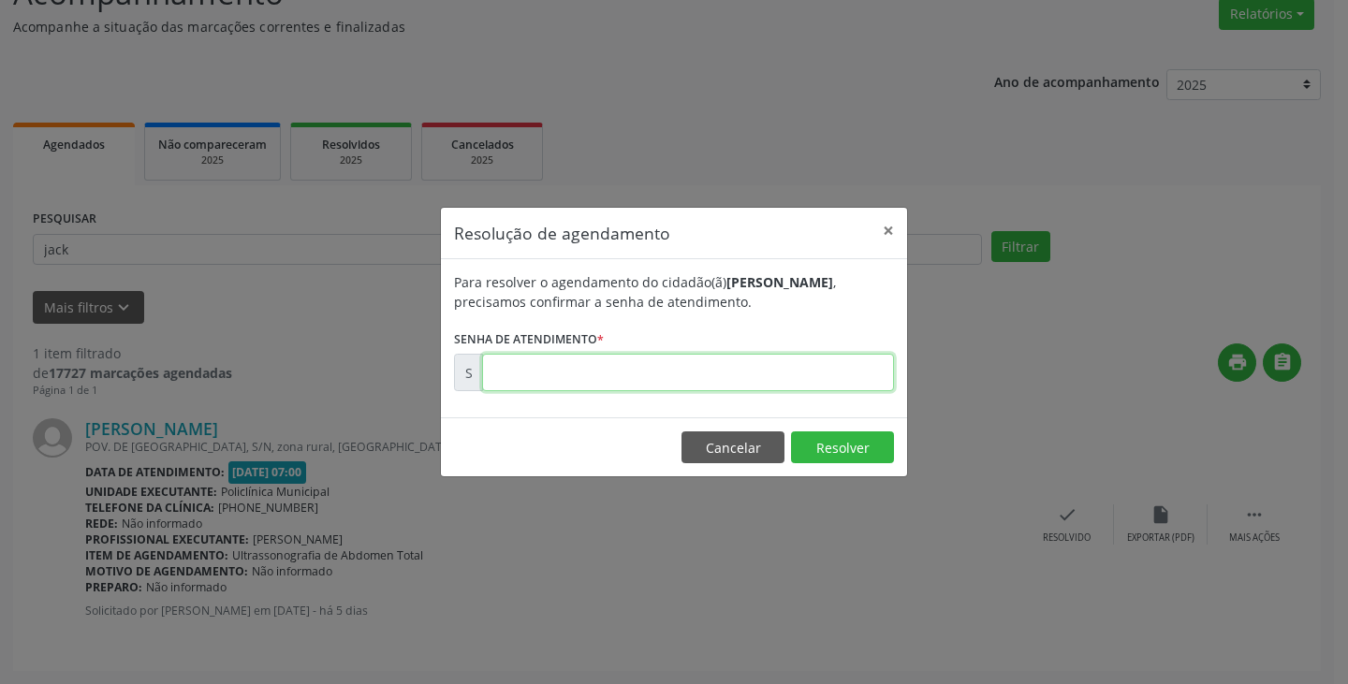
click at [717, 369] on input "text" at bounding box center [688, 372] width 412 height 37
type input "00173869"
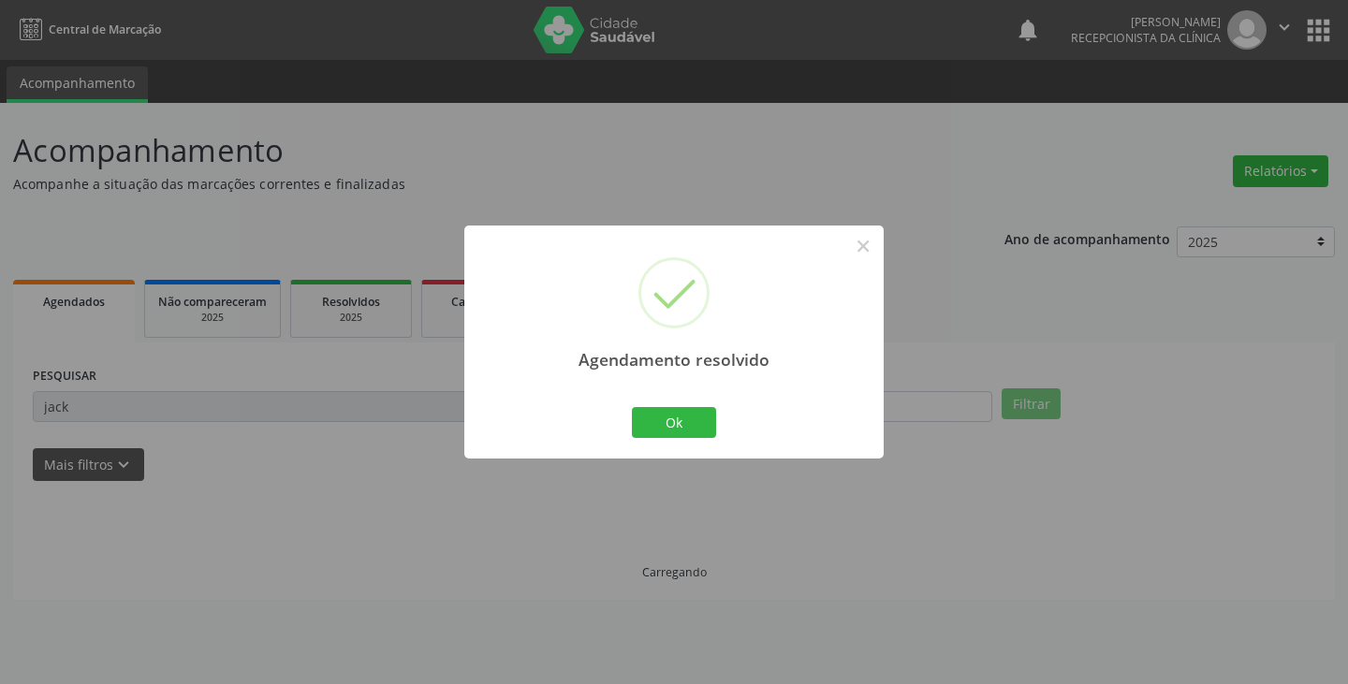
scroll to position [0, 0]
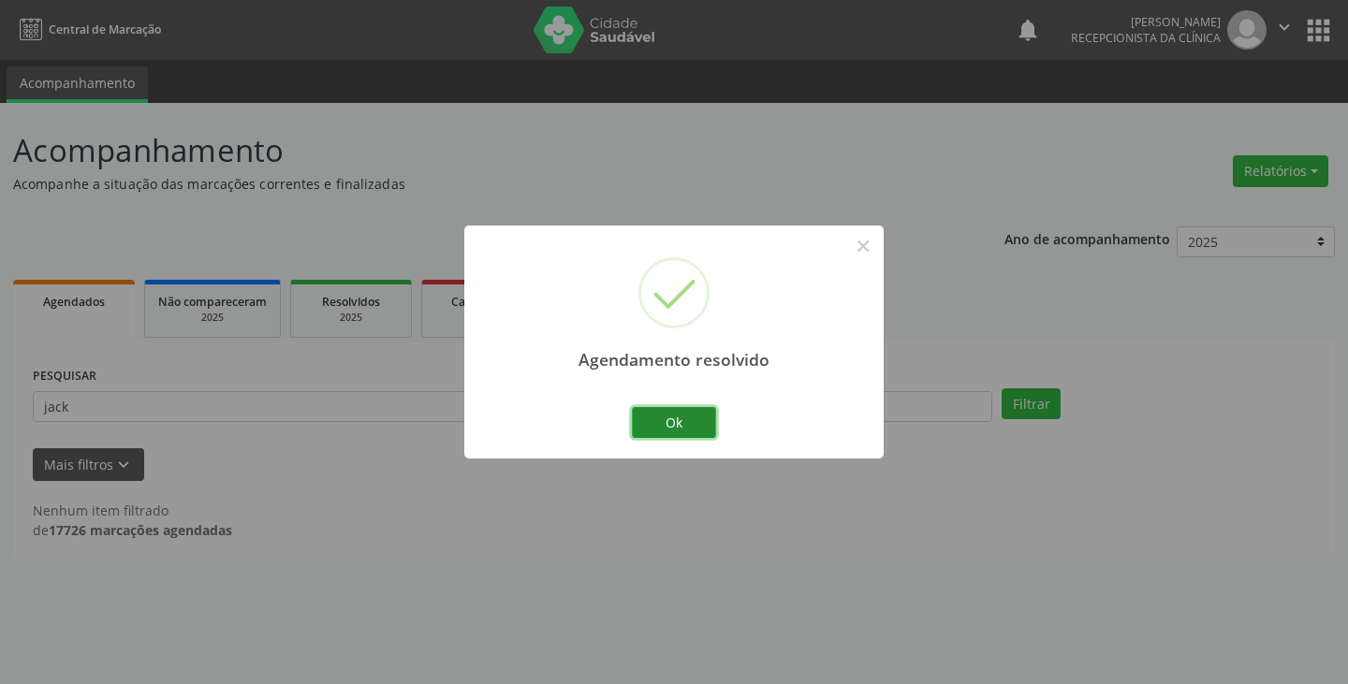
click at [663, 422] on button "Ok" at bounding box center [674, 423] width 84 height 32
